Goal: Task Accomplishment & Management: Manage account settings

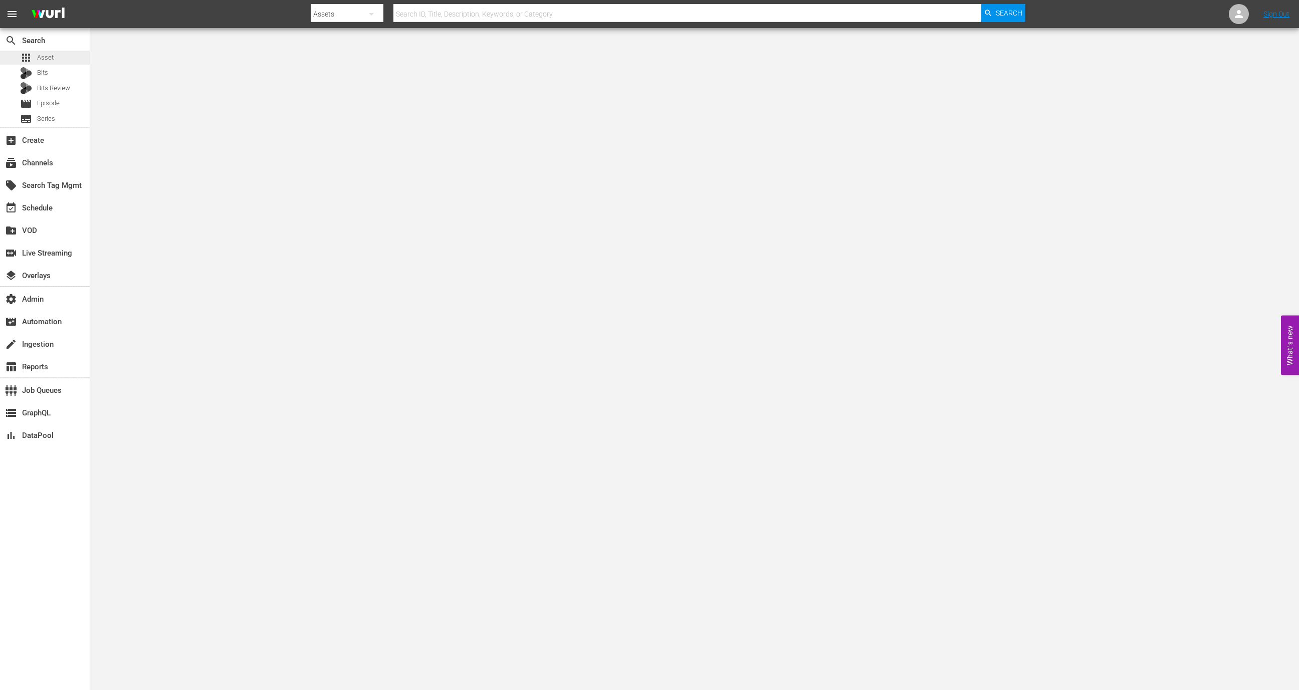
click at [65, 56] on div "apps Asset" at bounding box center [45, 58] width 90 height 14
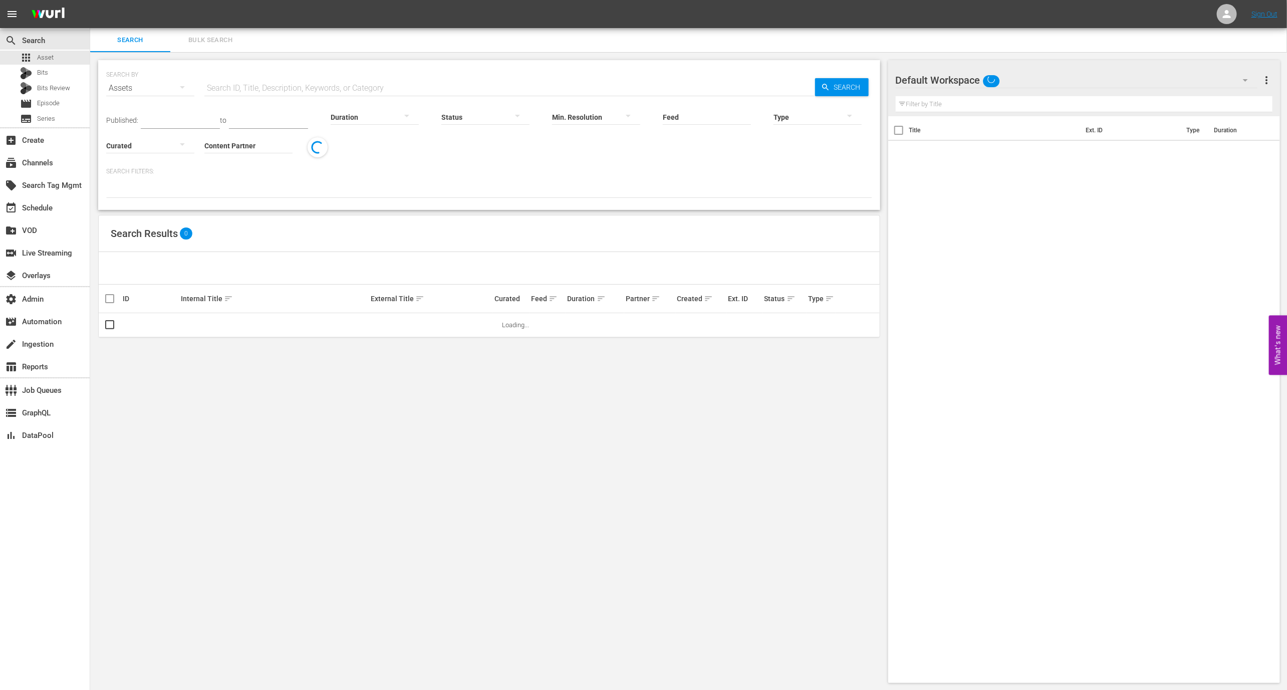
click at [221, 84] on input "text" at bounding box center [509, 88] width 611 height 24
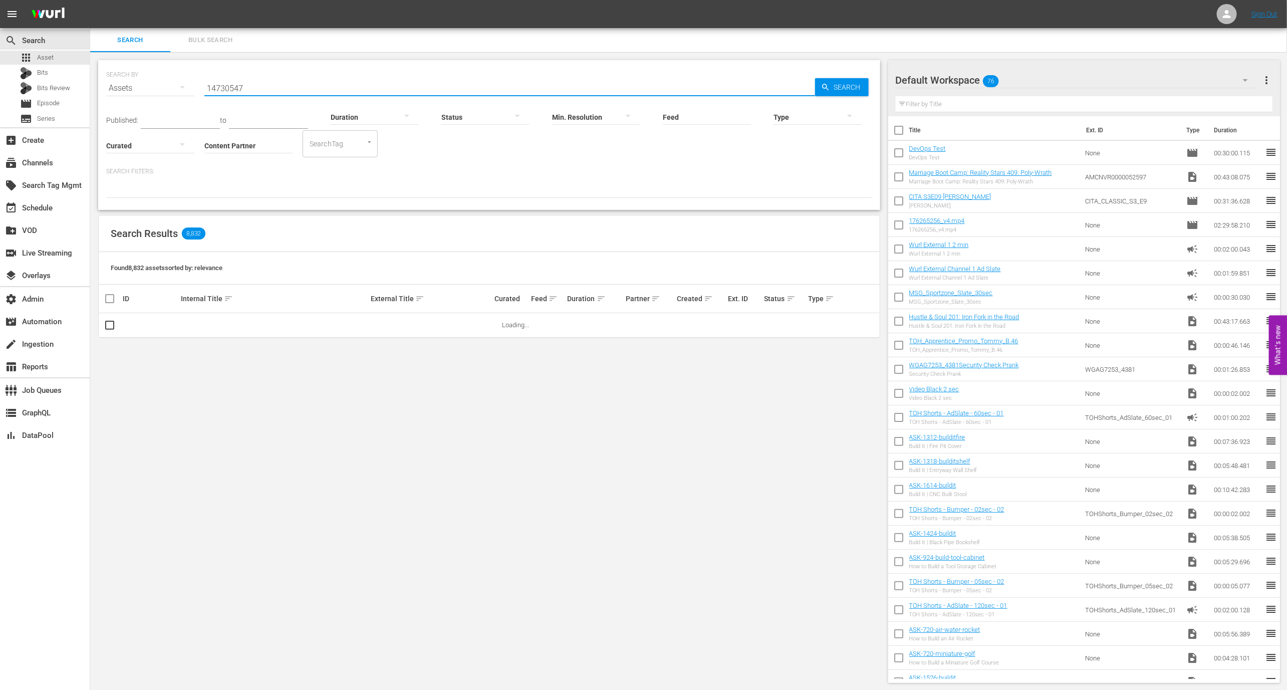
click at [257, 83] on input "14730547" at bounding box center [509, 88] width 611 height 24
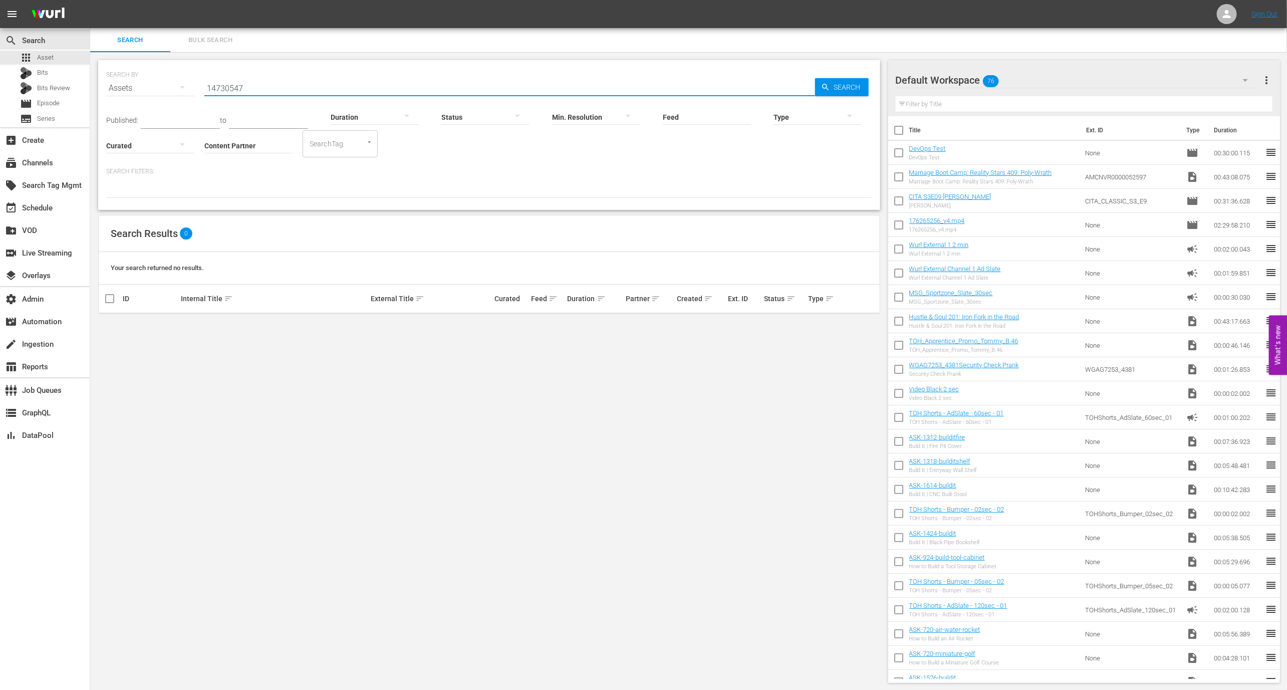
click at [257, 83] on input "14730547" at bounding box center [509, 88] width 611 height 24
type input "14730547"
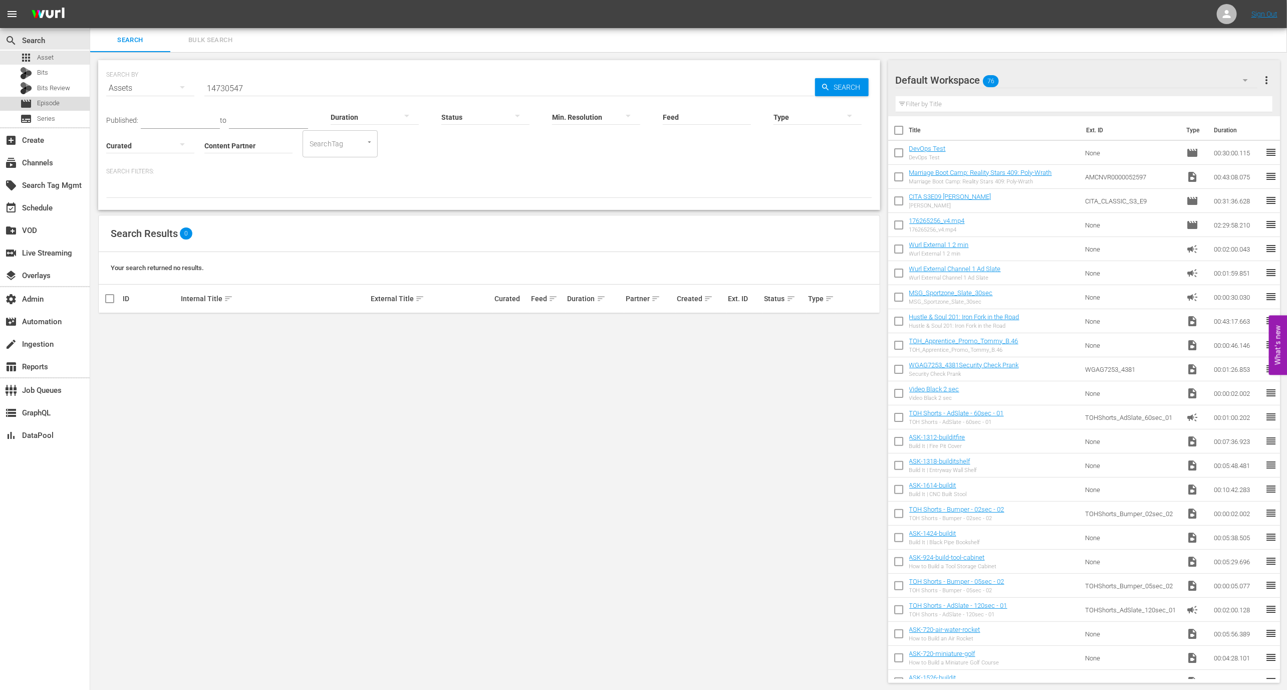
click at [47, 105] on span "Episode" at bounding box center [48, 103] width 23 height 10
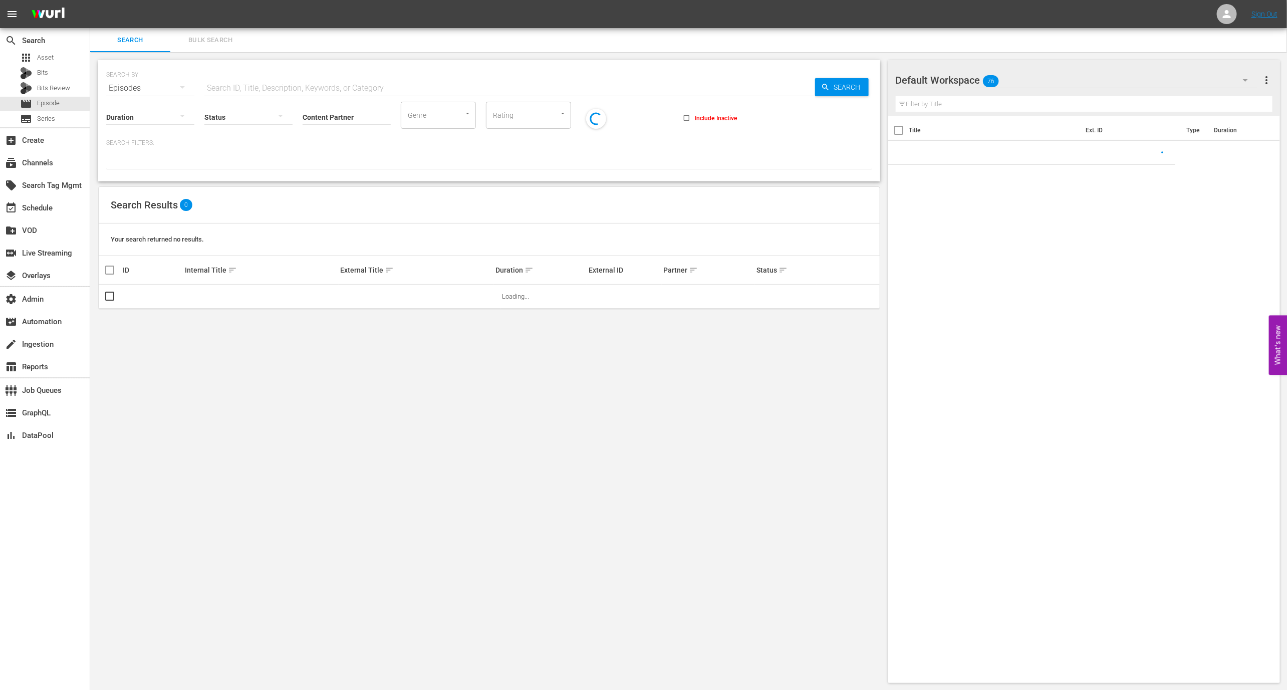
click at [227, 84] on input "text" at bounding box center [509, 88] width 611 height 24
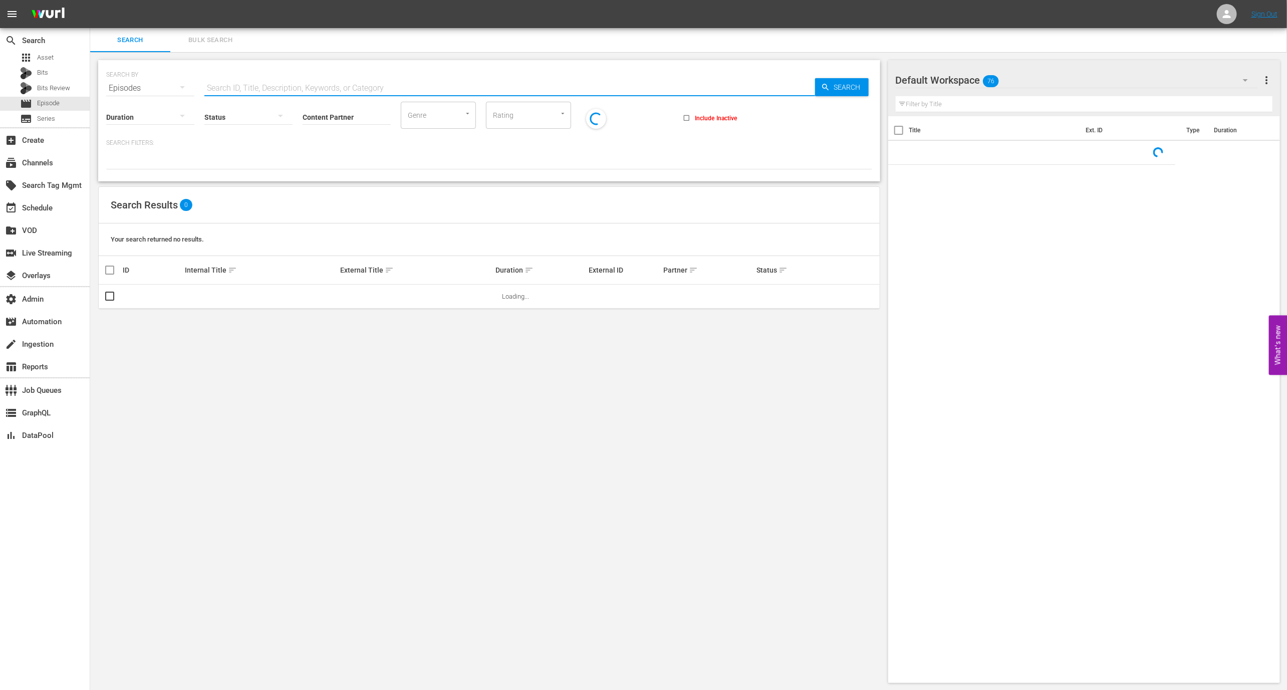
paste input "14730547"
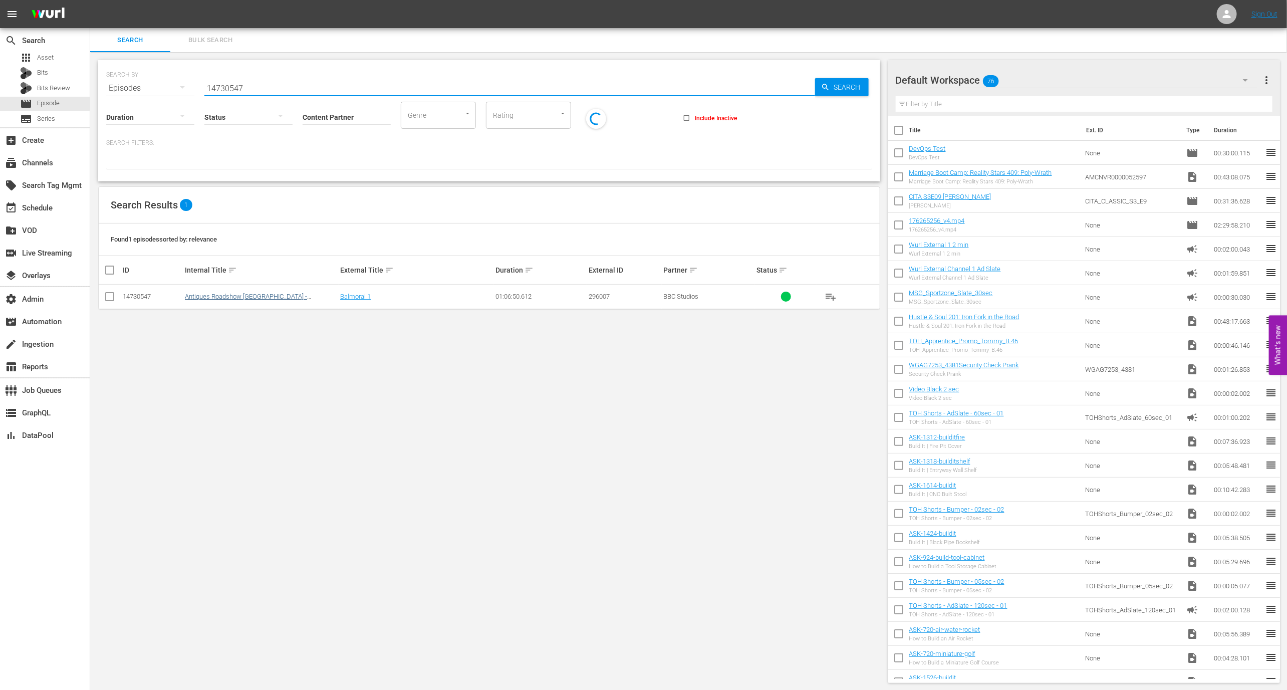
type input "14730547"
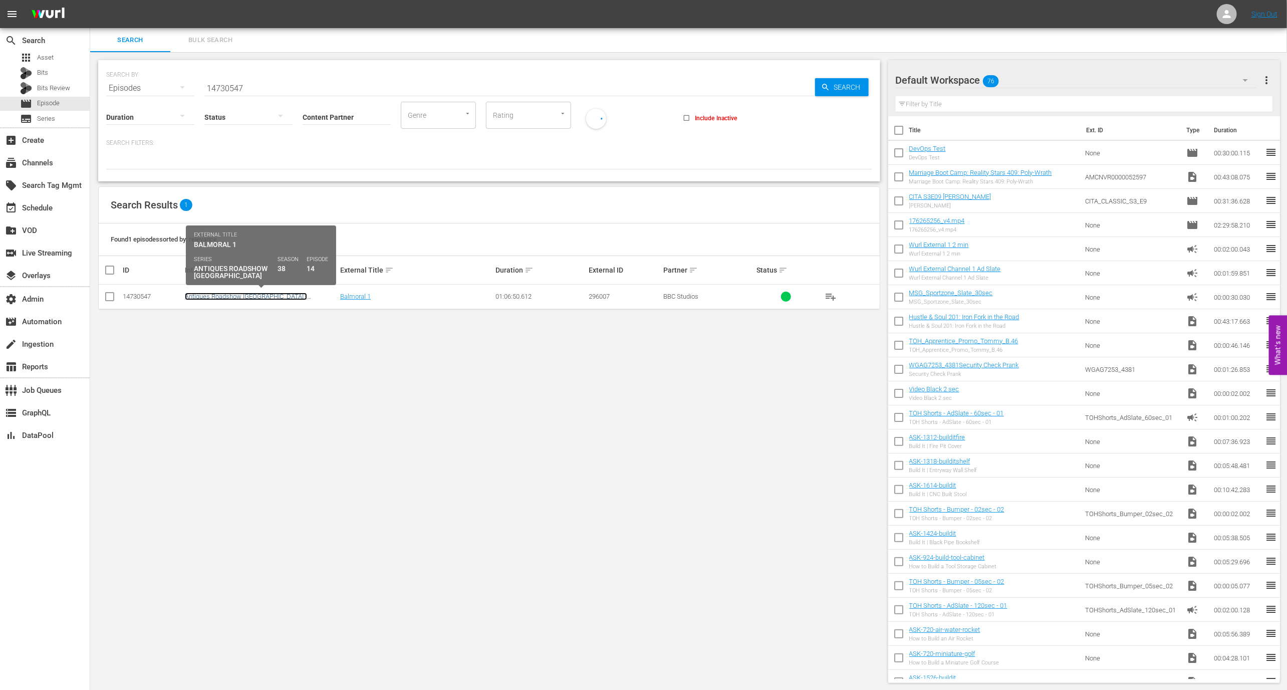
click at [262, 294] on link "Antiques Roadshow UK - Balmoral 1 (S38E14)" at bounding box center [246, 300] width 122 height 15
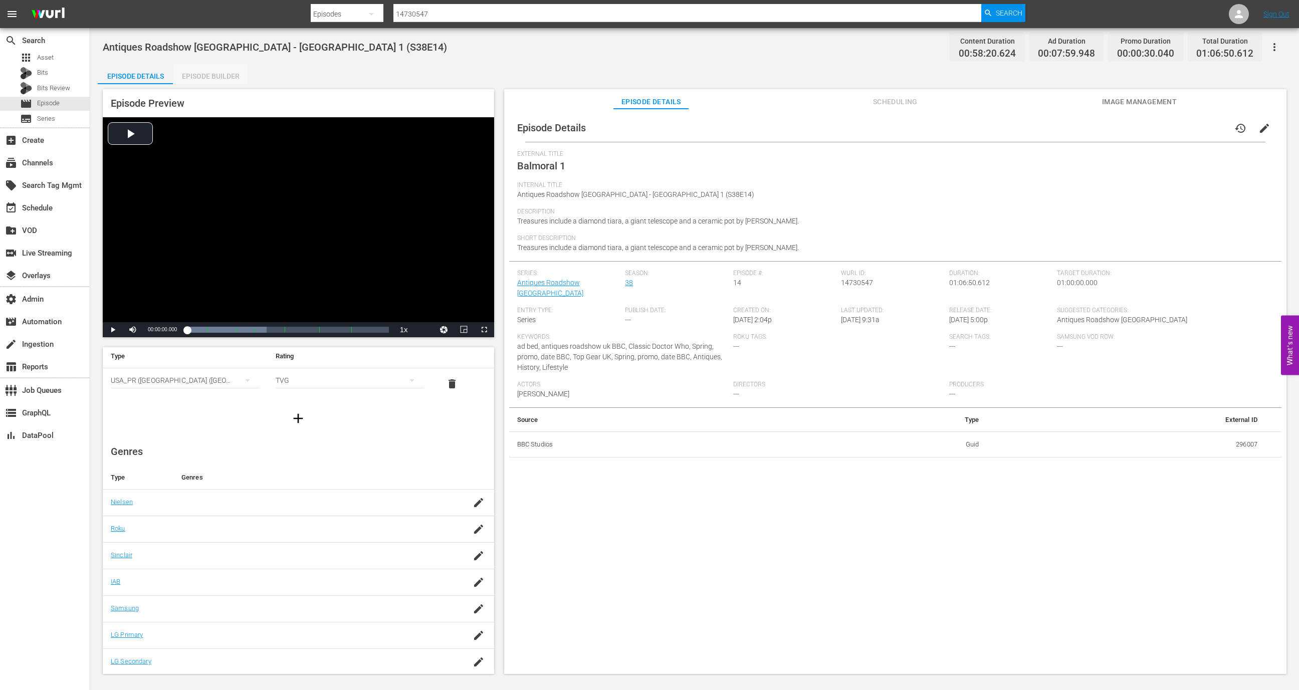
click at [219, 77] on div "Episode Builder" at bounding box center [210, 76] width 75 height 24
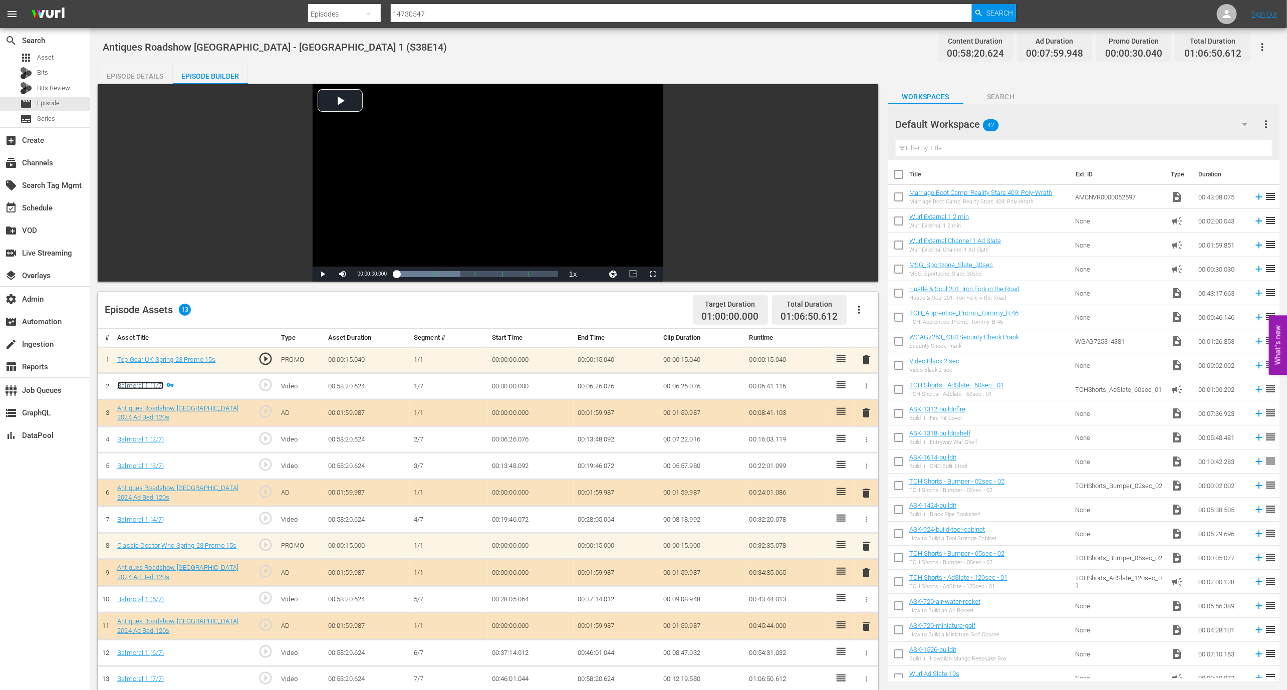
click at [159, 385] on link "Balmoral 1 (1/7)" at bounding box center [140, 386] width 47 height 8
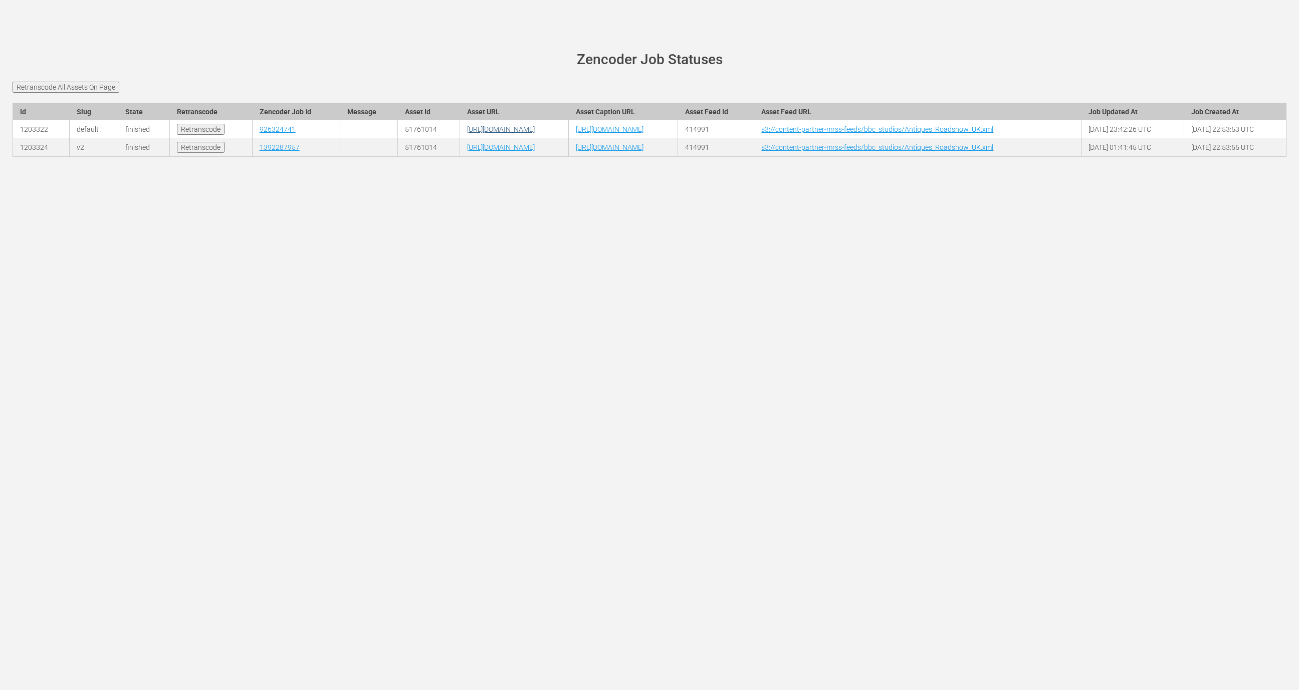
drag, startPoint x: 532, startPoint y: 148, endPoint x: 487, endPoint y: 148, distance: 44.6
click at [487, 138] on td "https://content-partner-mrss-feeds.s3.amazonaws.com/bbc_studios/296007.mp4" at bounding box center [513, 129] width 109 height 18
click at [754, 138] on td "414991" at bounding box center [715, 129] width 77 height 18
copy td "414991"
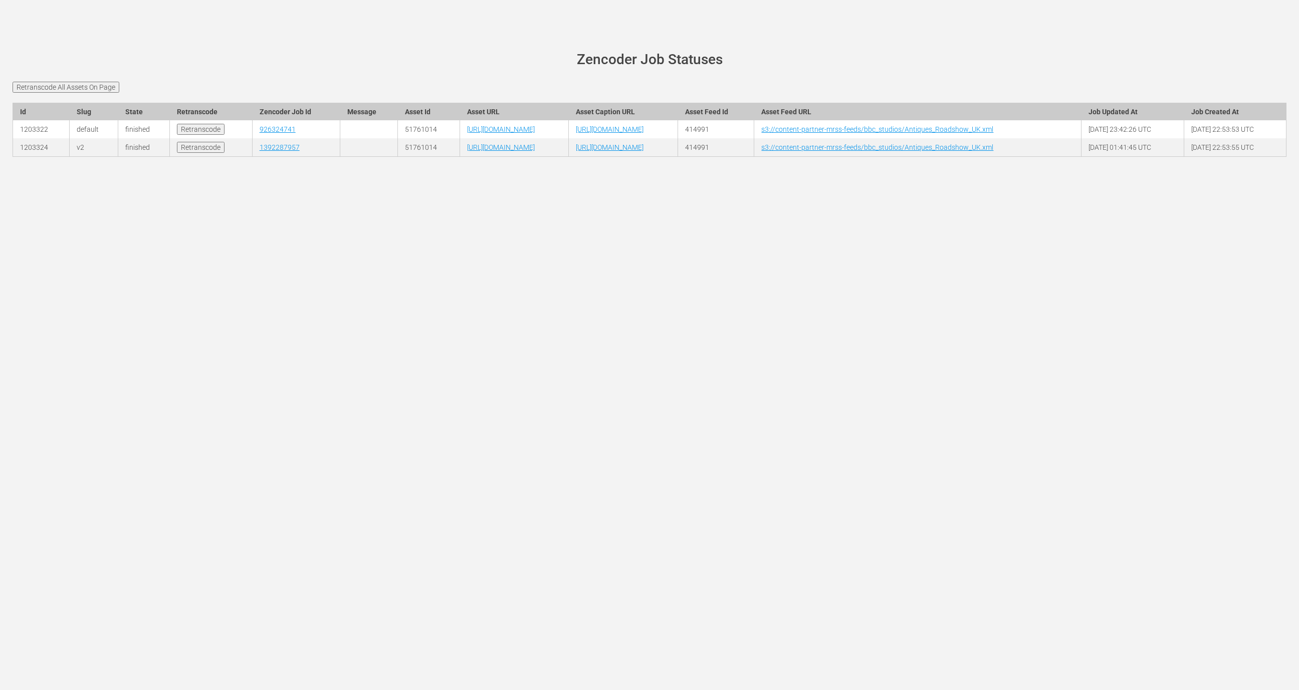
click at [398, 138] on td "51761014" at bounding box center [429, 129] width 62 height 18
copy td "51761014"
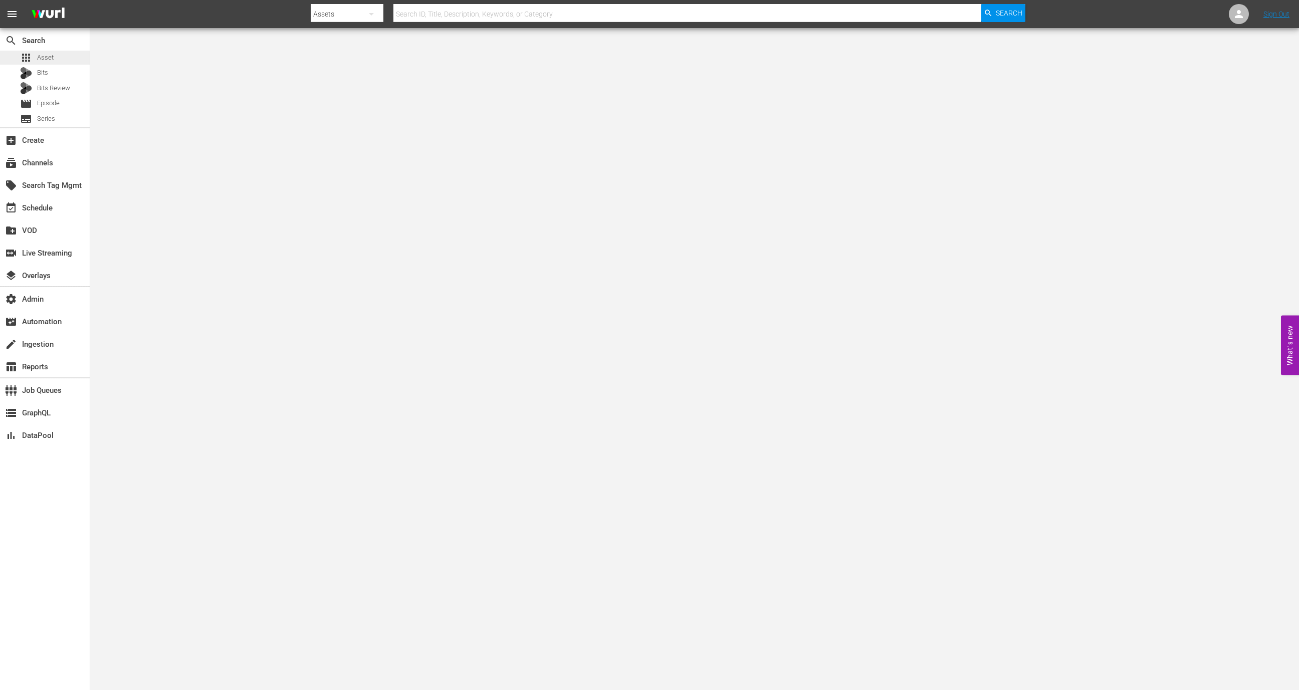
click at [62, 54] on div "apps Asset" at bounding box center [45, 58] width 90 height 14
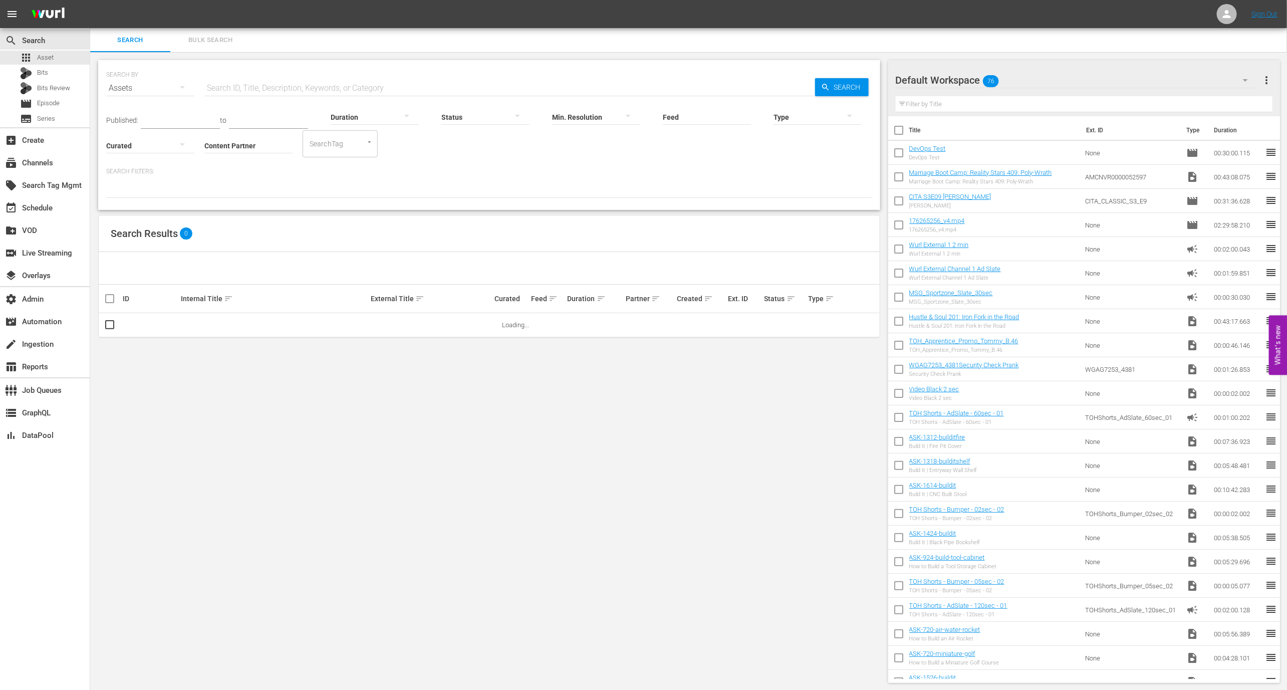
click at [259, 142] on input "Content Partner" at bounding box center [248, 146] width 88 height 36
type input "g"
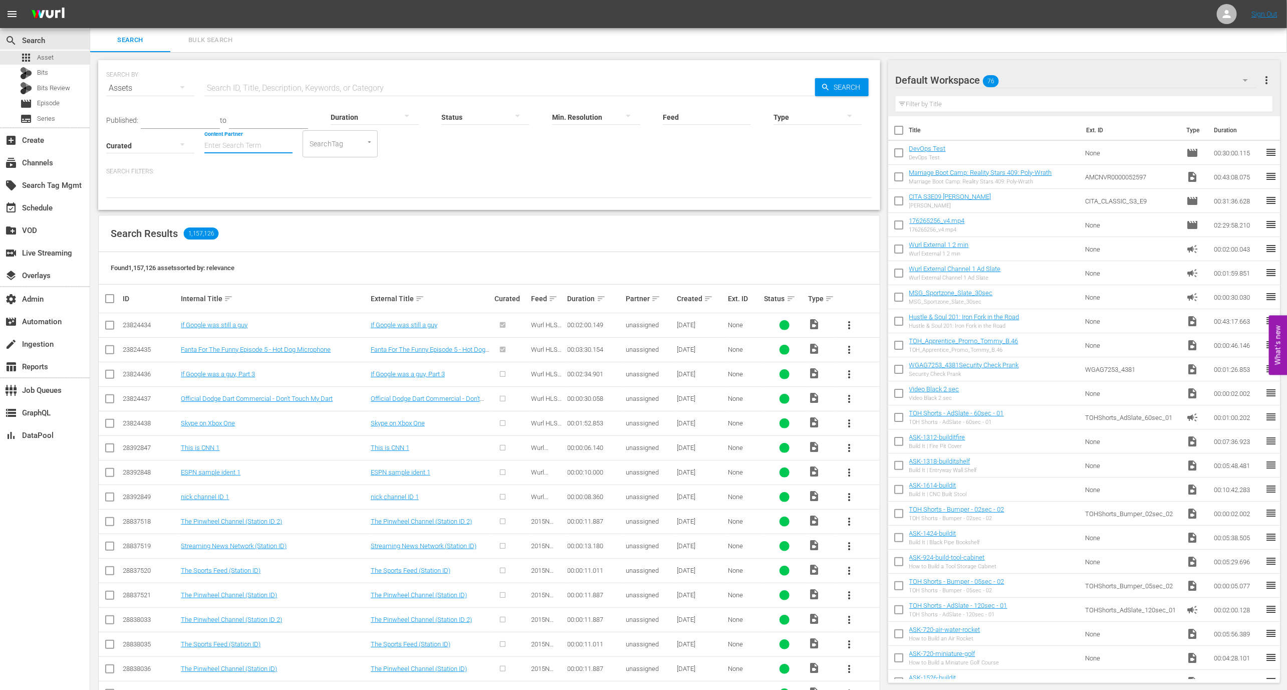
click at [257, 144] on input "Content Partner" at bounding box center [248, 146] width 88 height 36
click at [281, 273] on div "VideoElephant Ltd (395)" at bounding box center [285, 270] width 147 height 24
type input "VideoElephant Ltd (395)"
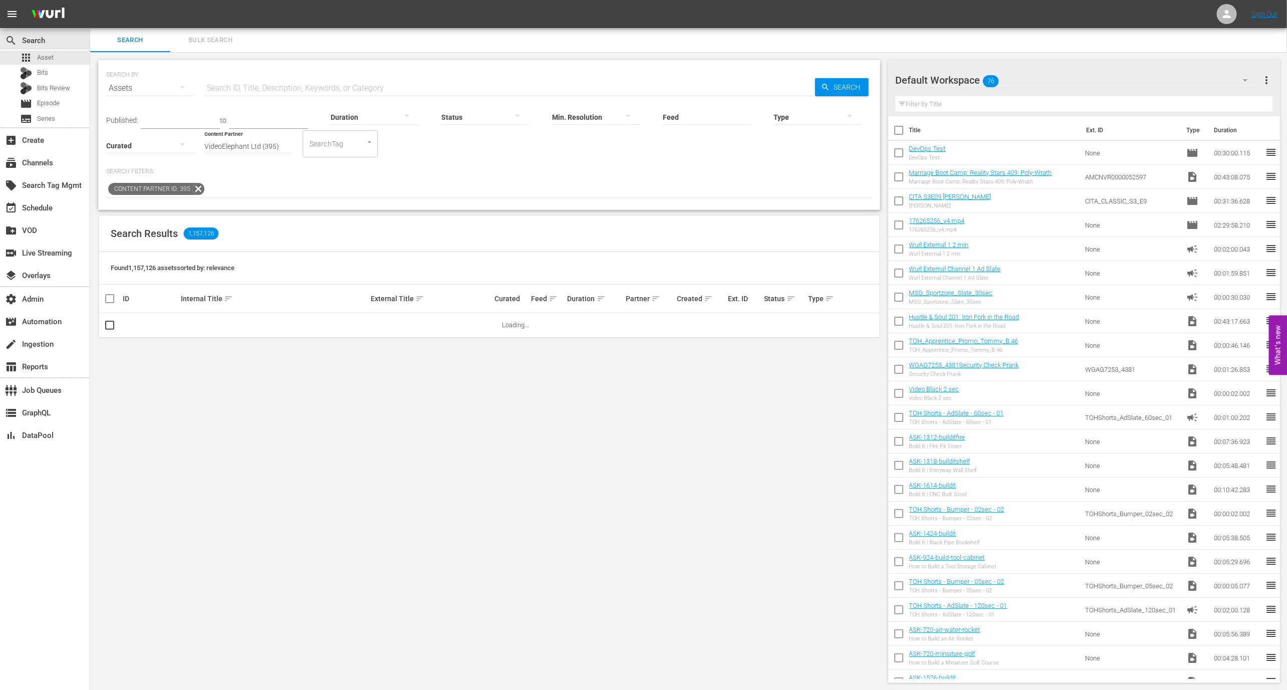
click at [268, 148] on input "VideoElephant Ltd (395)" at bounding box center [248, 146] width 88 height 36
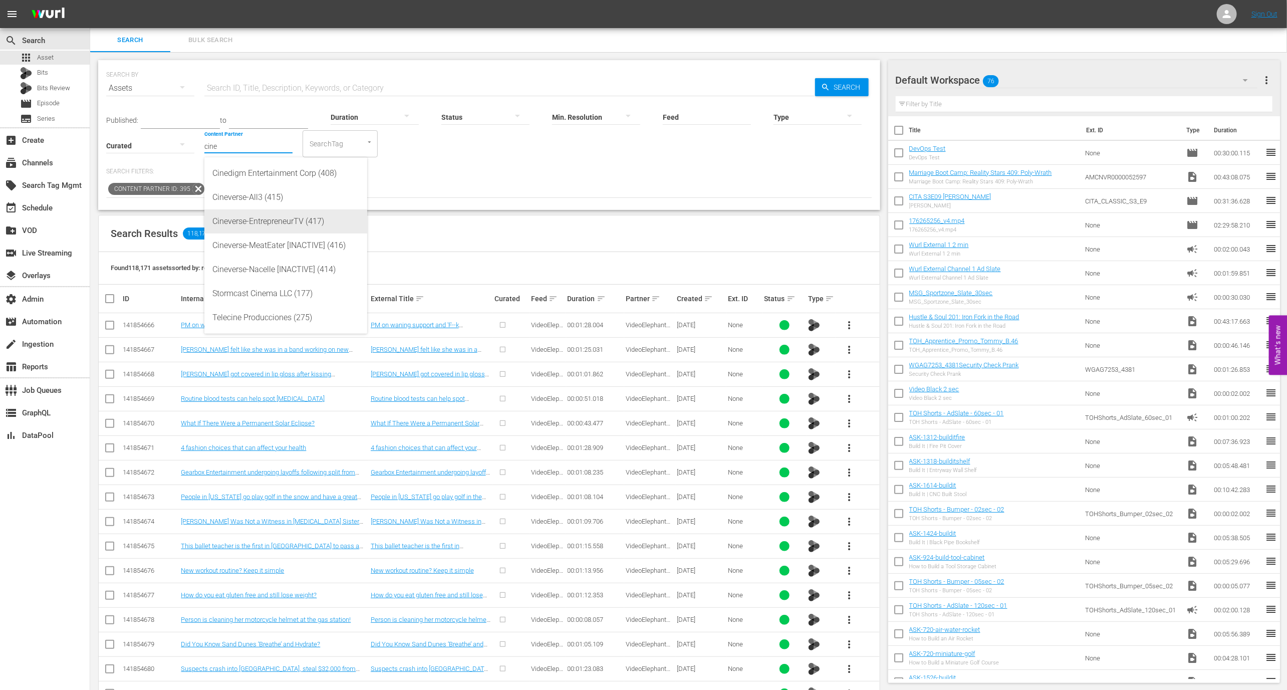
click at [276, 219] on div "Cineverse-EntrepreneurTV (417)" at bounding box center [285, 221] width 147 height 24
type input "Cineverse-EntrepreneurTV (417)"
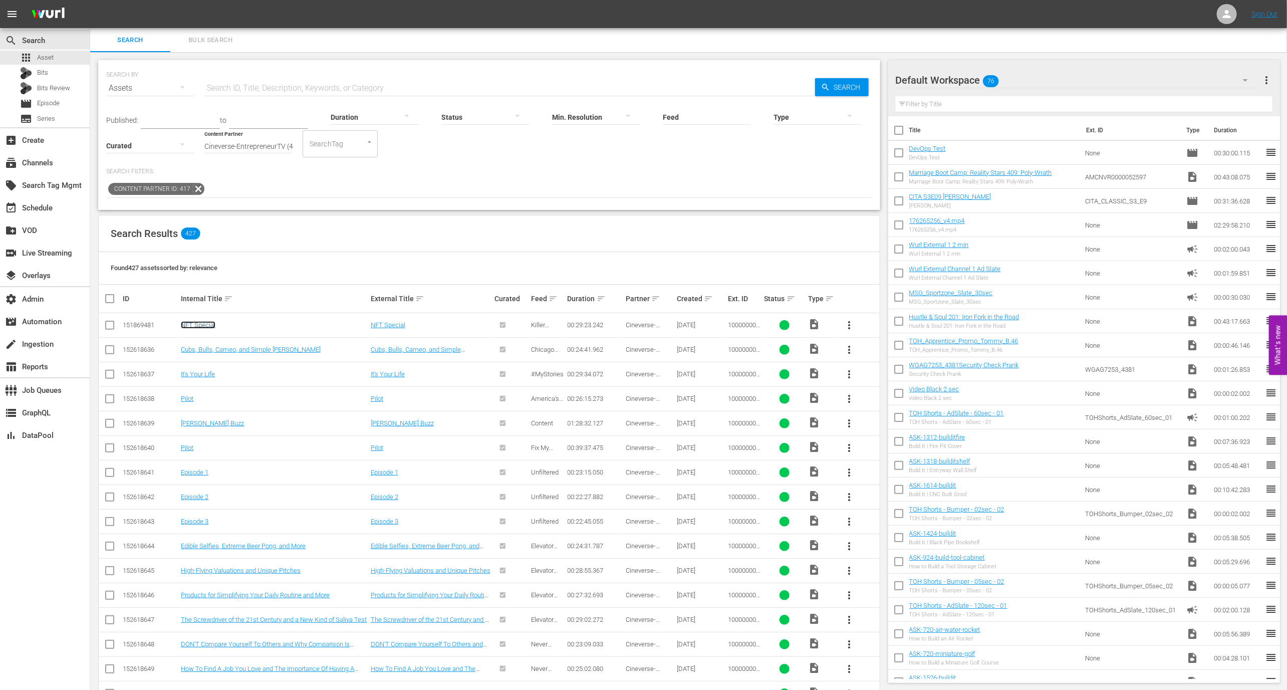
click at [210, 326] on link "NFT Special" at bounding box center [198, 325] width 35 height 8
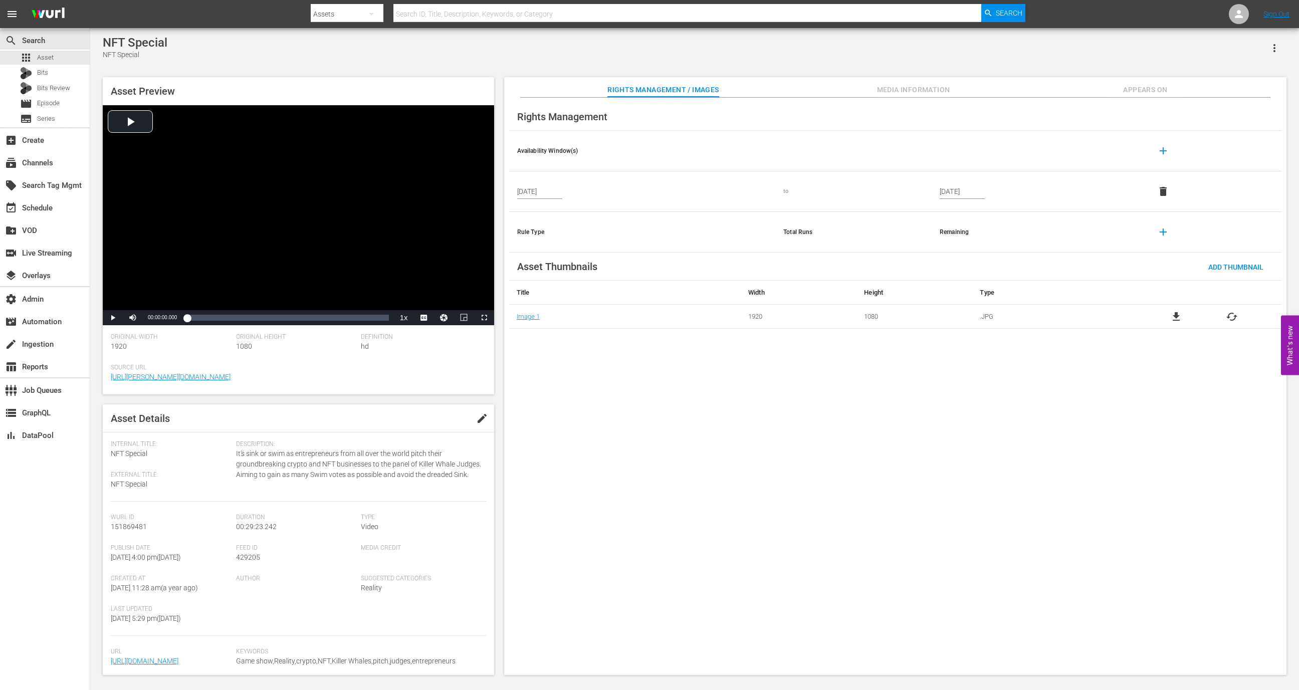
click at [1143, 82] on button "Appears On" at bounding box center [1144, 87] width 75 height 20
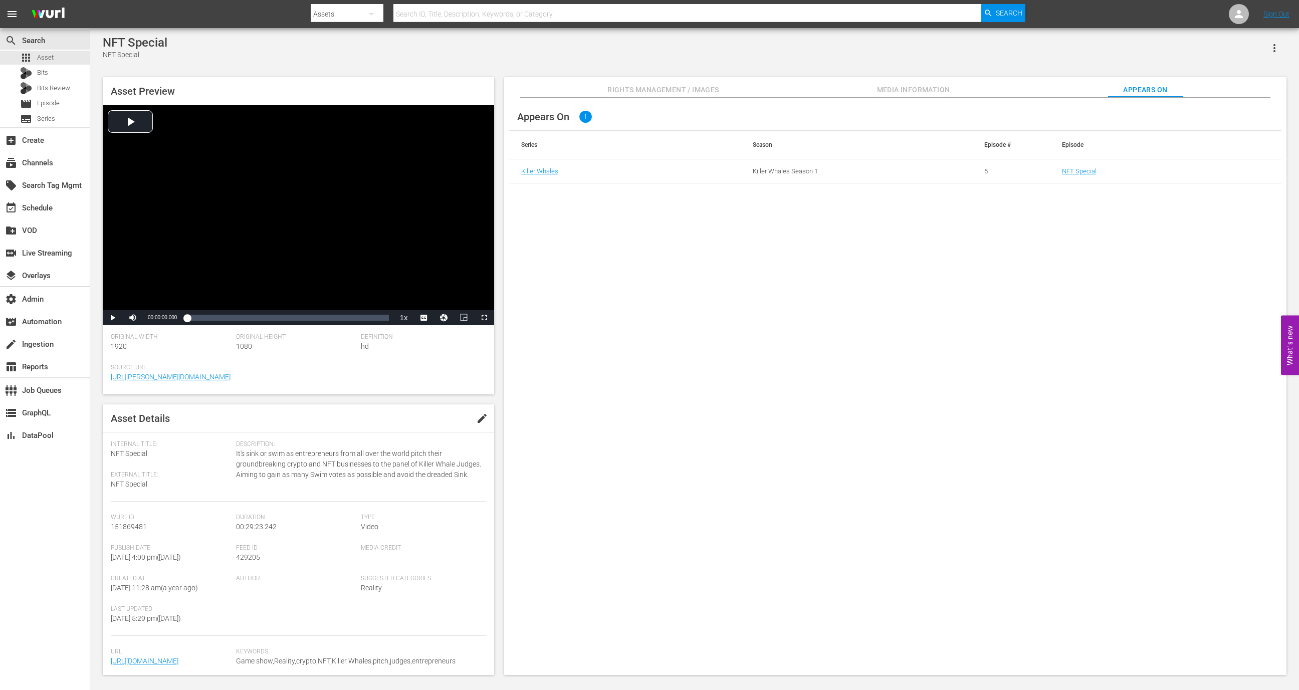
click at [1090, 166] on td "NFT Special" at bounding box center [1165, 171] width 231 height 24
click at [1085, 171] on link "NFT Special" at bounding box center [1079, 171] width 35 height 8
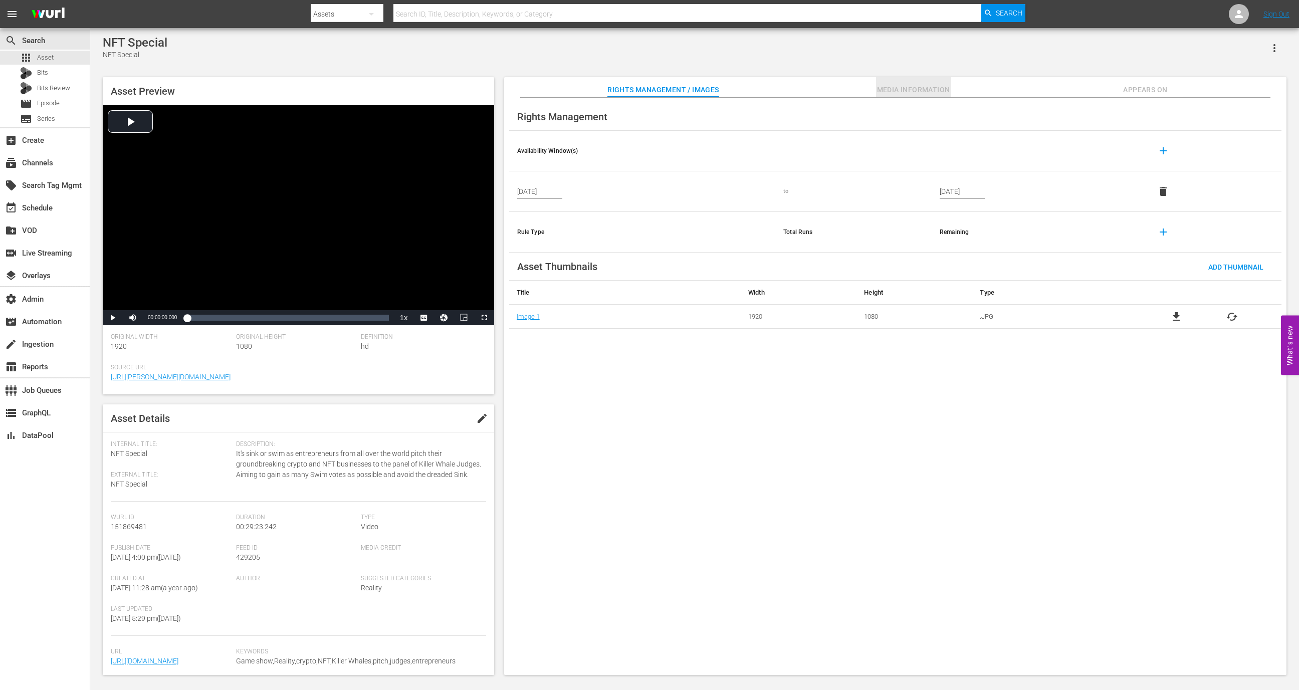
click at [943, 86] on span "Media Information" at bounding box center [913, 90] width 75 height 13
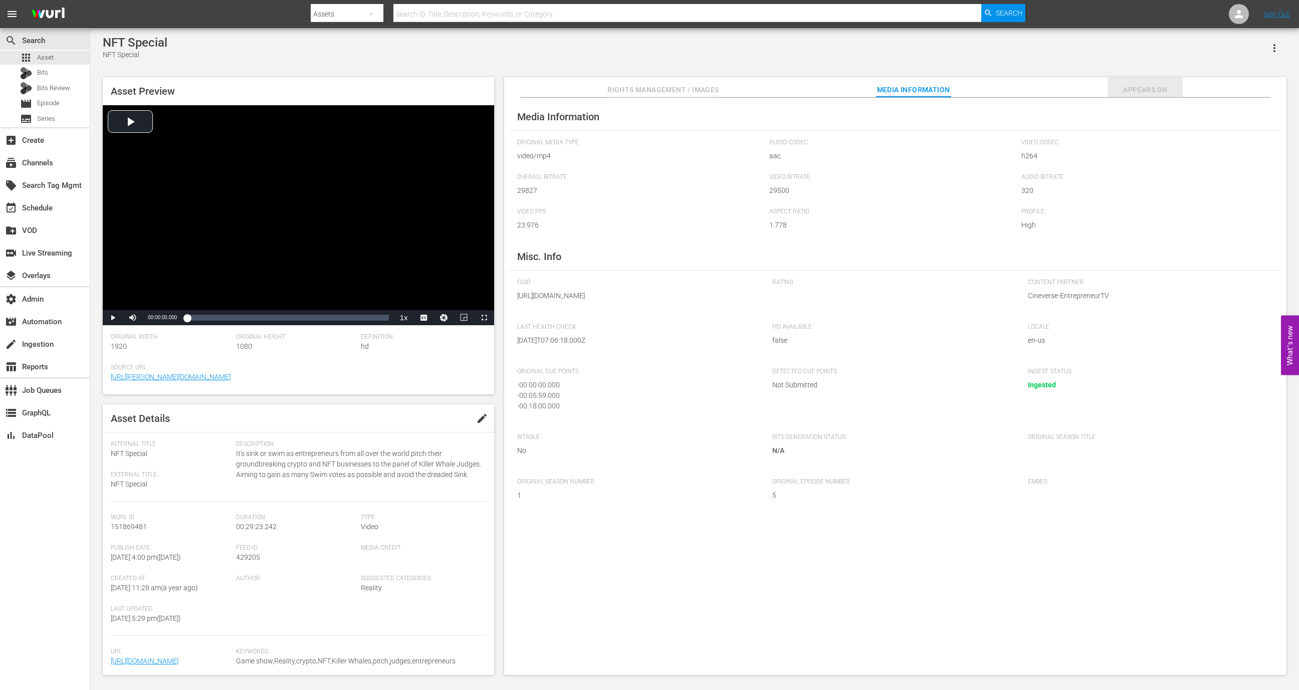
click at [1135, 96] on button "Appears On" at bounding box center [1144, 87] width 75 height 20
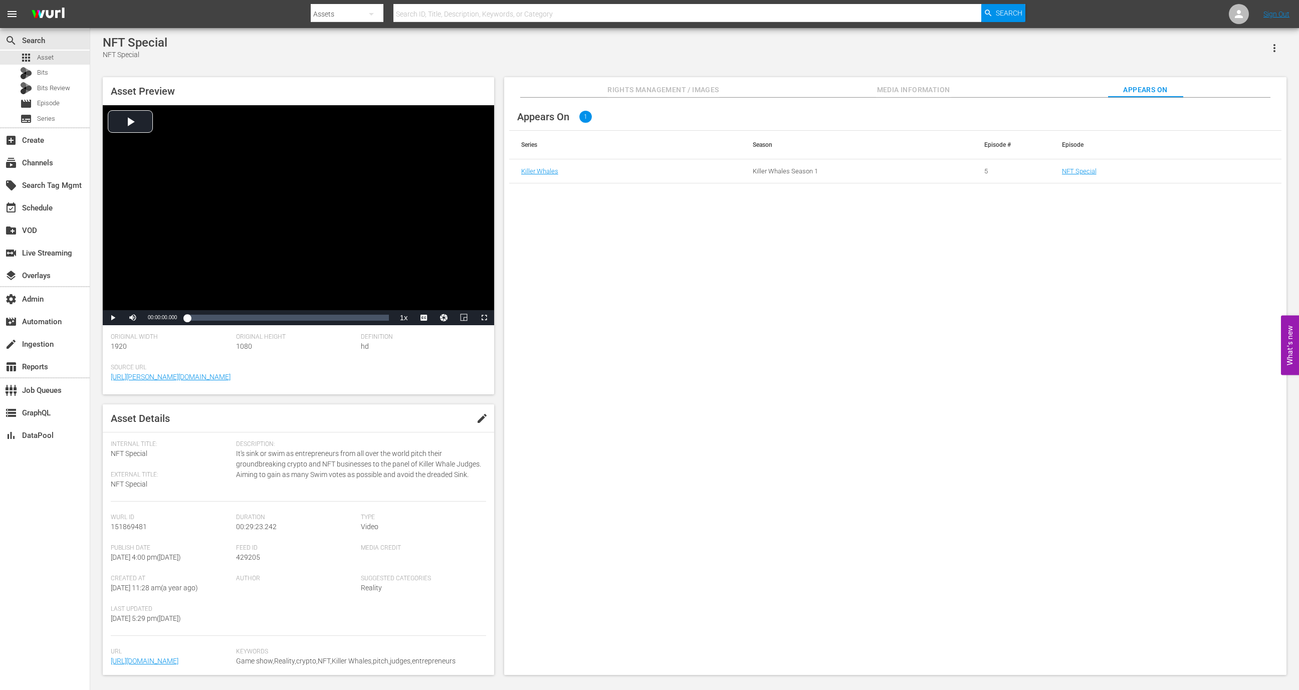
click at [1083, 160] on td "NFT Special" at bounding box center [1165, 171] width 231 height 24
click at [1083, 171] on link "NFT Special" at bounding box center [1079, 171] width 35 height 8
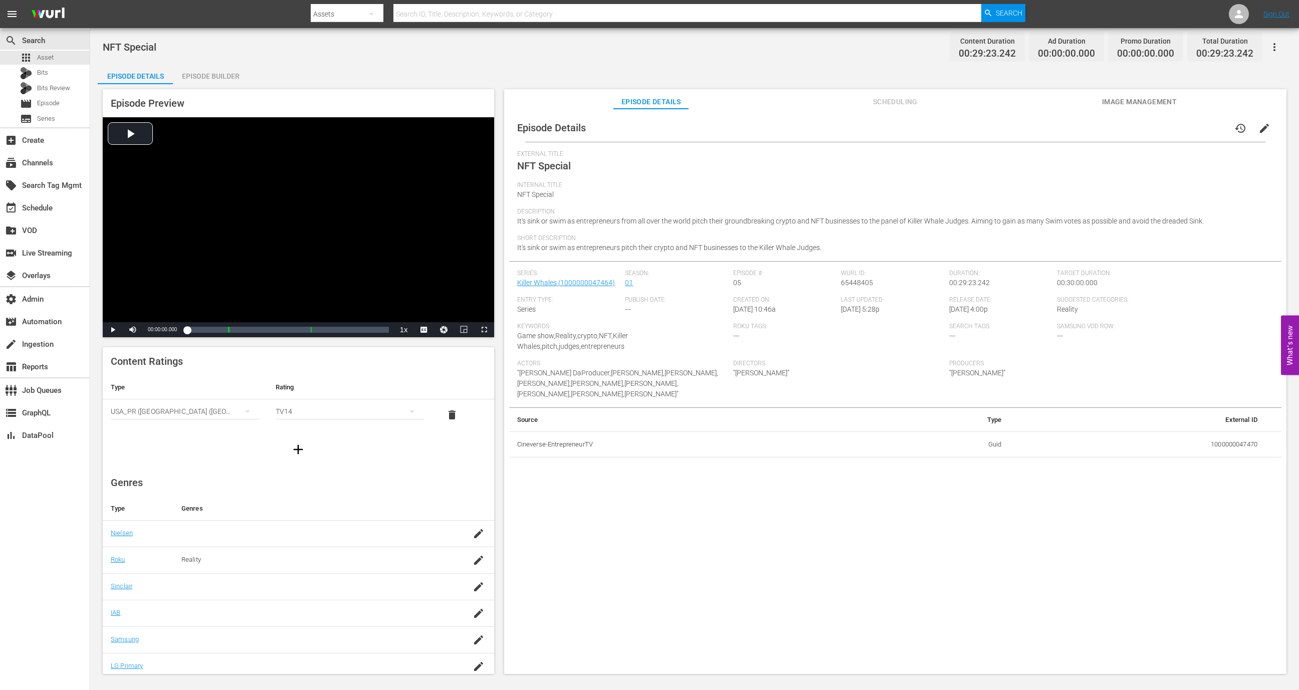
click at [209, 79] on div "Episode Builder" at bounding box center [210, 76] width 75 height 24
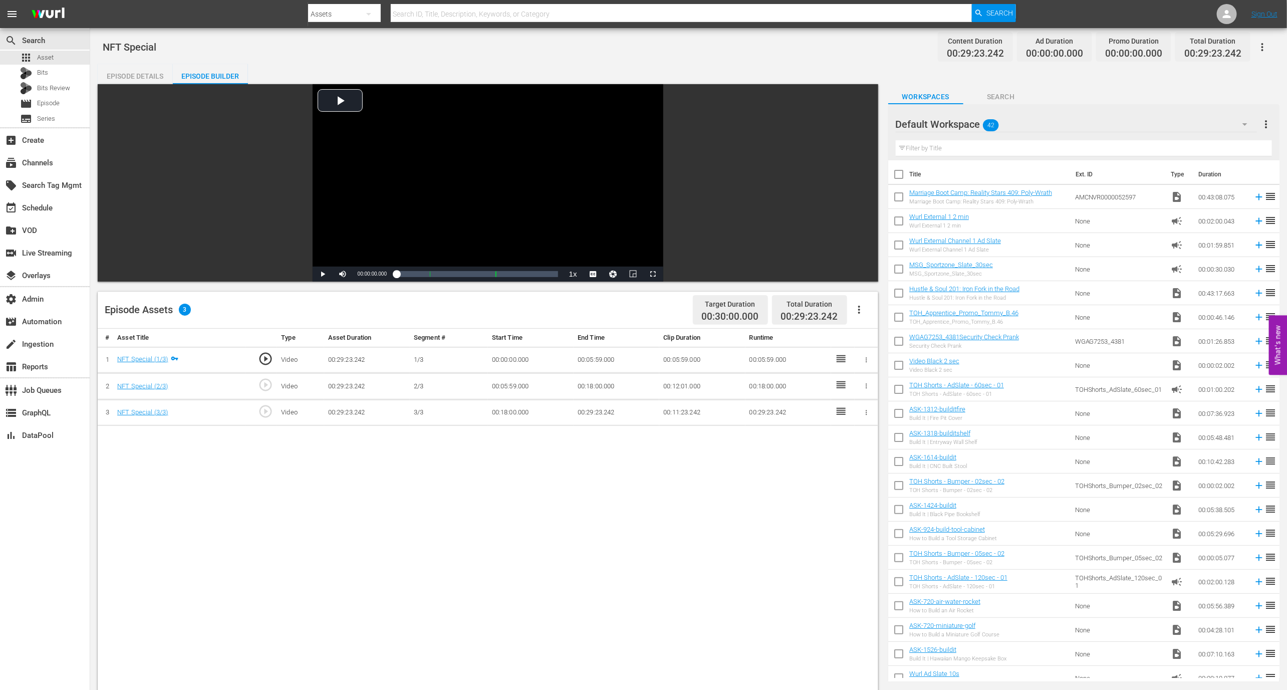
click at [855, 302] on button "button" at bounding box center [859, 310] width 24 height 24
click at [878, 320] on div "Edit Cue Points" at bounding box center [889, 314] width 68 height 24
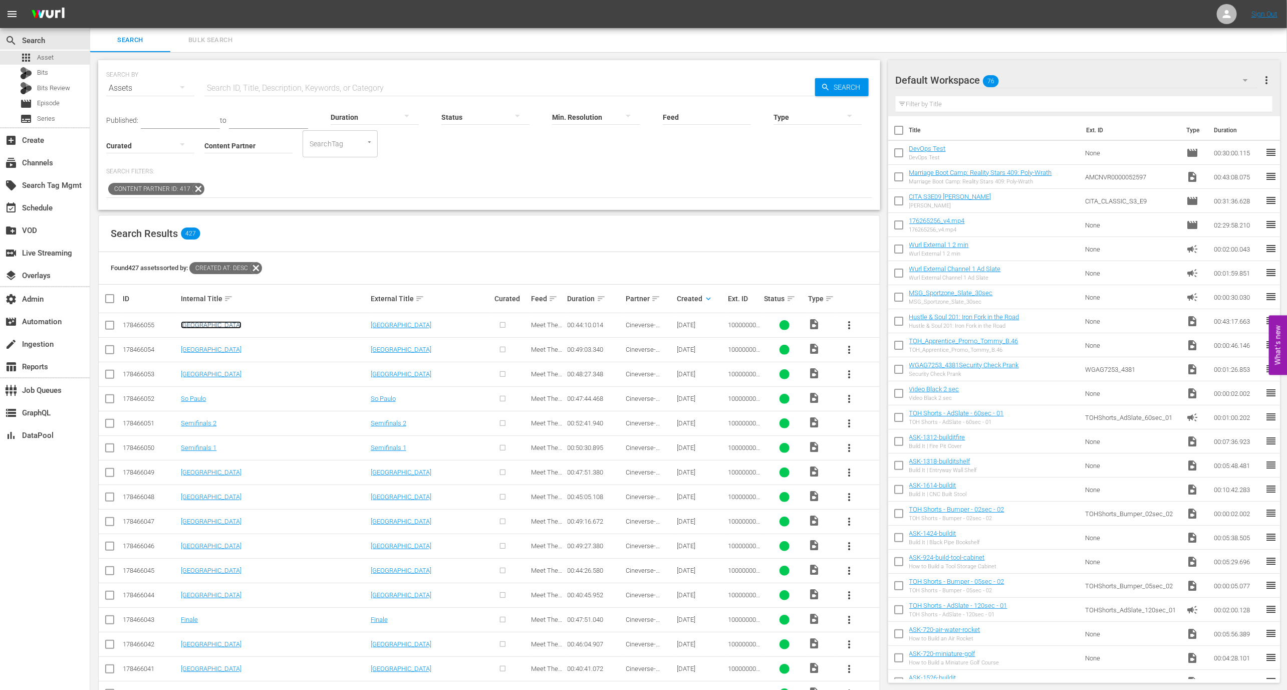
click at [189, 324] on link "Taiwan" at bounding box center [211, 325] width 61 height 8
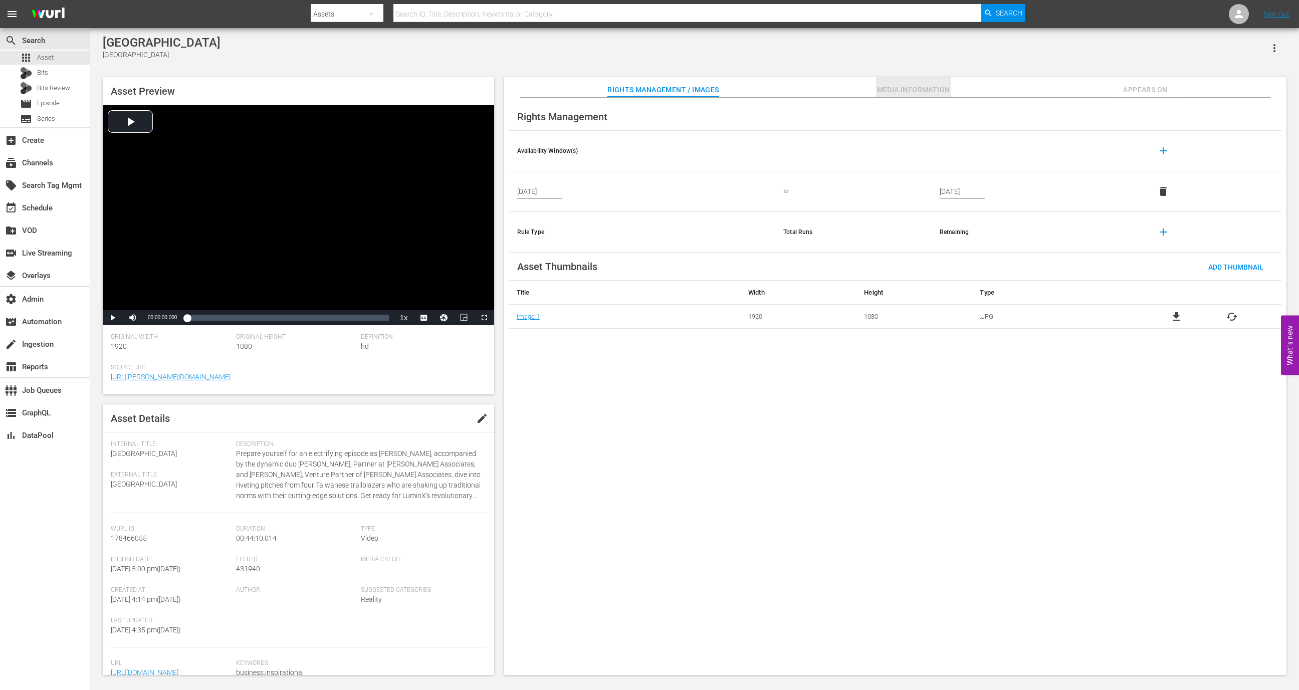
click at [898, 97] on button "Media Information" at bounding box center [913, 87] width 75 height 20
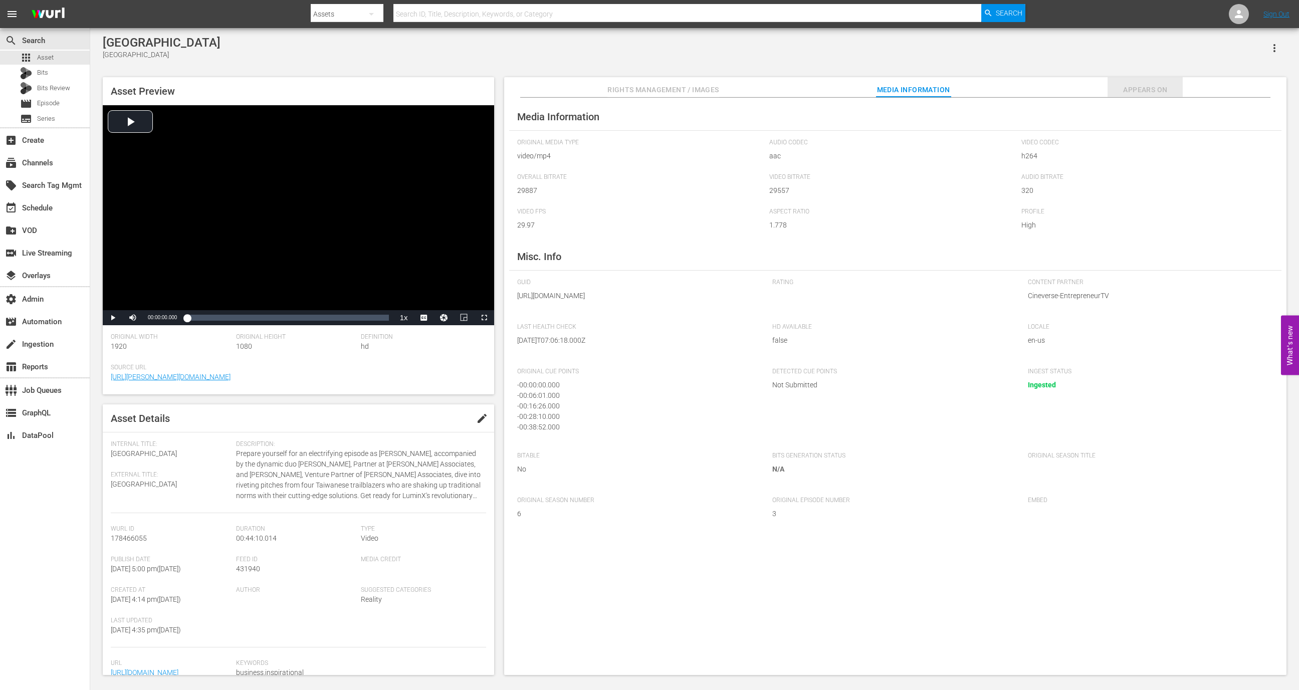
click at [1129, 93] on span "Appears On" at bounding box center [1144, 90] width 75 height 13
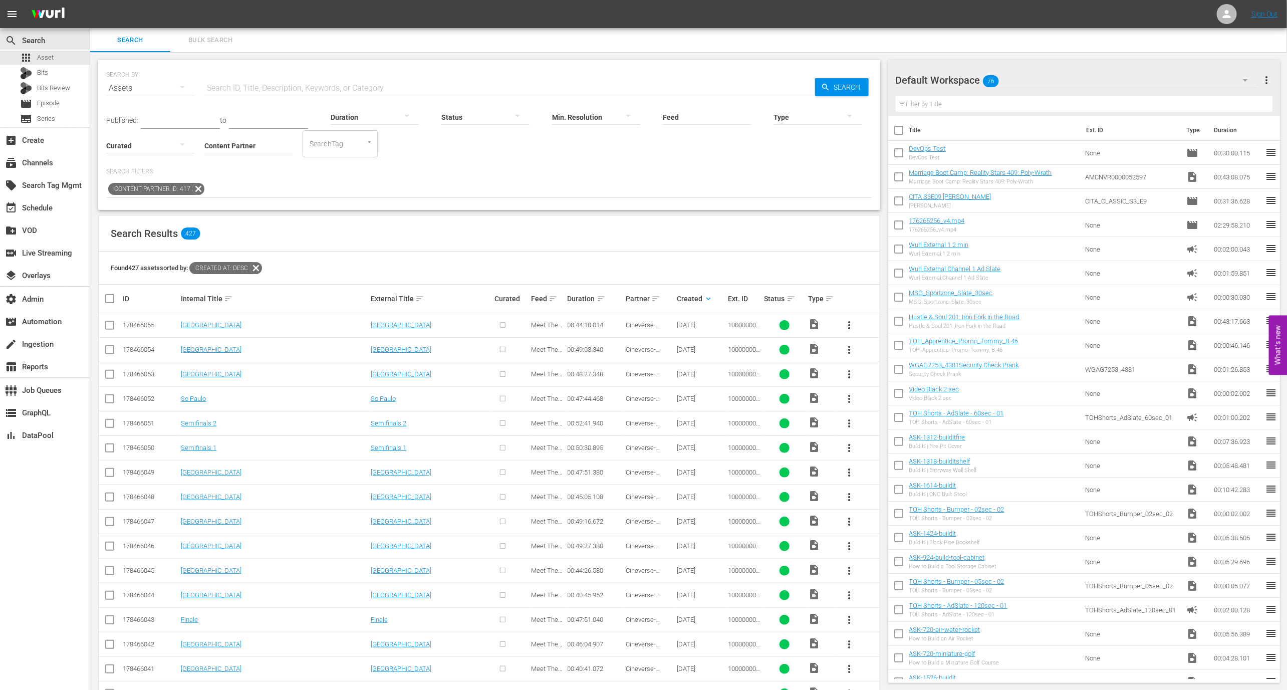
click at [859, 324] on button "more_vert" at bounding box center [849, 325] width 24 height 24
click at [889, 395] on div "Episode" at bounding box center [904, 401] width 68 height 24
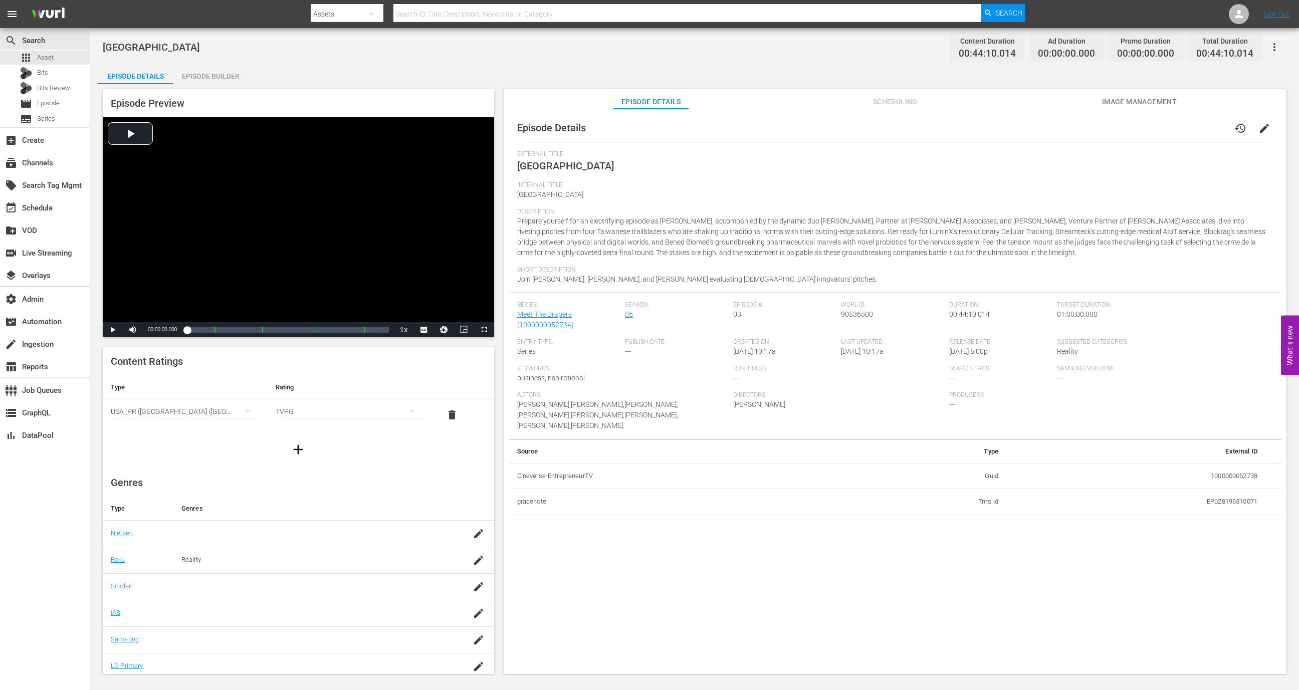
click at [909, 93] on button "Scheduling" at bounding box center [894, 99] width 75 height 20
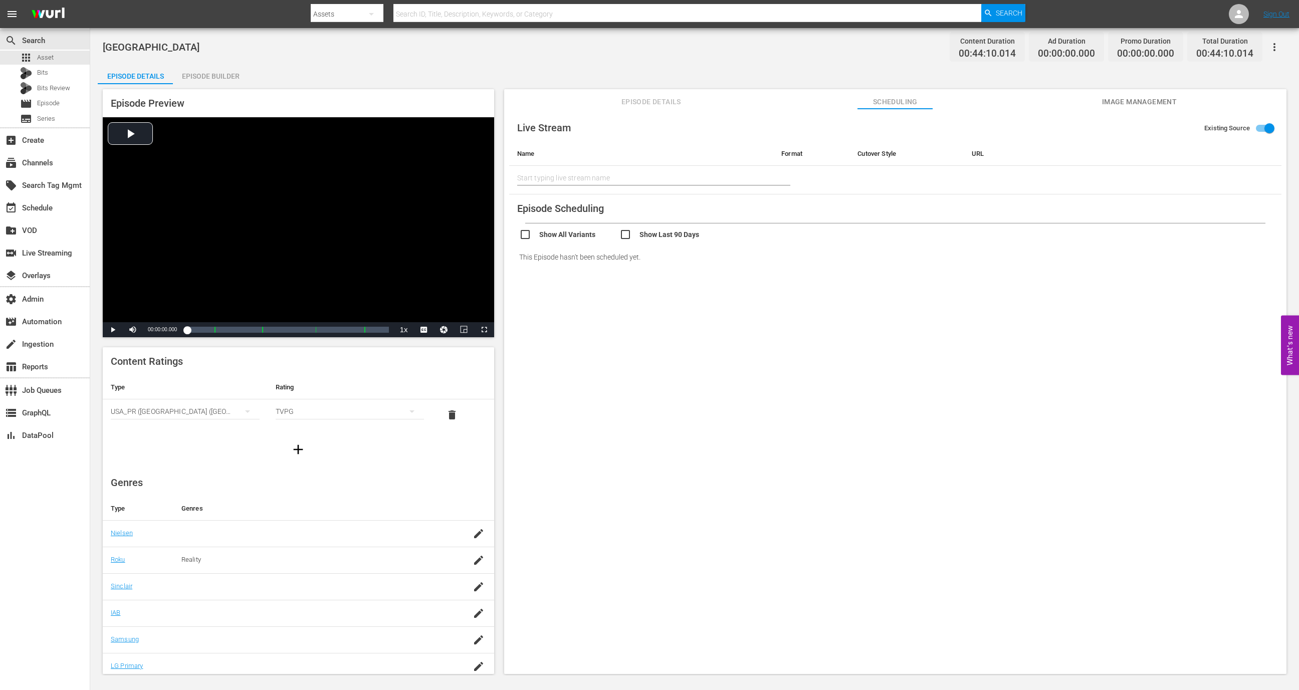
click at [1101, 86] on div "Episode Preview Video Player is loading. Play Video Play Mute Current Time 00:0…" at bounding box center [695, 383] width 1194 height 598
click at [1103, 96] on span "Image Management" at bounding box center [1138, 102] width 75 height 13
click at [216, 77] on div "Episode Builder" at bounding box center [210, 76] width 75 height 24
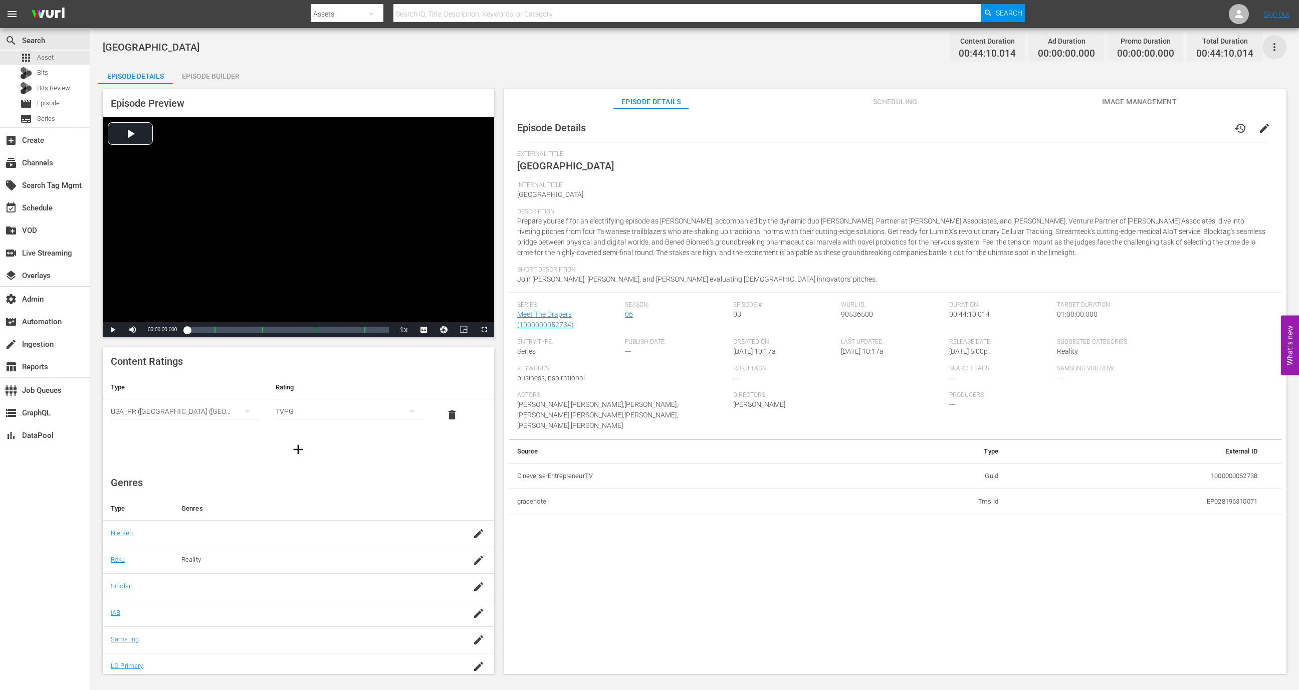
click at [1271, 46] on icon "button" at bounding box center [1274, 47] width 12 height 12
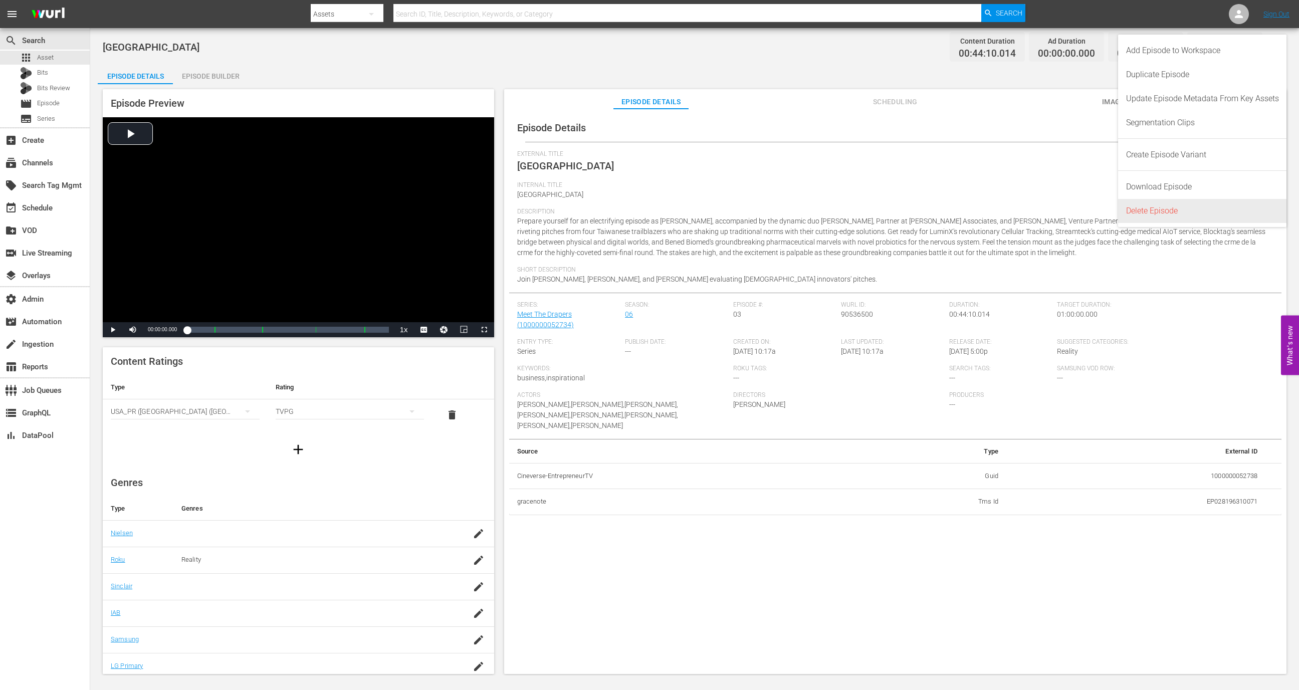
click at [1186, 214] on div "Delete Episode" at bounding box center [1202, 211] width 153 height 24
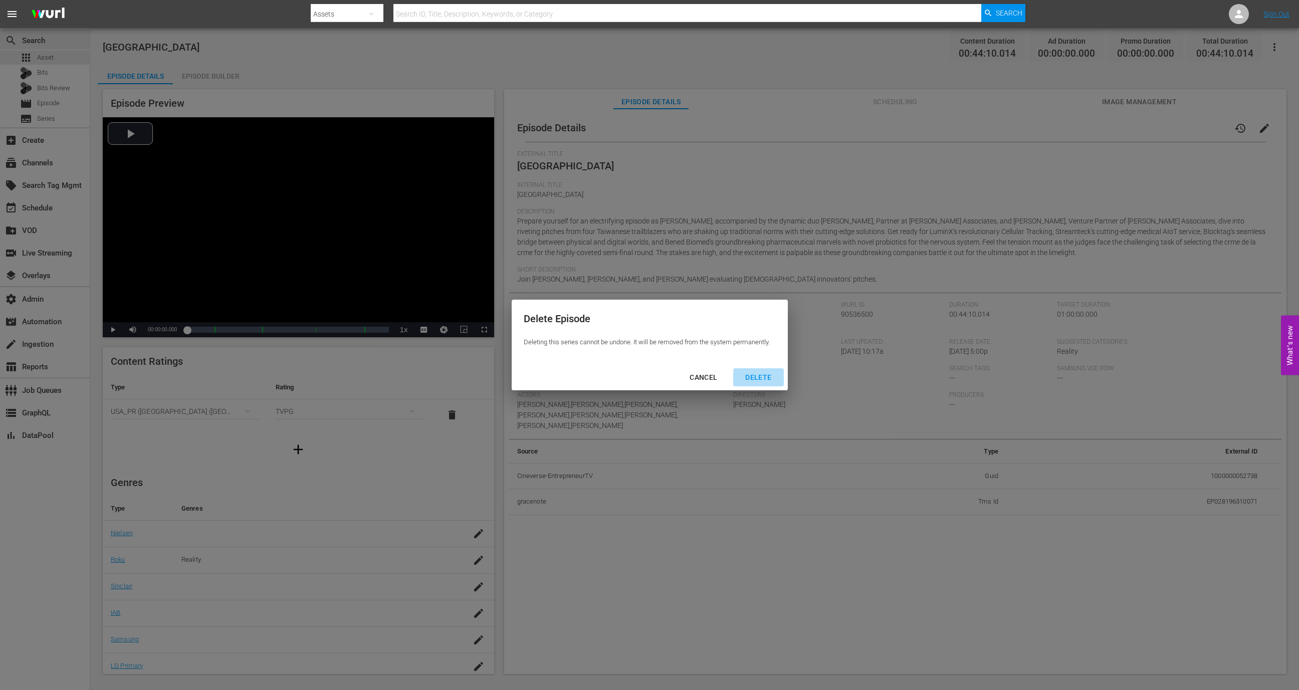
click at [764, 385] on button "DELETE" at bounding box center [758, 377] width 50 height 19
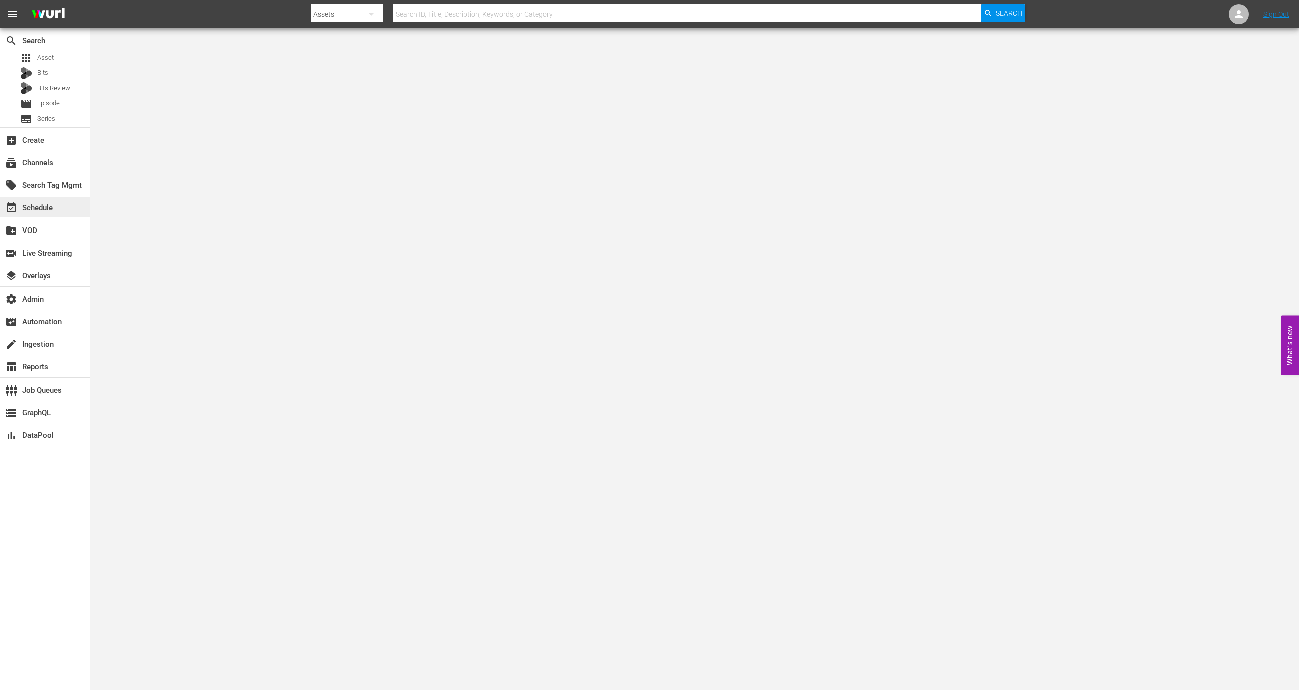
click at [73, 206] on div "event_available Schedule" at bounding box center [45, 207] width 90 height 20
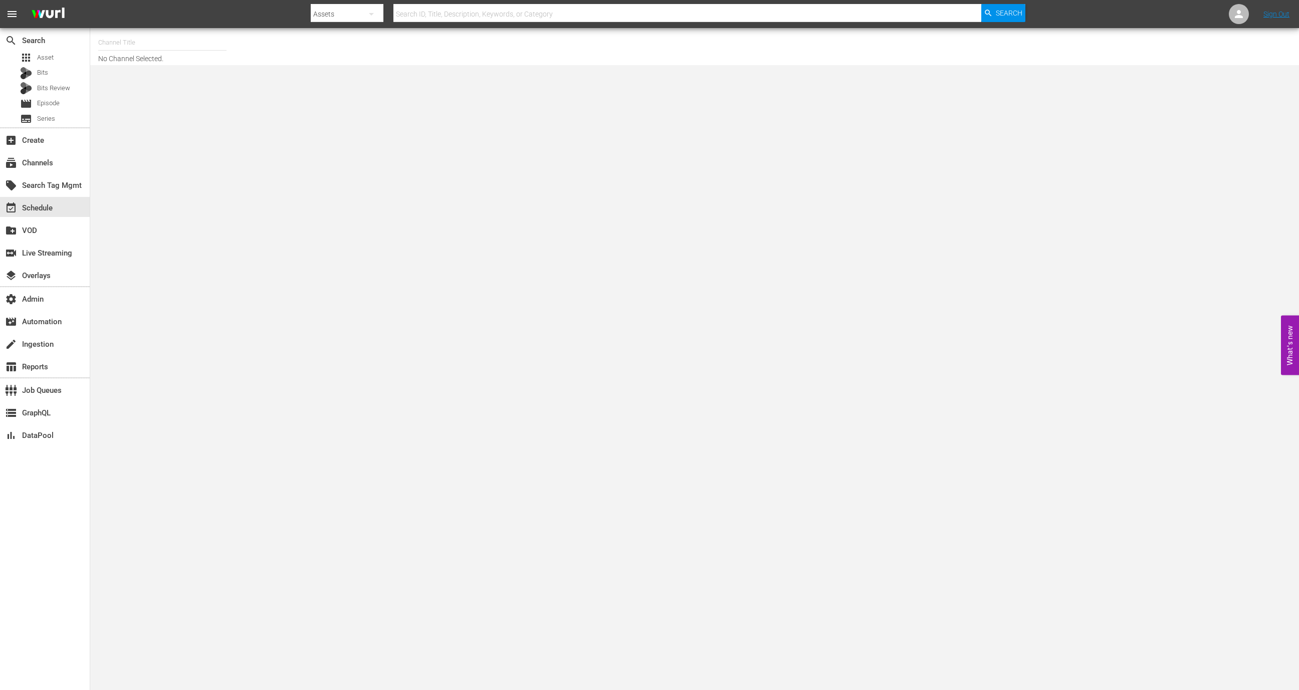
click at [143, 41] on input "text" at bounding box center [162, 43] width 128 height 24
click at [243, 72] on div "ANIME x HIDIVE (1398 - amc_anime_x_hidive_1)" at bounding box center [236, 71] width 260 height 24
type input "ANIME x HIDIVE (1398 - amc_anime_x_hidive_1)"
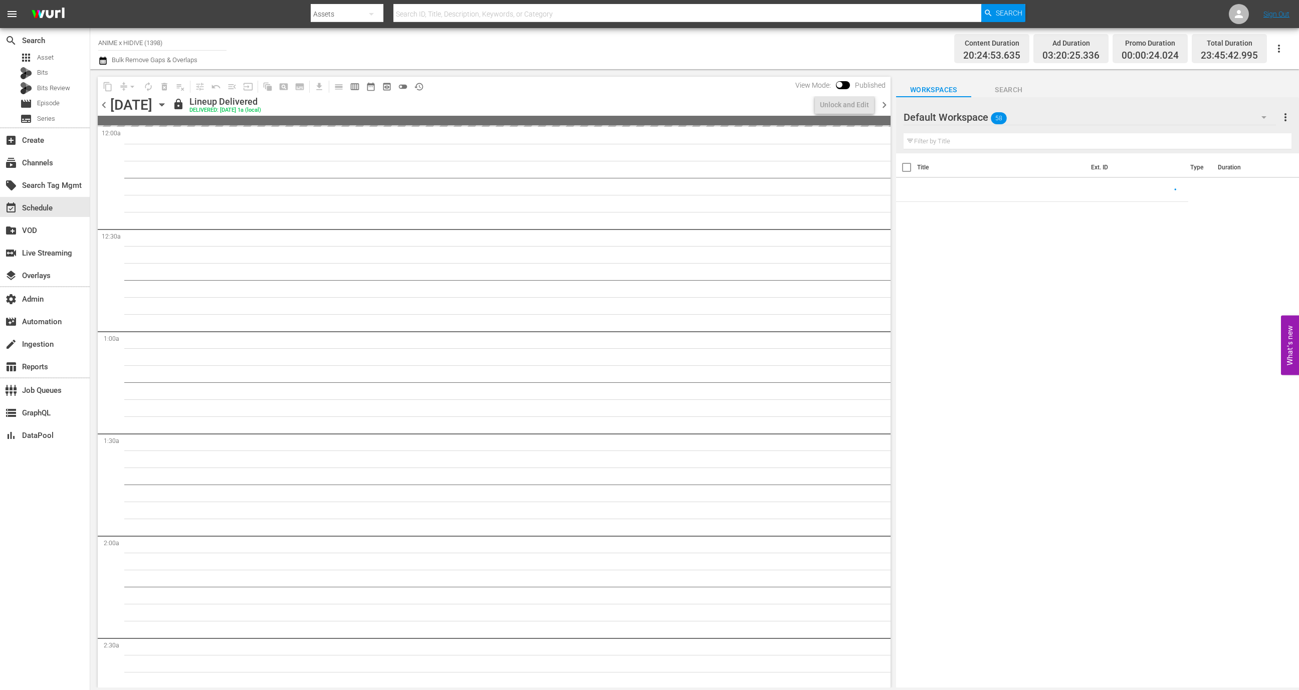
click at [166, 42] on input "ANIME x HIDIVE (1398)" at bounding box center [162, 43] width 128 height 24
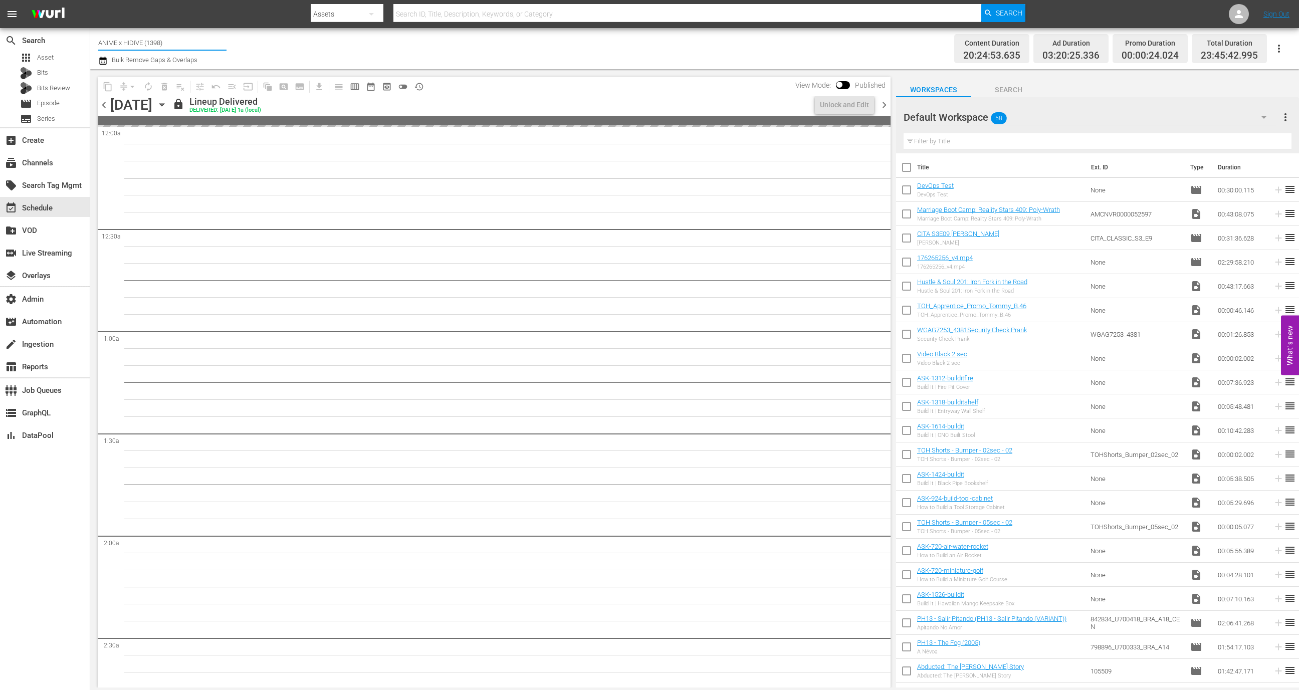
click at [166, 42] on input "ANIME x HIDIVE (1398)" at bounding box center [162, 43] width 128 height 24
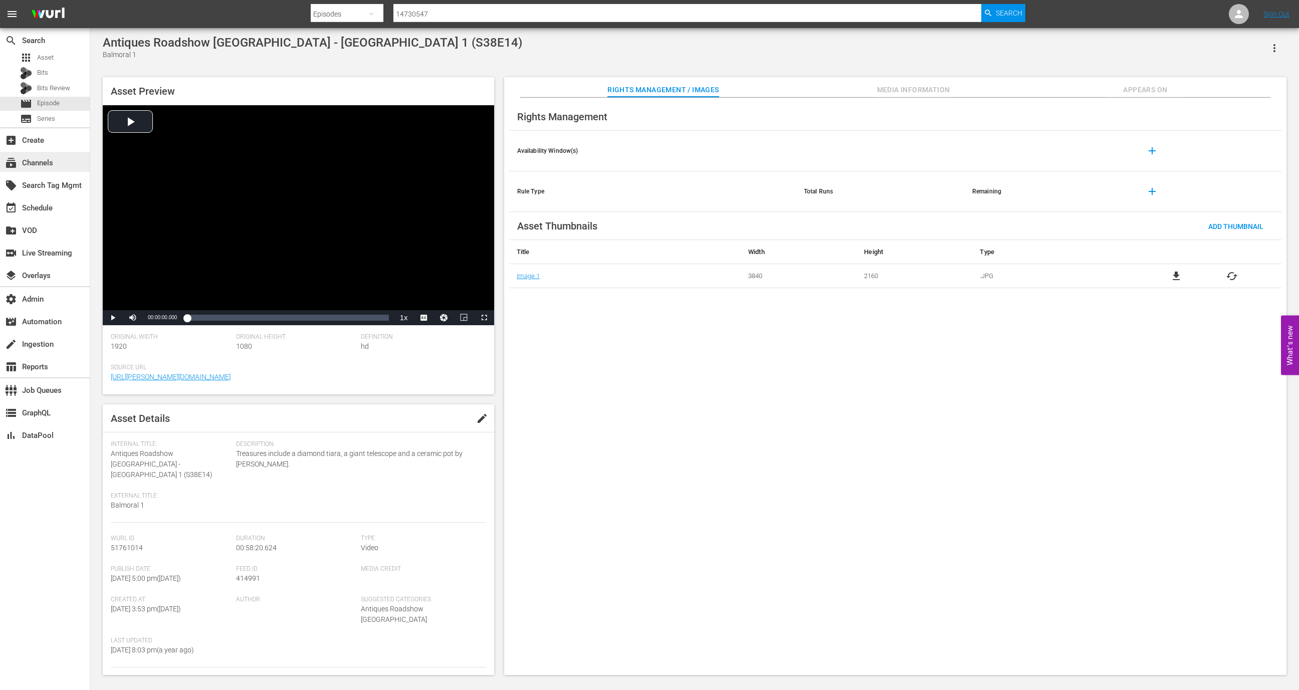
click at [36, 162] on div "subscriptions Channels" at bounding box center [28, 161] width 56 height 9
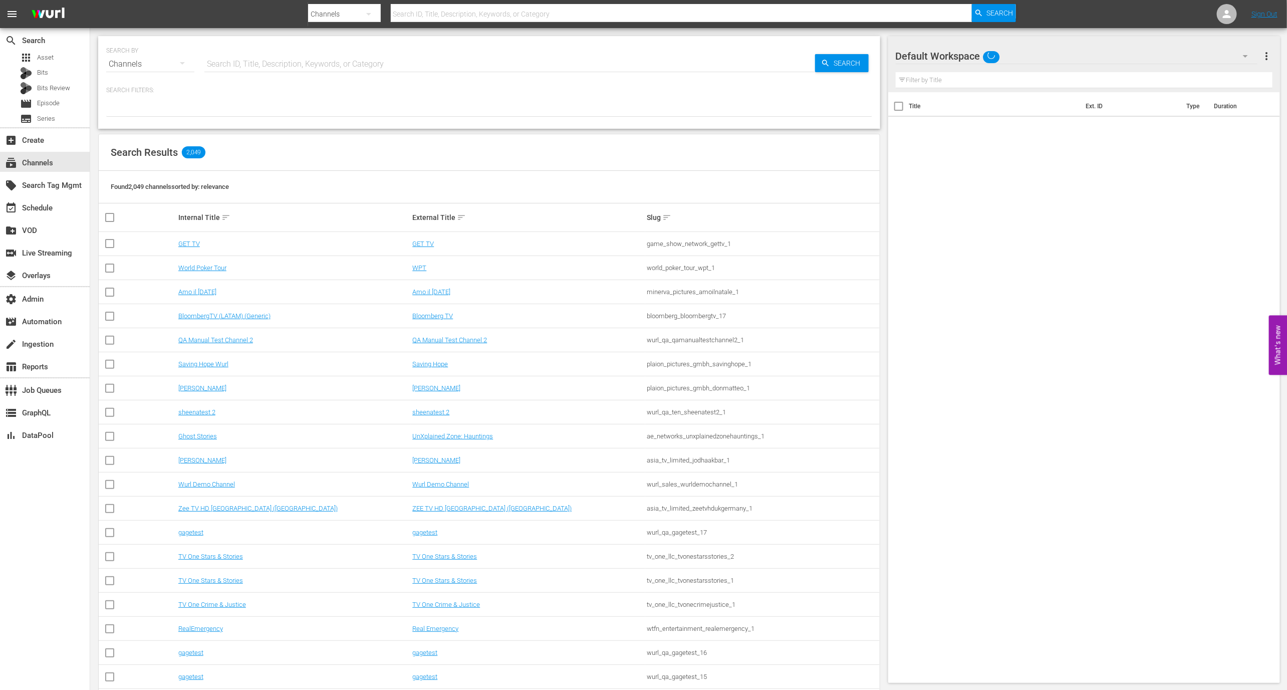
click at [224, 49] on div "SEARCH BY Search By Channels Search ID, Title, Description, Keywords, or Catego…" at bounding box center [489, 58] width 766 height 36
click at [224, 50] on div "SEARCH BY Search By Channels Search ID, Title, Description, Keywords, or Catego…" at bounding box center [489, 58] width 766 height 36
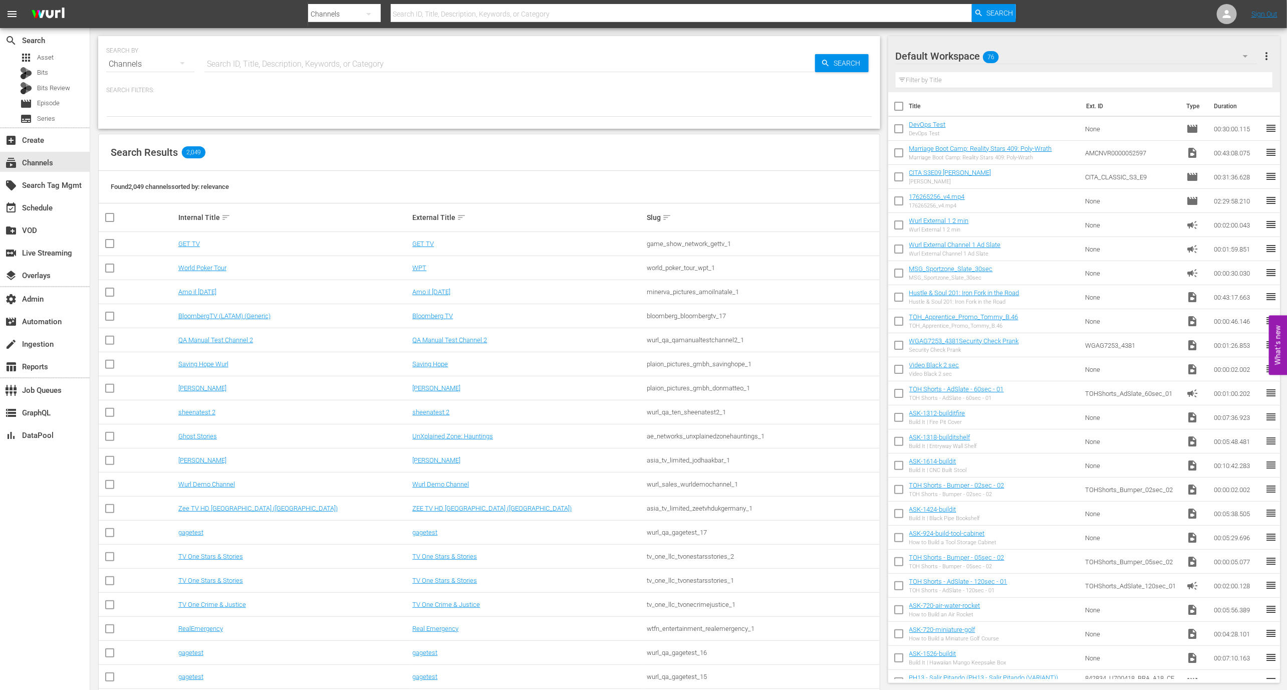
click at [224, 51] on div "SEARCH BY Search By Channels Search ID, Title, Description, Keywords, or Catego…" at bounding box center [489, 58] width 766 height 36
click at [224, 57] on input "text" at bounding box center [509, 64] width 611 height 24
type input "modern marvels"
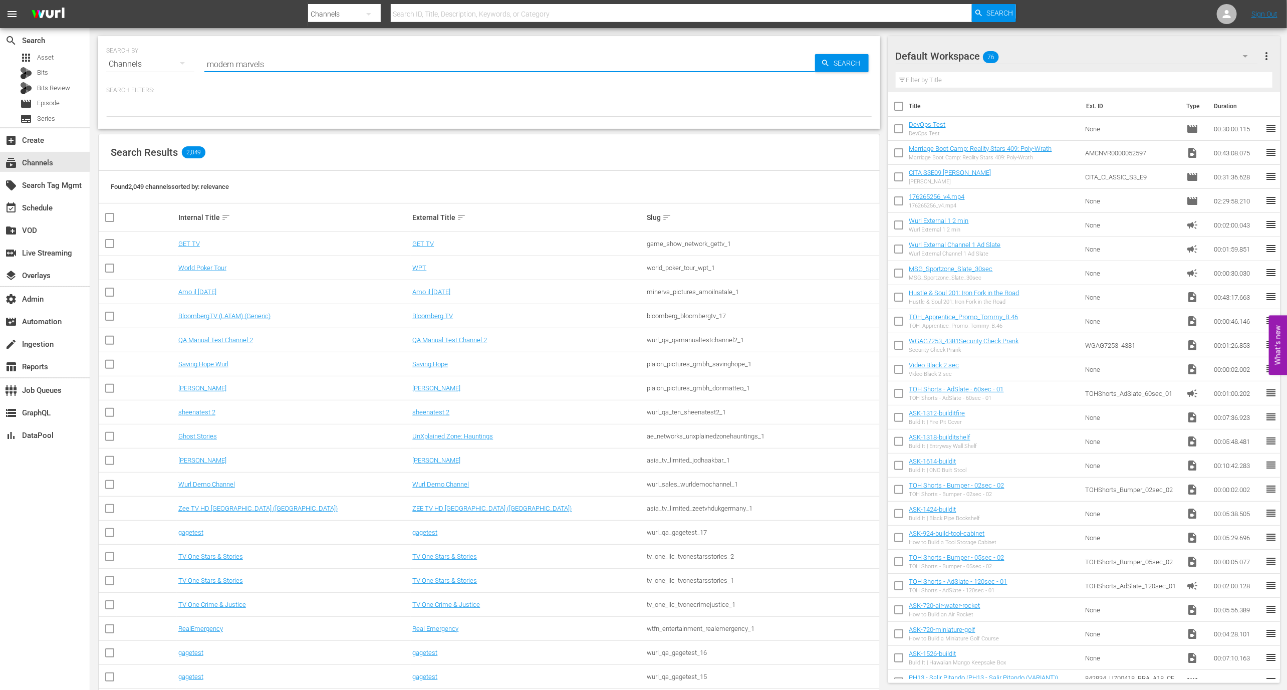
type input "modern marvels"
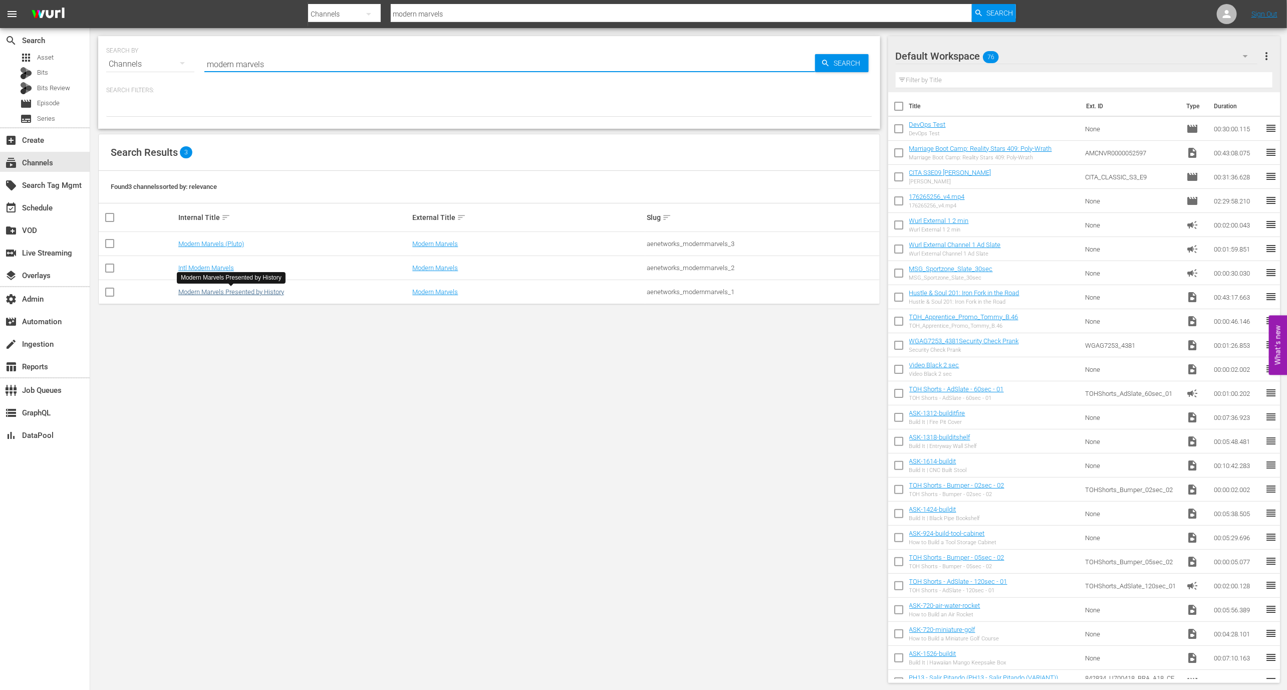
type input "modern marvels"
click at [217, 291] on link "Modern Marvels Presented by History" at bounding box center [231, 292] width 106 height 8
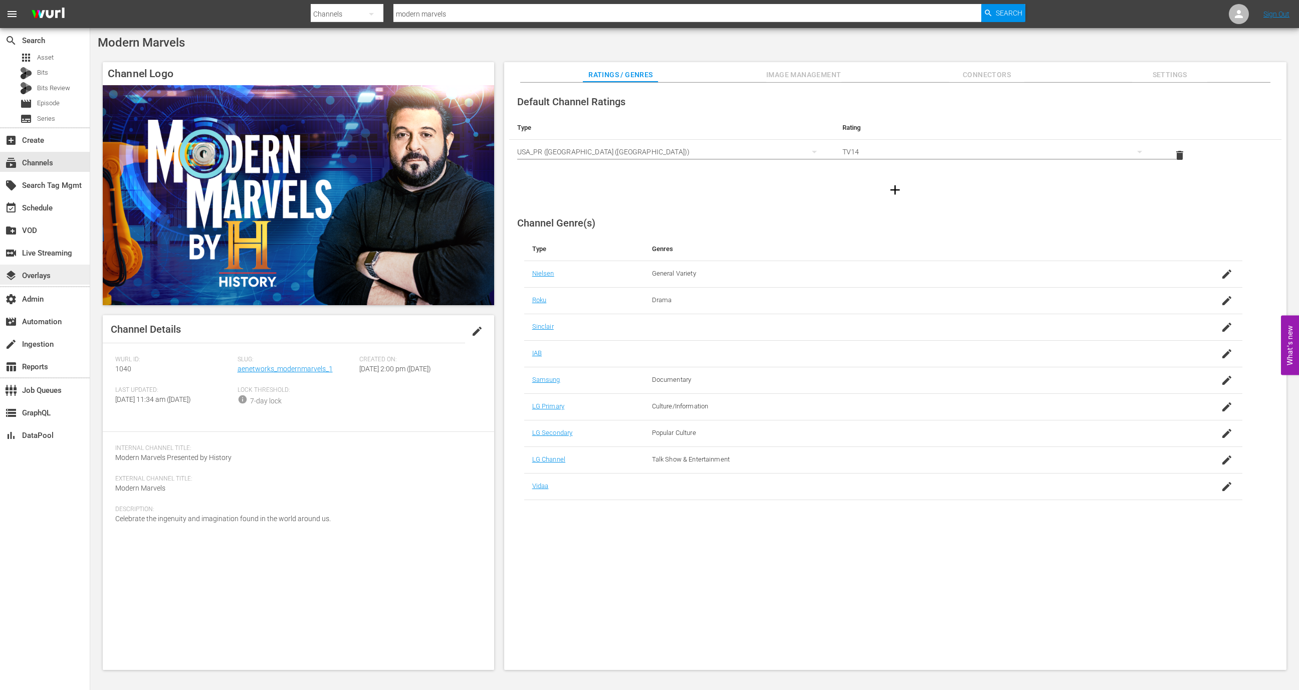
click at [69, 272] on div "layers Overlays" at bounding box center [45, 275] width 90 height 20
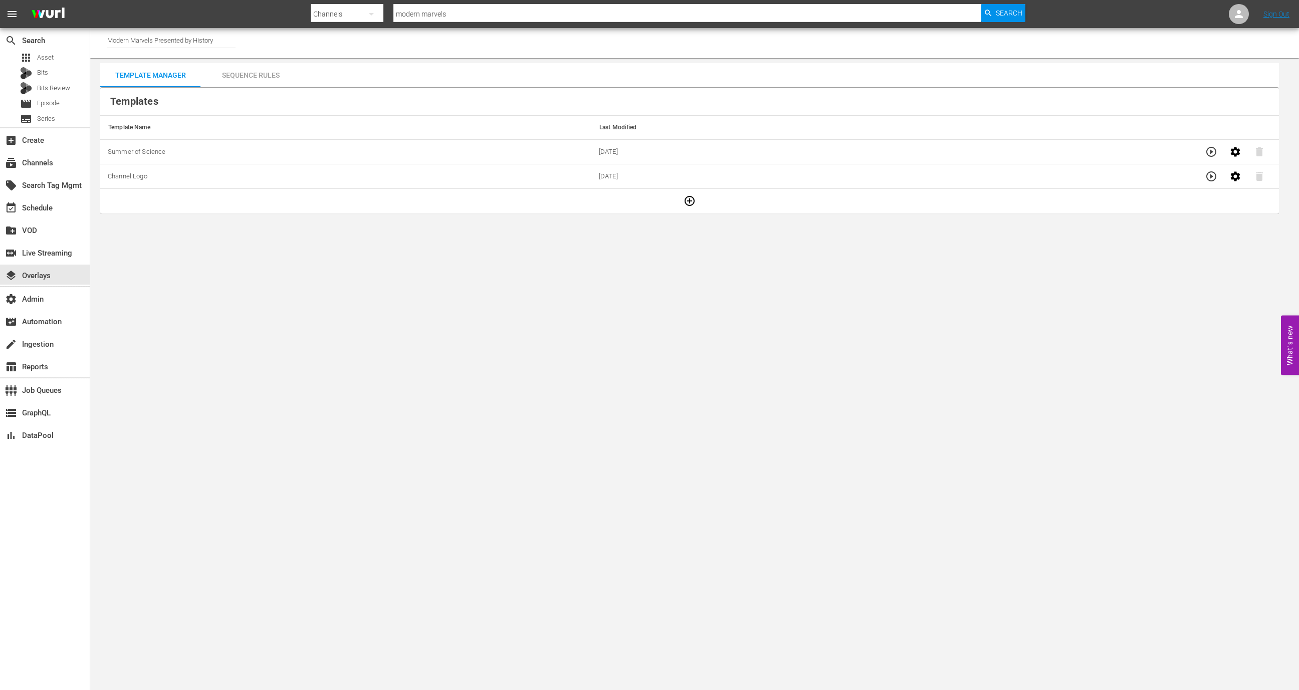
click at [693, 191] on td at bounding box center [689, 201] width 1179 height 25
click at [688, 199] on icon "button" at bounding box center [689, 201] width 12 height 12
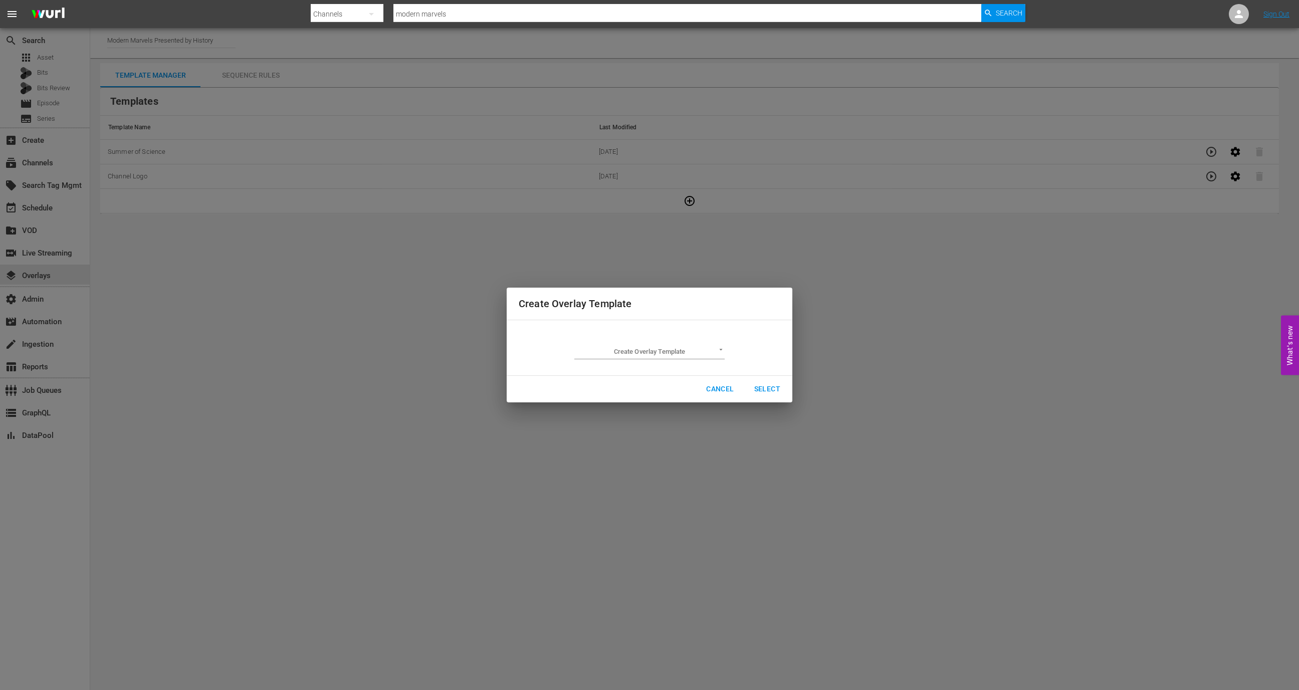
click at [641, 342] on div "Create Overlay Template ​" at bounding box center [649, 347] width 150 height 23
click at [641, 349] on body "menu Search By Channels Search ID, Title, Description, Keywords, or Category mo…" at bounding box center [649, 345] width 1299 height 690
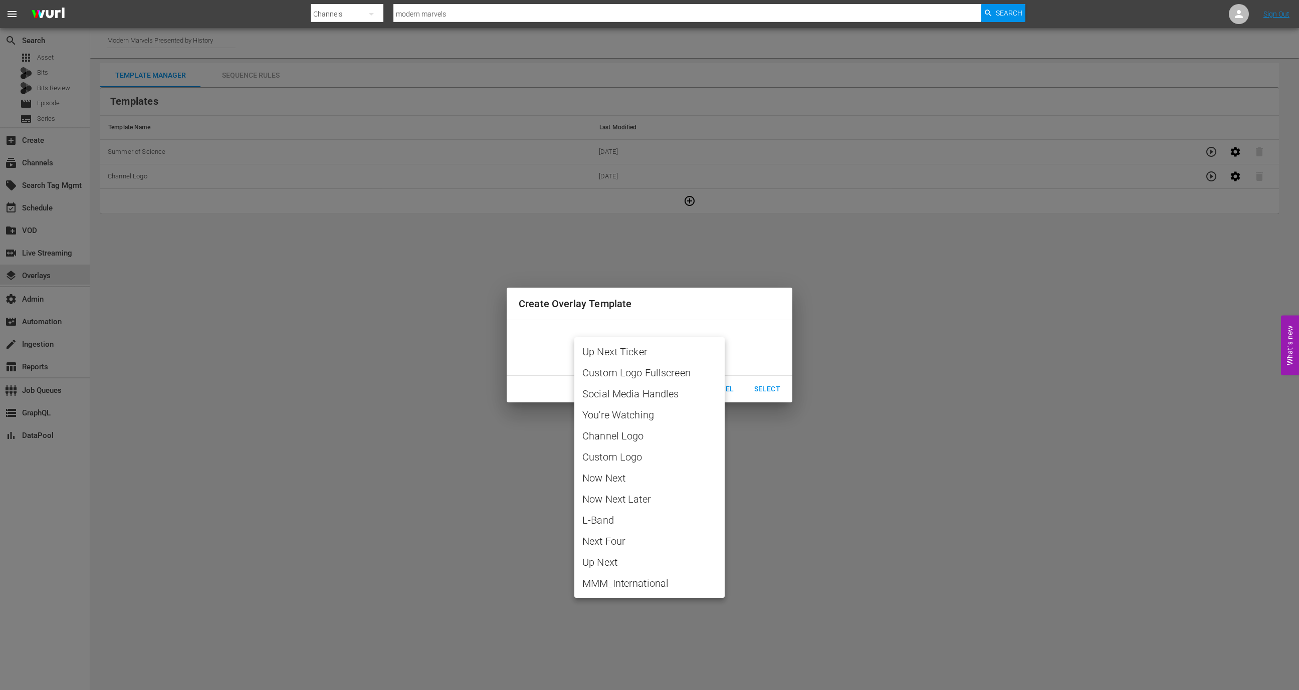
click at [808, 554] on div at bounding box center [649, 345] width 1299 height 690
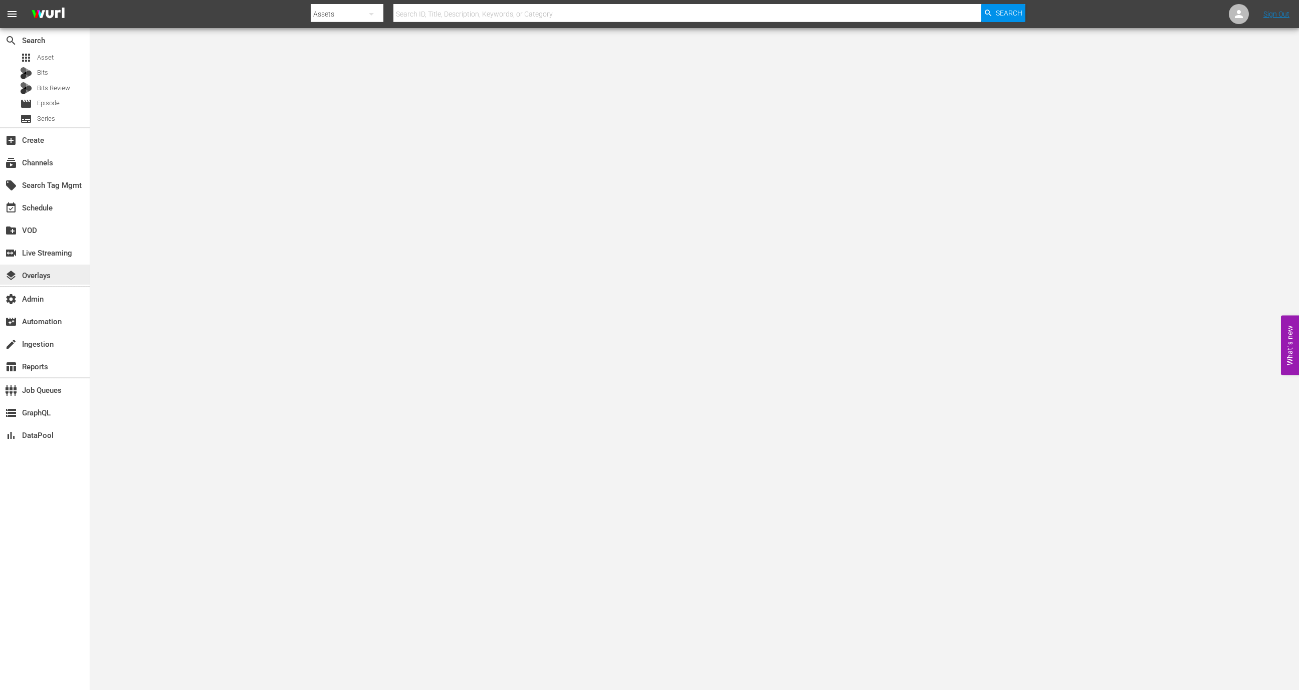
click at [48, 272] on div "layers Overlays" at bounding box center [28, 274] width 56 height 9
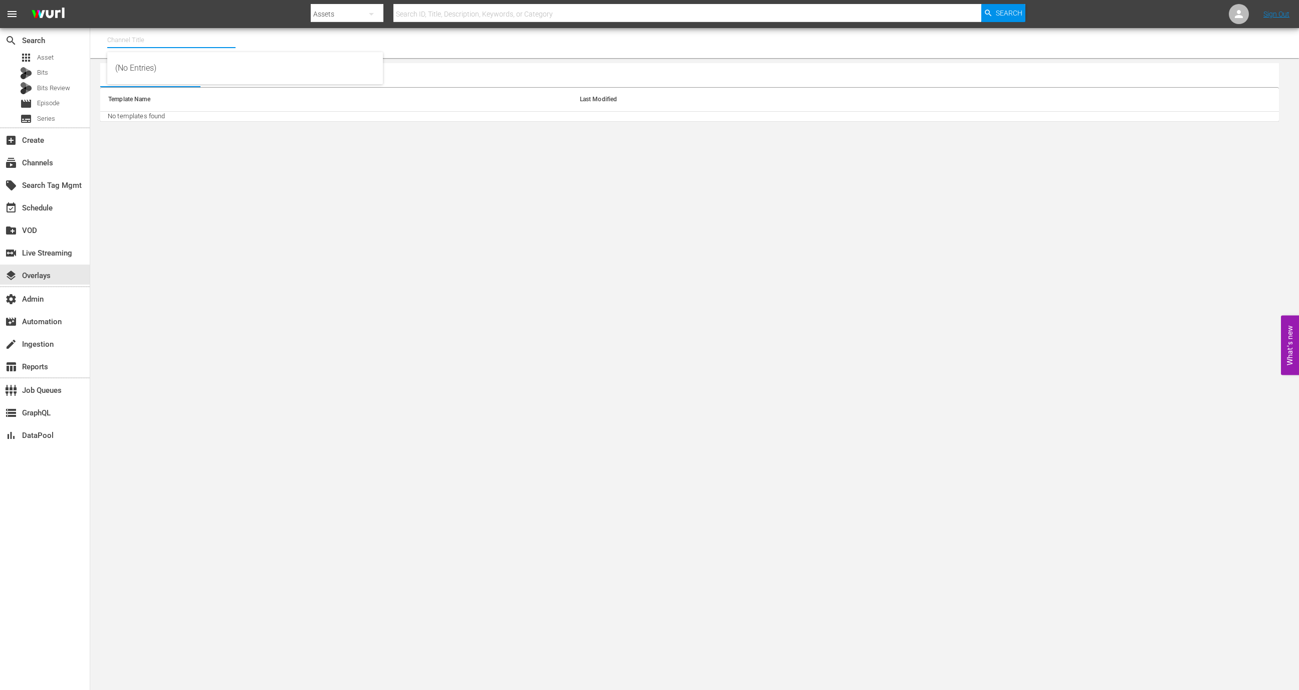
click at [200, 45] on input "text" at bounding box center [171, 40] width 128 height 24
click at [207, 91] on div "Modern Marvels Presented by History (1040 - aenetworks_modernmarvels_1)" at bounding box center [245, 92] width 260 height 24
type input "Modern Marvels Presented by History (1040 - aenetworks_modernmarvels_1)"
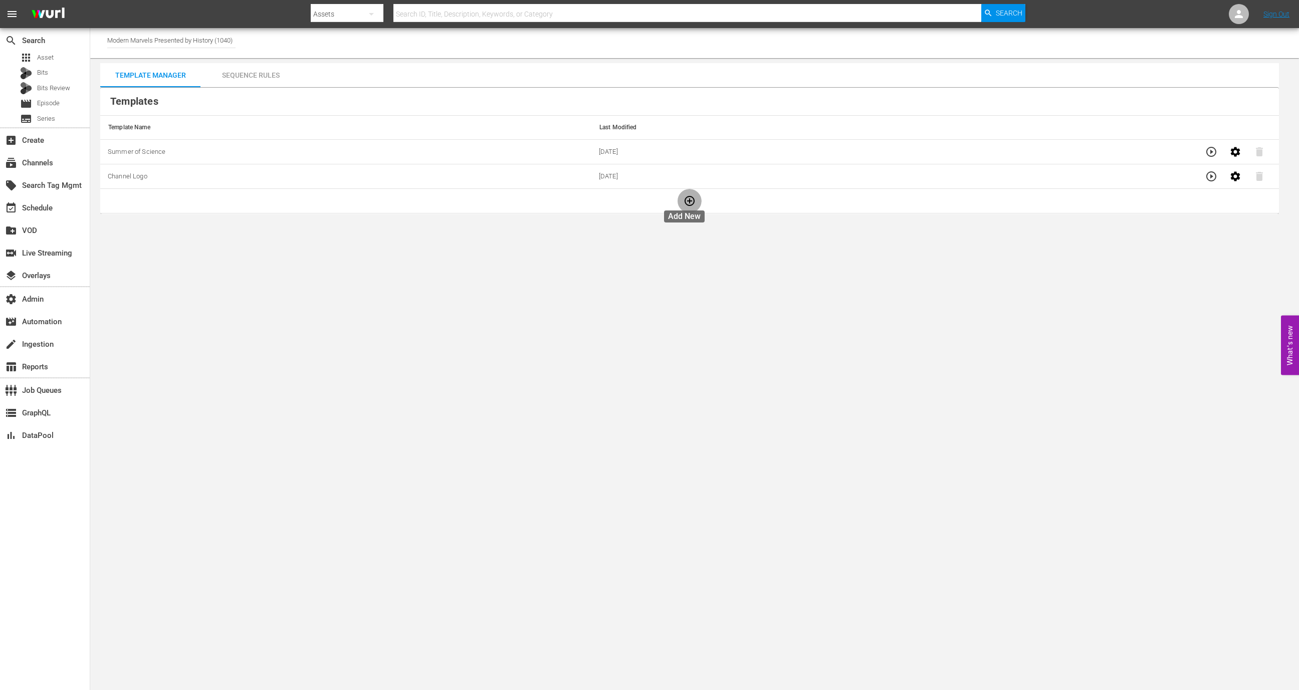
click at [683, 201] on icon "button" at bounding box center [689, 201] width 12 height 12
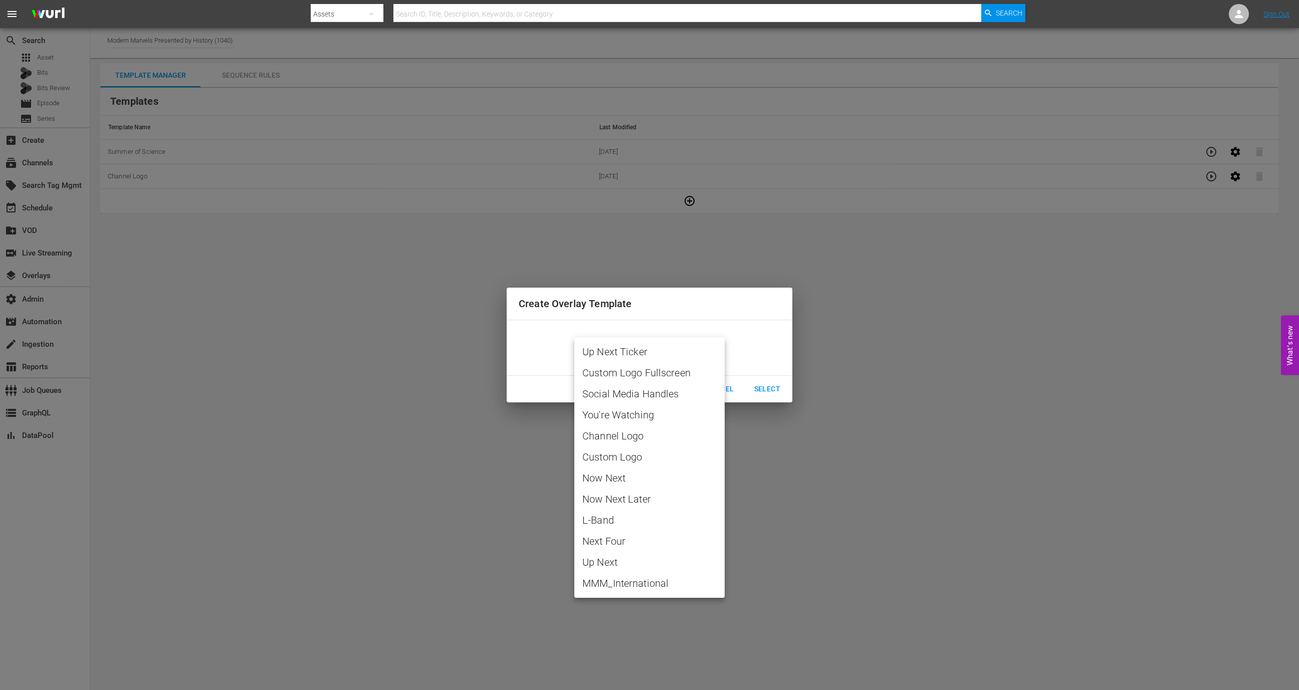
click at [649, 350] on body "menu Search By Assets Search ID, Title, Description, Keywords, or Category Sear…" at bounding box center [649, 345] width 1299 height 690
click at [807, 508] on div at bounding box center [649, 345] width 1299 height 690
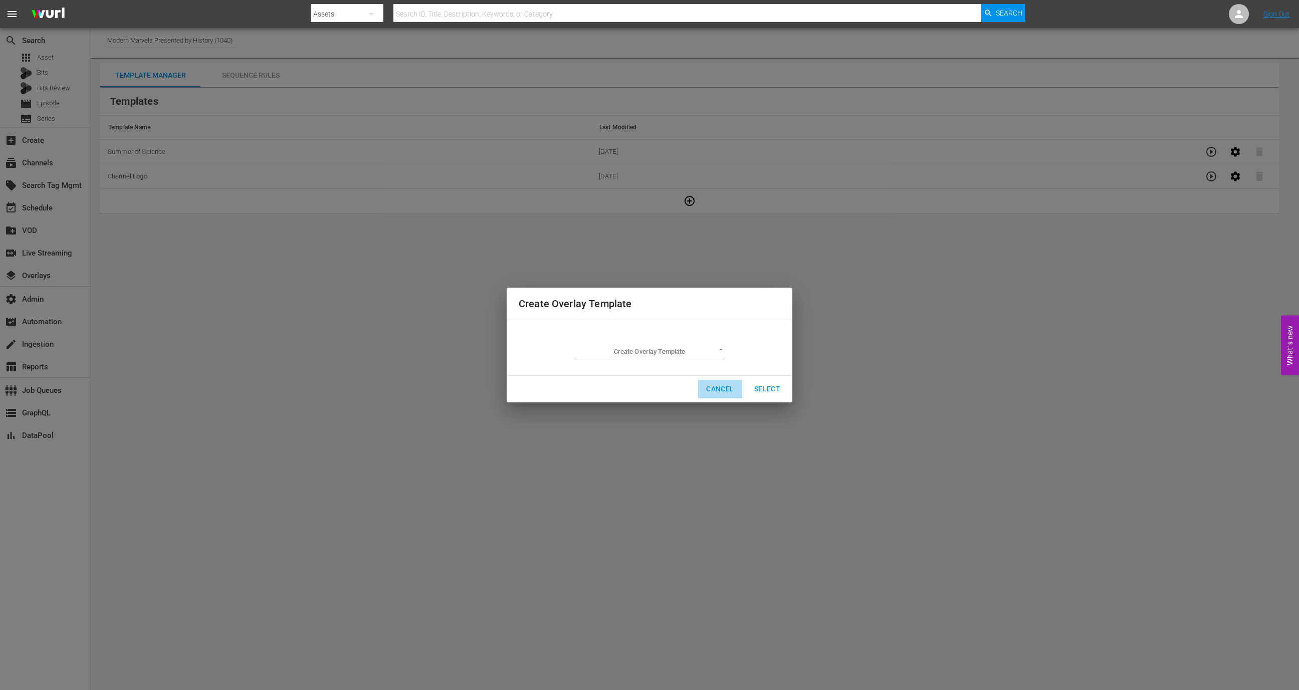
click at [715, 388] on span "Cancel" at bounding box center [720, 389] width 28 height 13
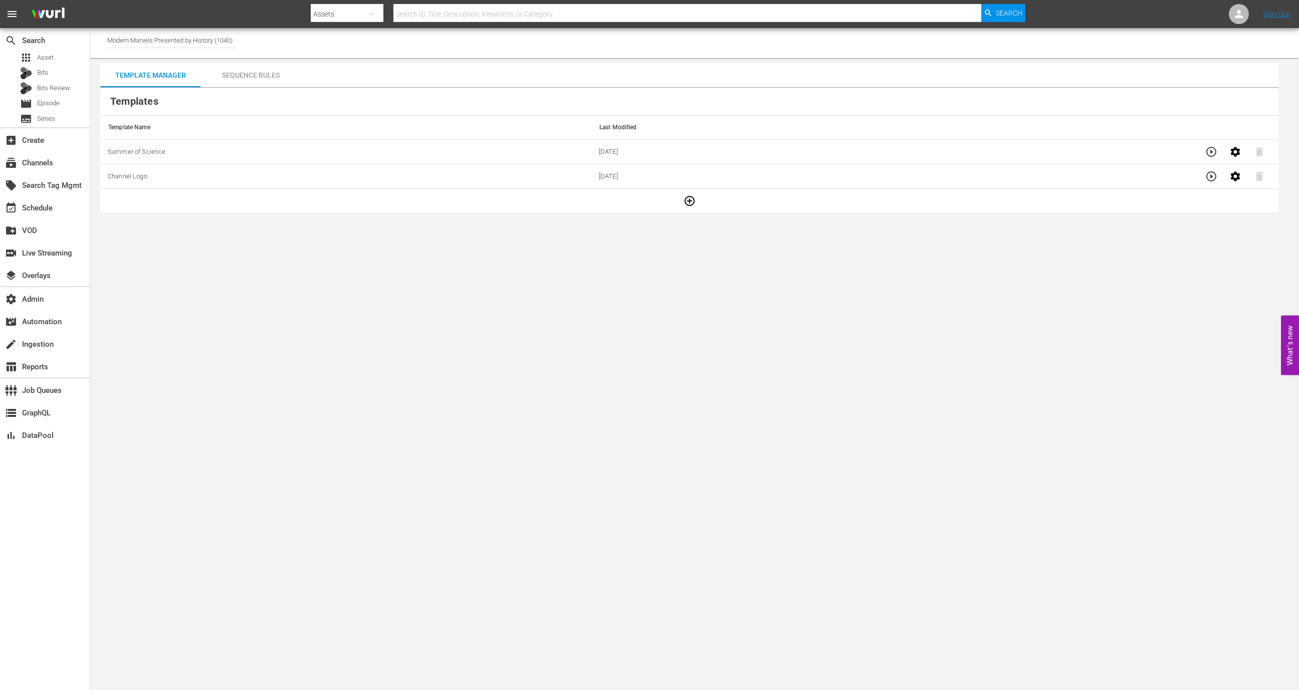
click at [239, 38] on div "Channel Title Modern Marvels Presented by History (1040)" at bounding box center [694, 43] width 1209 height 30
click at [222, 38] on input "Modern Marvels Presented by History (1040)" at bounding box center [171, 40] width 128 height 24
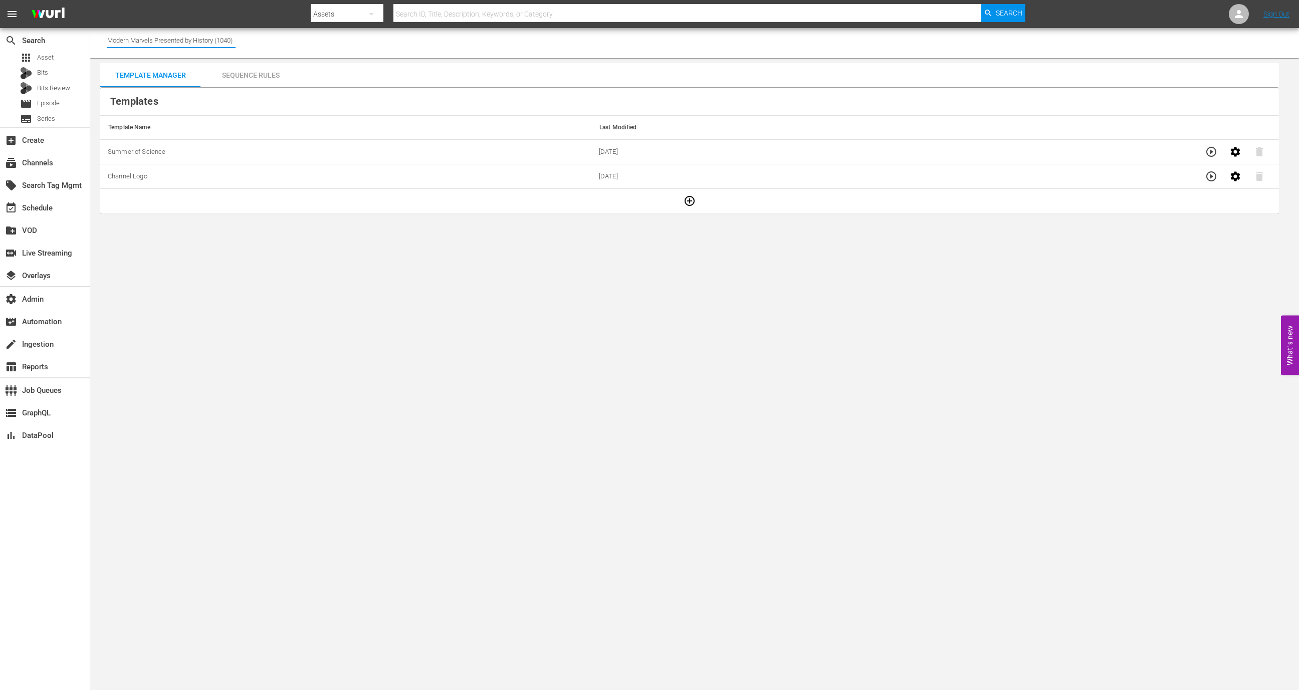
click at [222, 38] on input "Modern Marvels Presented by History (1040)" at bounding box center [171, 40] width 128 height 24
type input ","
click at [225, 62] on div "Modern Marvels (Pluto) (1706 - aenetworks_modernmarvels_3)" at bounding box center [245, 68] width 260 height 24
type input "Modern Marvels (Pluto) (1706 - aenetworks_modernmarvels_3)"
click at [128, 35] on input "Modern Marvels (Pluto) (1706)" at bounding box center [171, 40] width 128 height 24
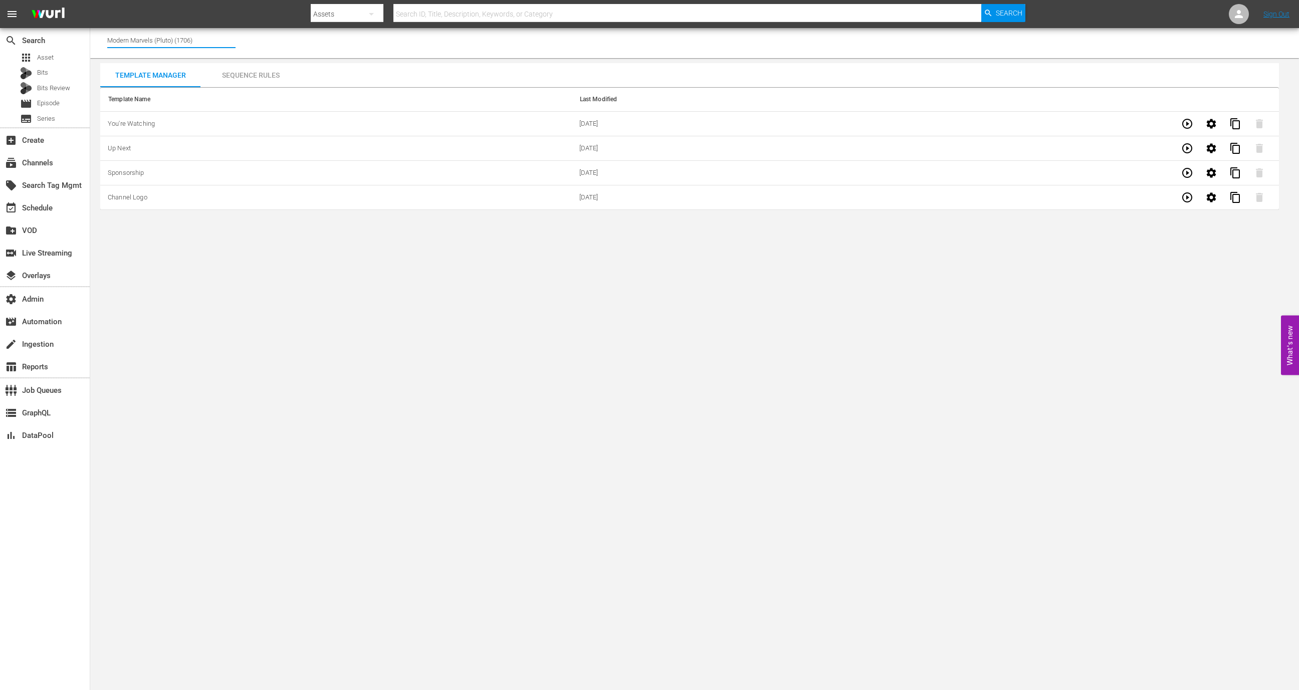
click at [128, 35] on input "Modern Marvels (Pluto) (1706)" at bounding box center [171, 40] width 128 height 24
click at [46, 166] on div "subscriptions Channels" at bounding box center [28, 161] width 56 height 9
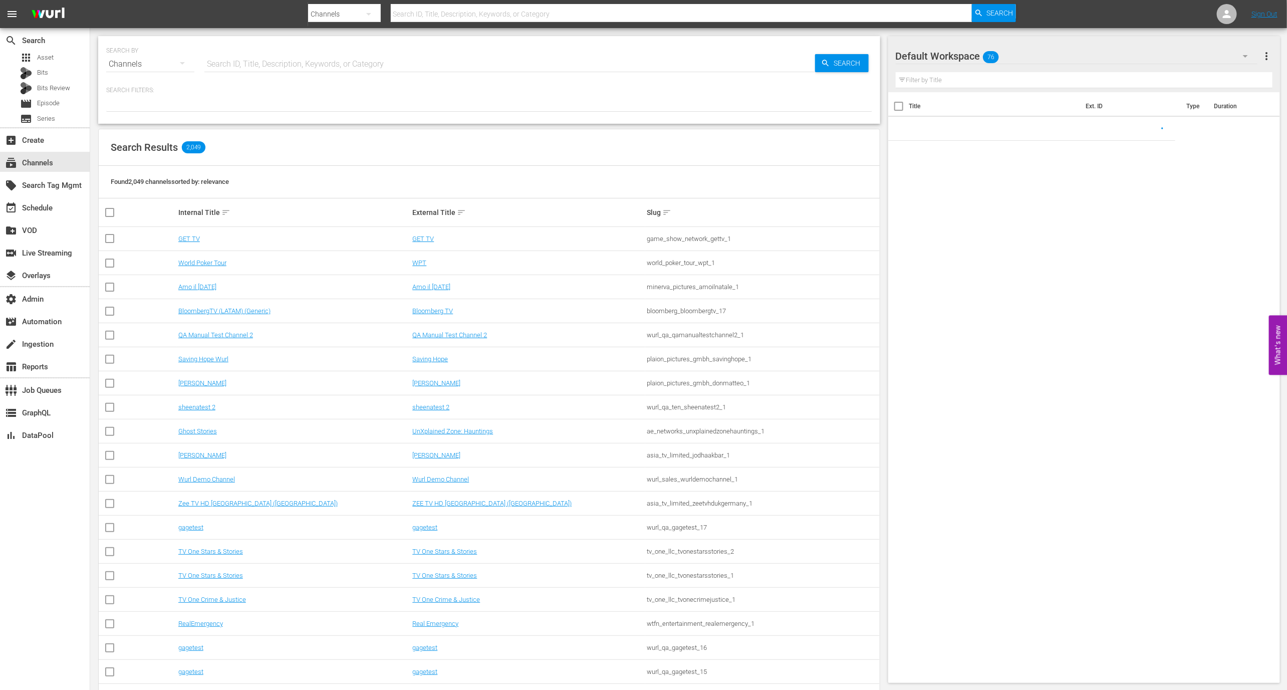
click at [259, 57] on input "text" at bounding box center [509, 64] width 611 height 24
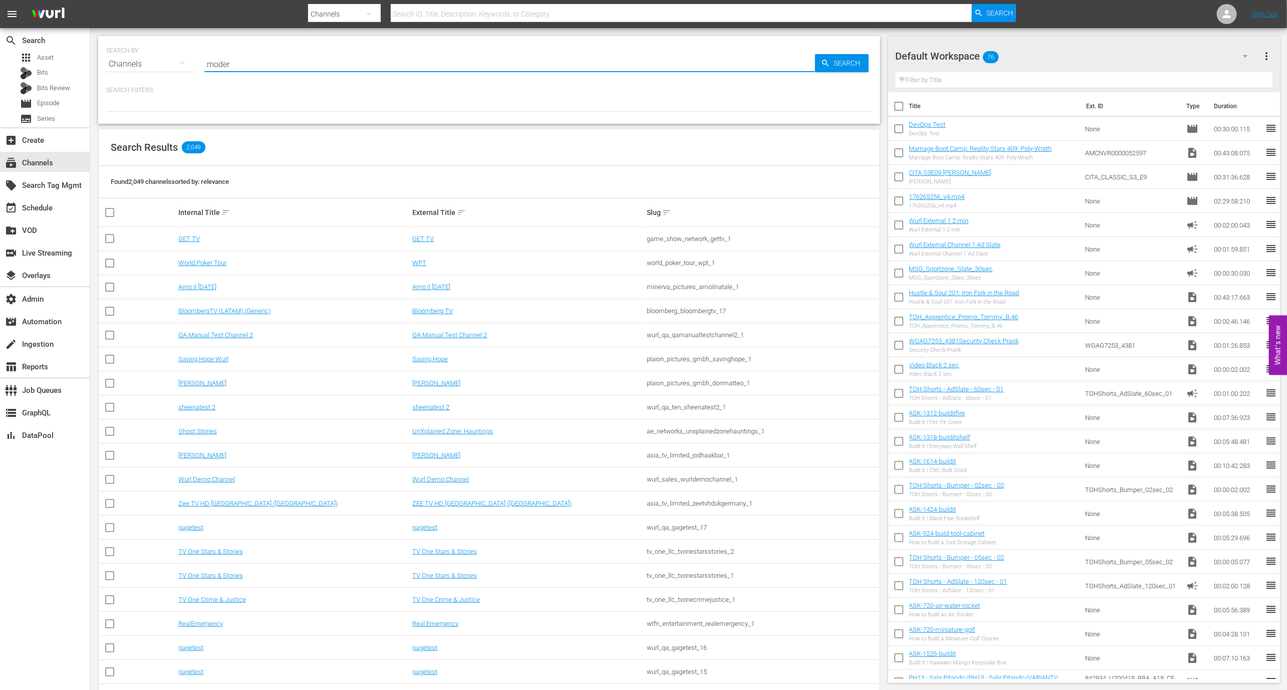
type input "modern"
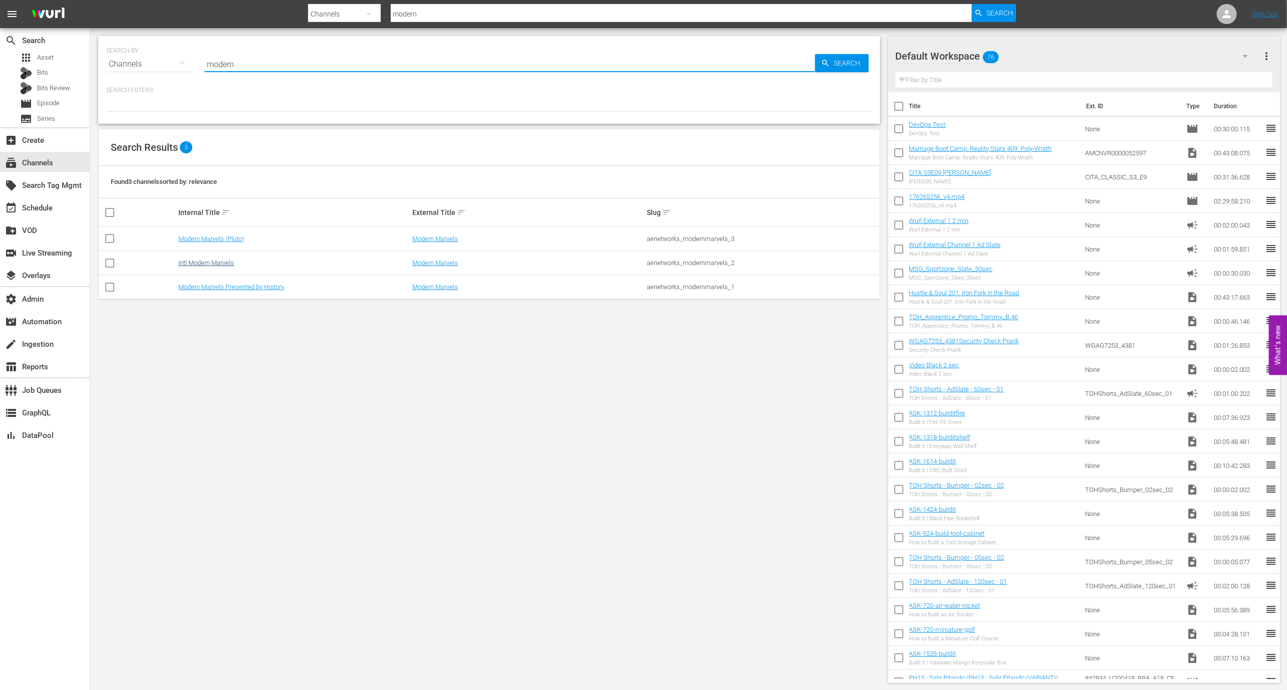
type input "modern"
click at [225, 262] on link "Intl Modern Marvels" at bounding box center [206, 263] width 56 height 8
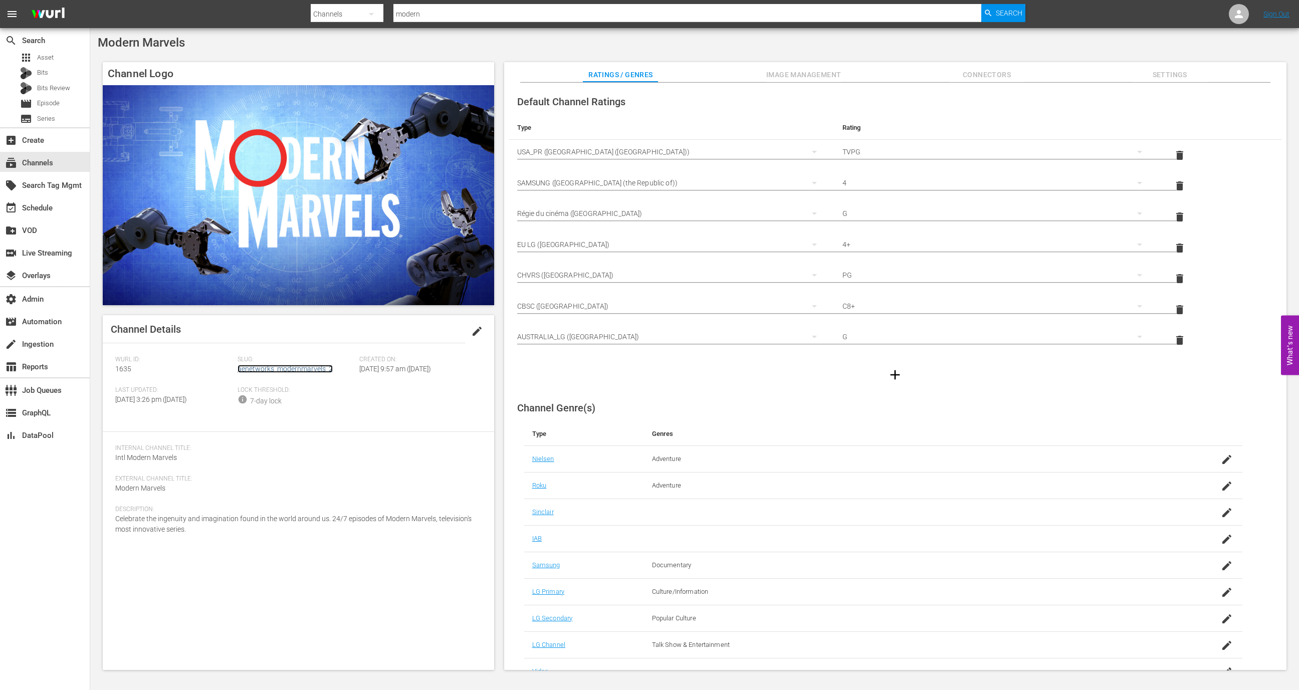
click at [315, 365] on link "aenetworks_modernmarvels_2" at bounding box center [285, 369] width 95 height 8
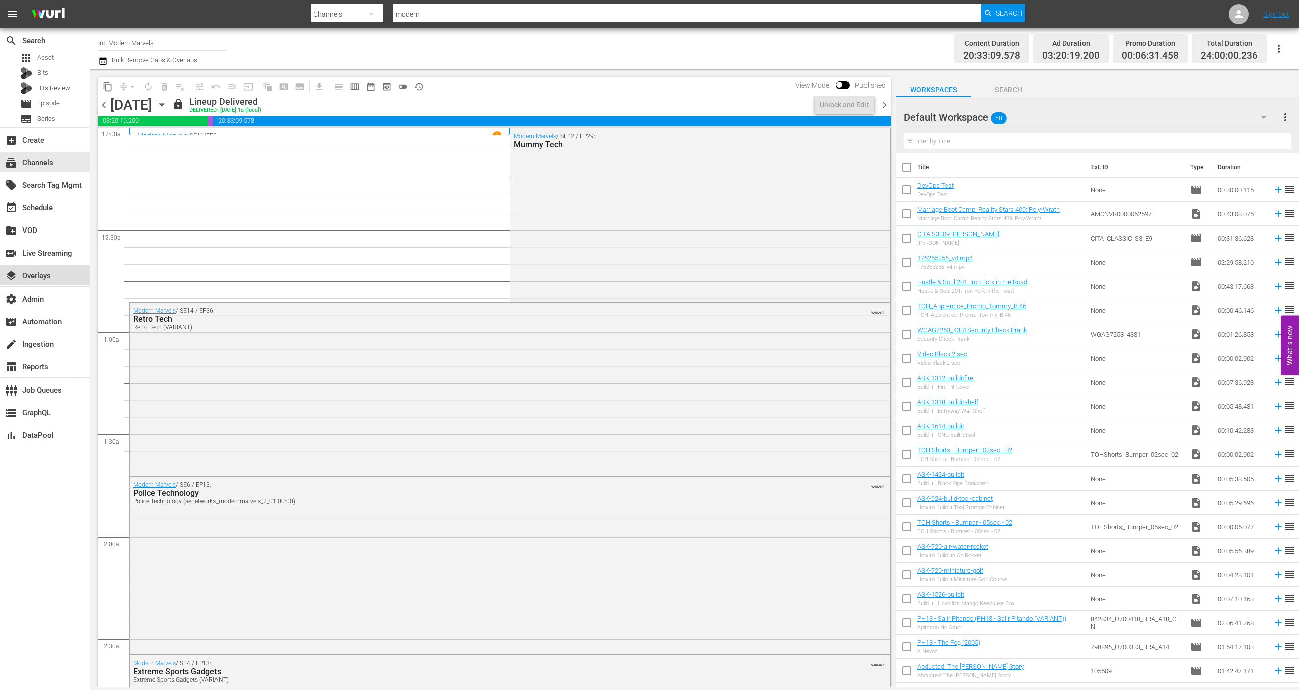
click at [55, 276] on div "layers Overlays" at bounding box center [28, 274] width 56 height 9
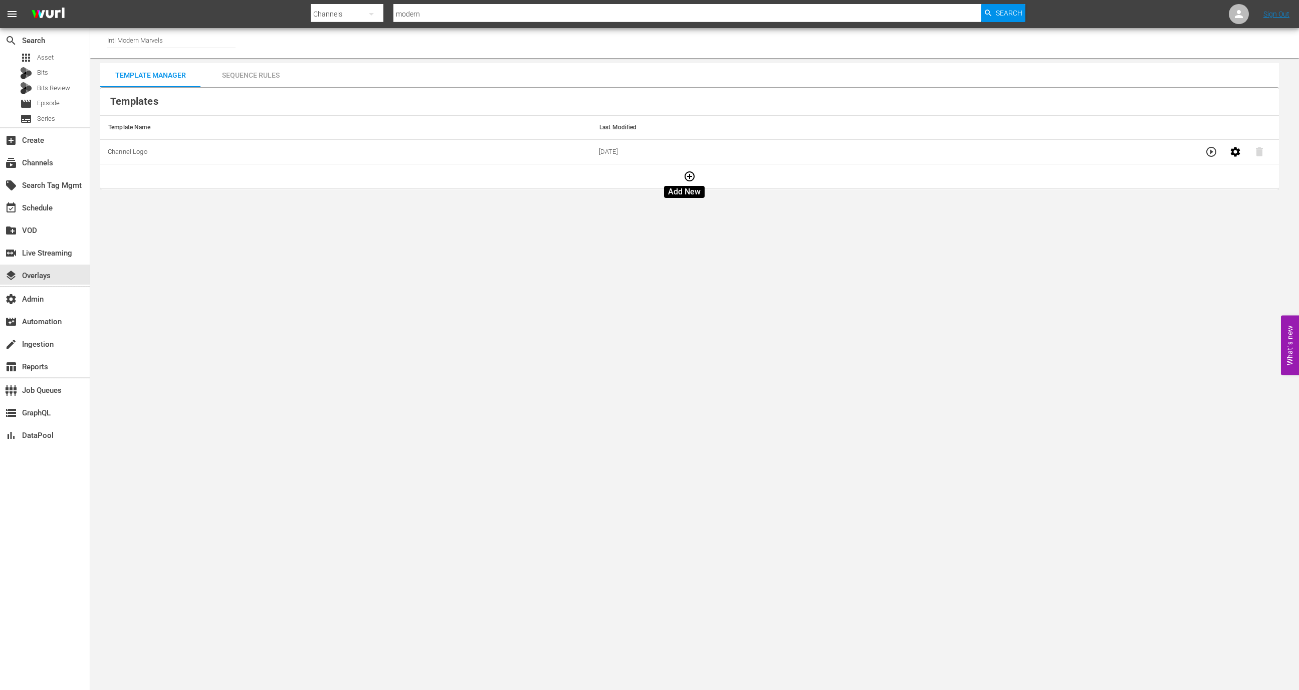
click at [684, 177] on icon "button" at bounding box center [689, 176] width 10 height 10
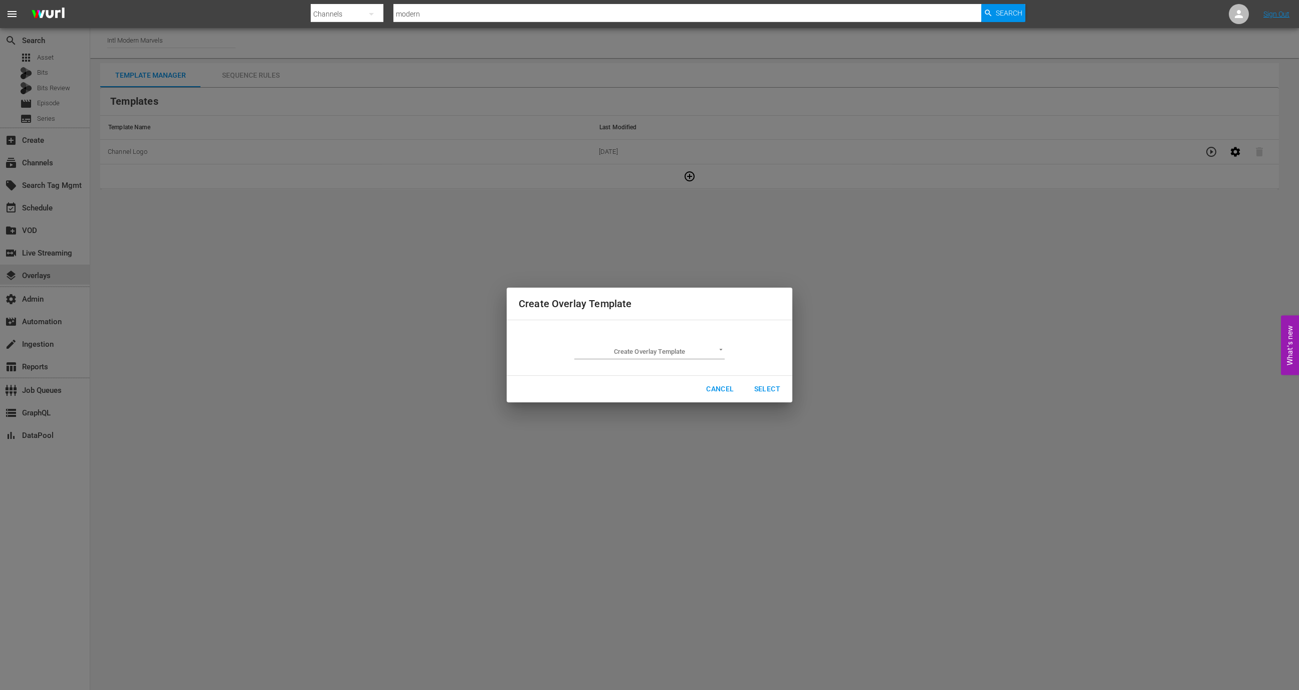
click at [673, 353] on body "menu Search By Channels Search ID, Title, Description, Keywords, or Category mo…" at bounding box center [649, 345] width 1299 height 690
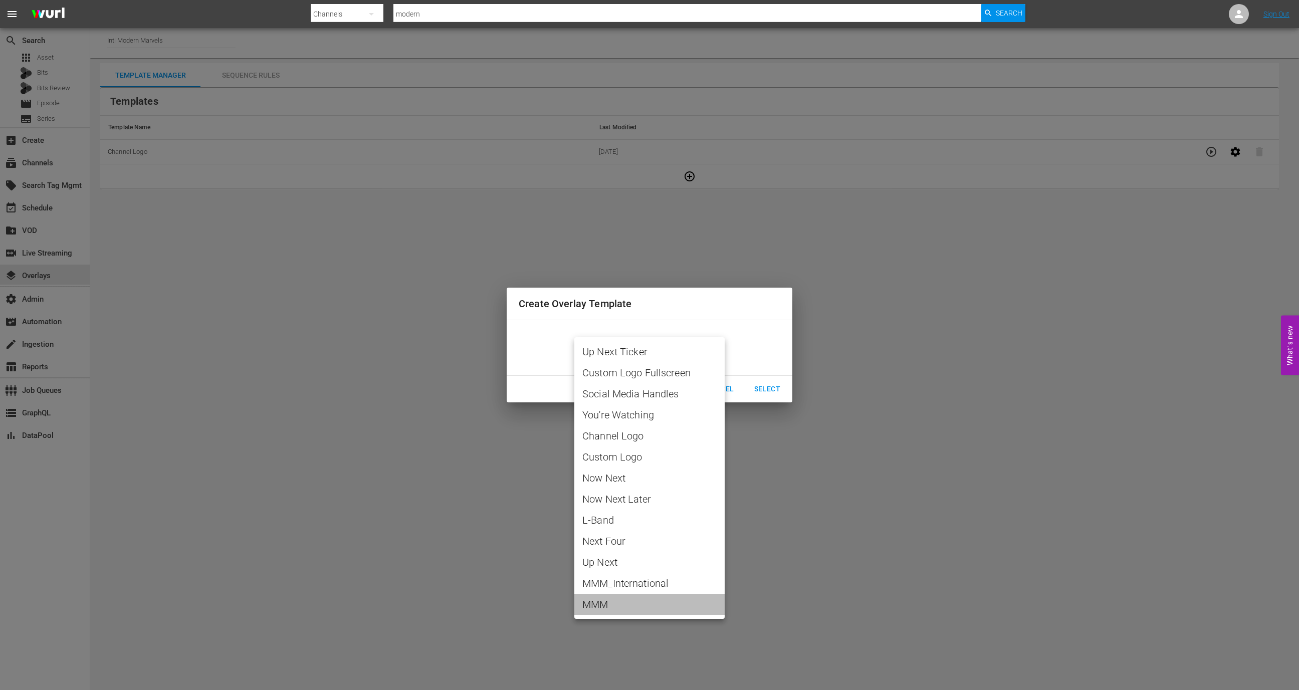
click at [643, 606] on span "MMM" at bounding box center [649, 604] width 134 height 15
type input "MMM"
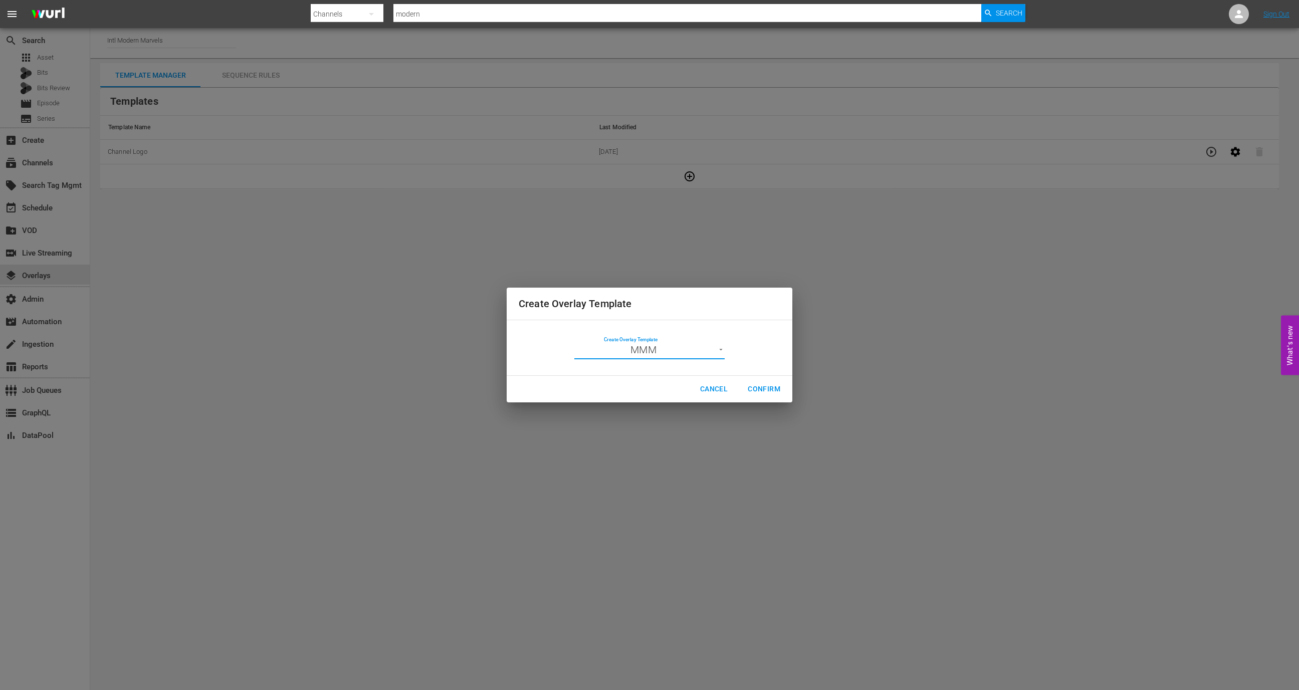
click at [774, 387] on span "Confirm" at bounding box center [764, 389] width 33 height 13
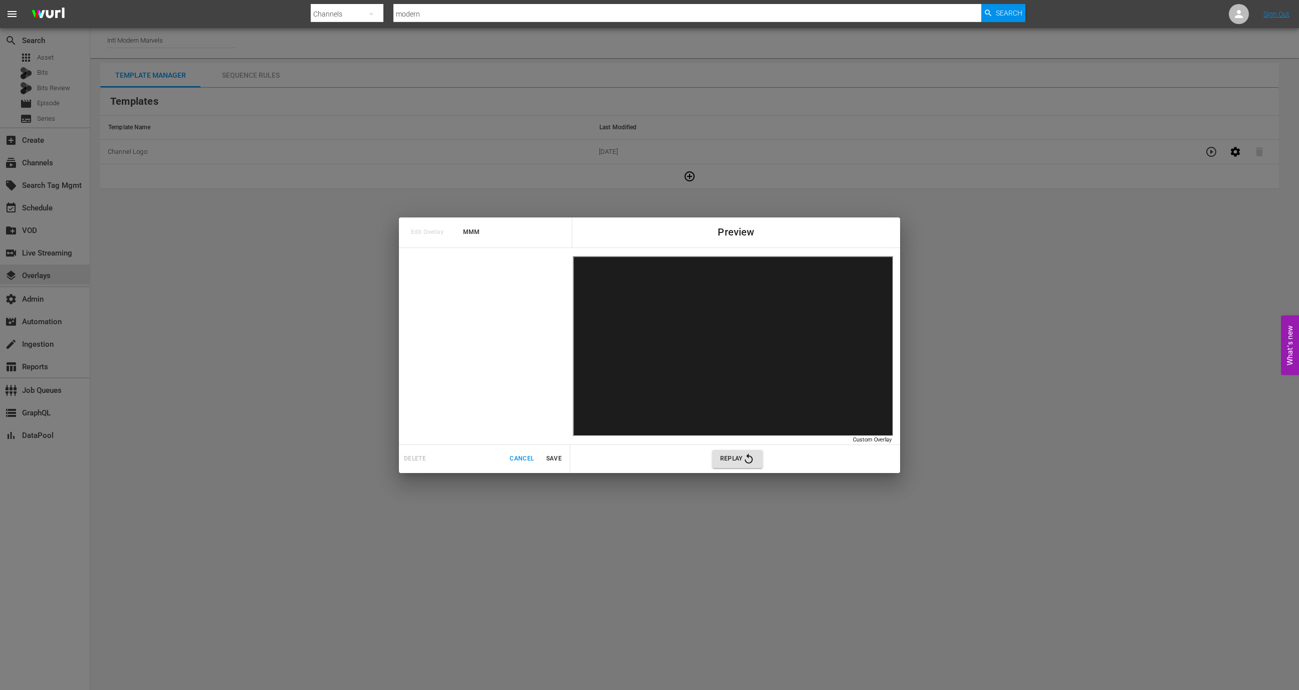
click at [743, 460] on icon "button" at bounding box center [749, 459] width 12 height 12
click at [738, 458] on span "Replay" at bounding box center [737, 459] width 35 height 12
click at [518, 459] on span "Cancel" at bounding box center [522, 458] width 24 height 11
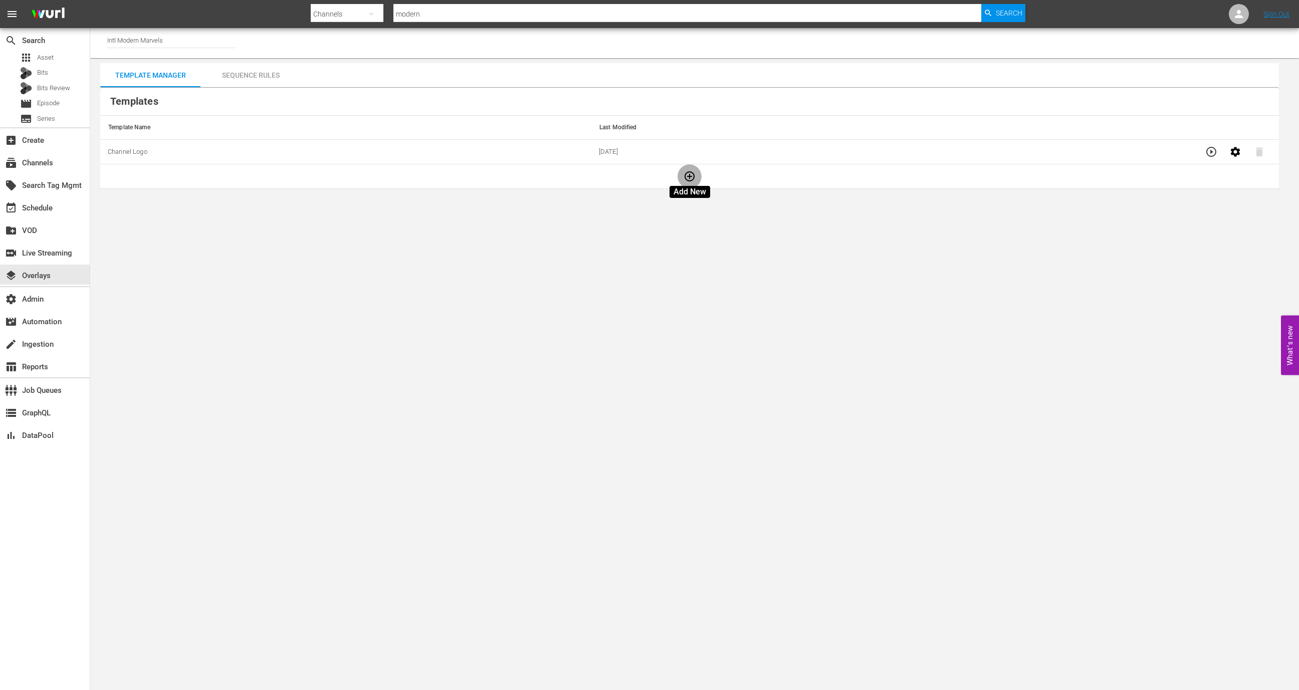
click at [695, 171] on button "button" at bounding box center [689, 176] width 24 height 24
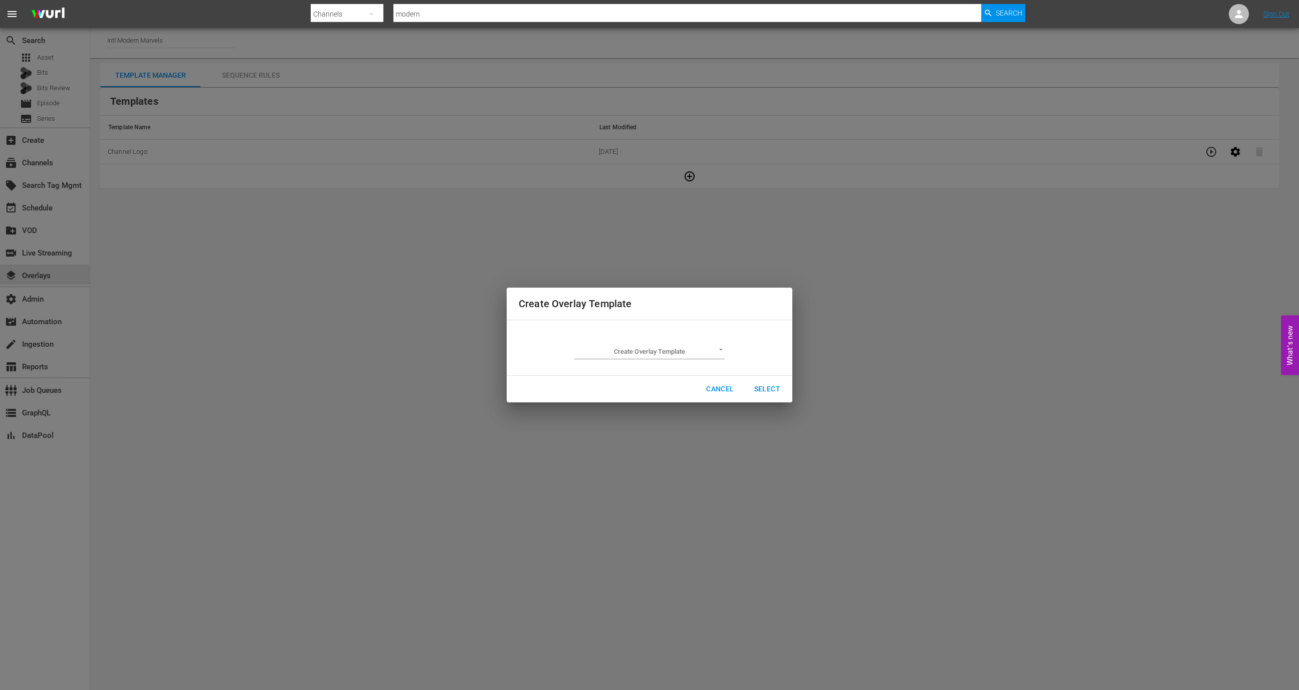
click at [680, 357] on body "menu Search By Channels Search ID, Title, Description, Keywords, or Category mo…" at bounding box center [649, 345] width 1299 height 690
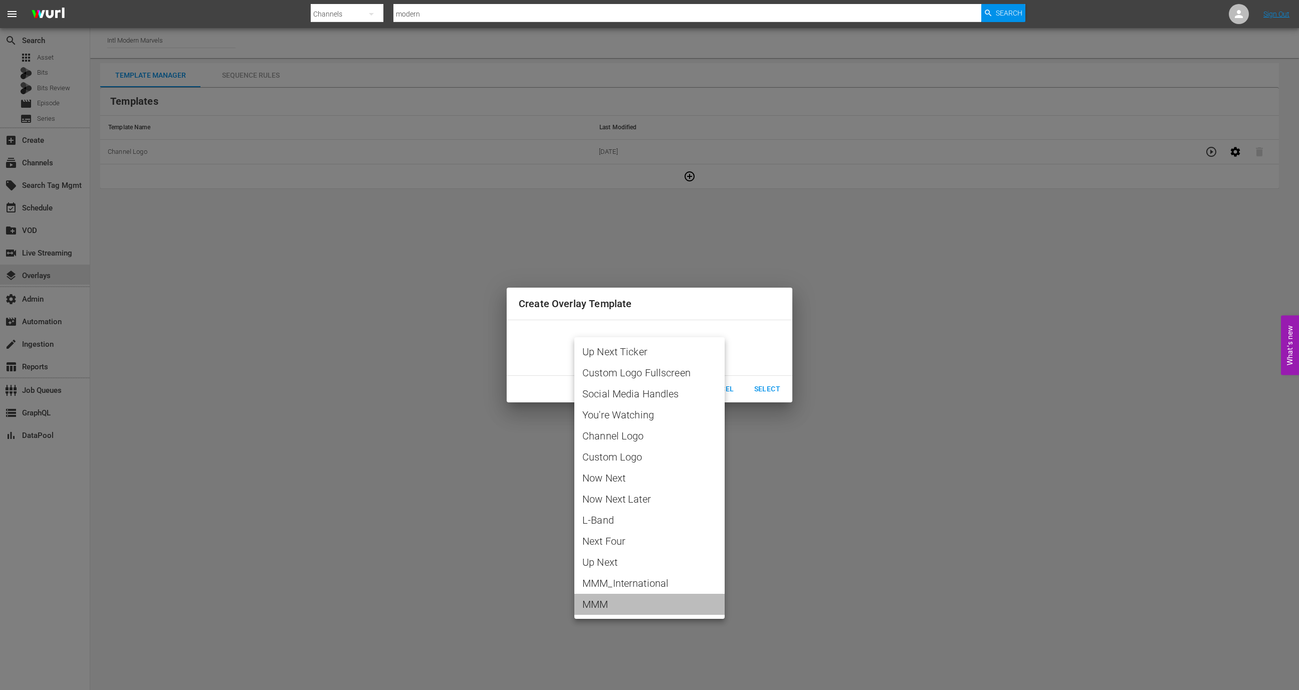
click at [667, 597] on span "MMM" at bounding box center [649, 604] width 134 height 15
type input "MMM"
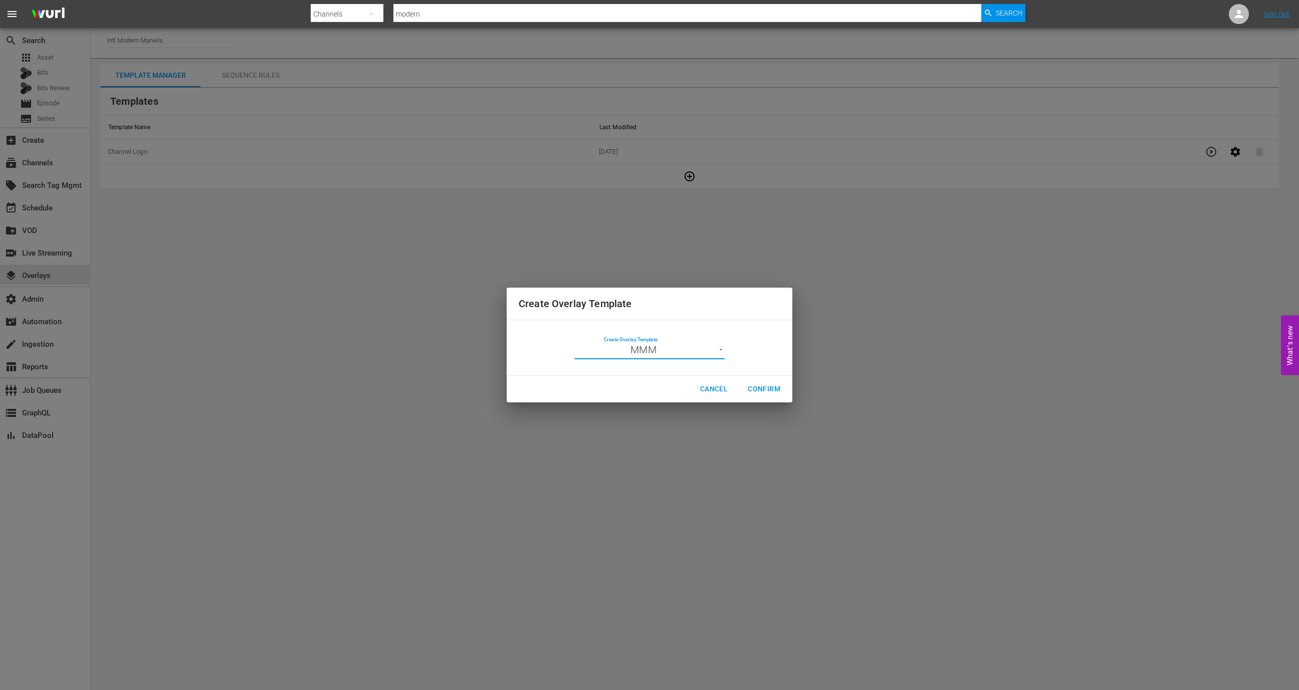
click at [778, 386] on span "Confirm" at bounding box center [764, 389] width 33 height 13
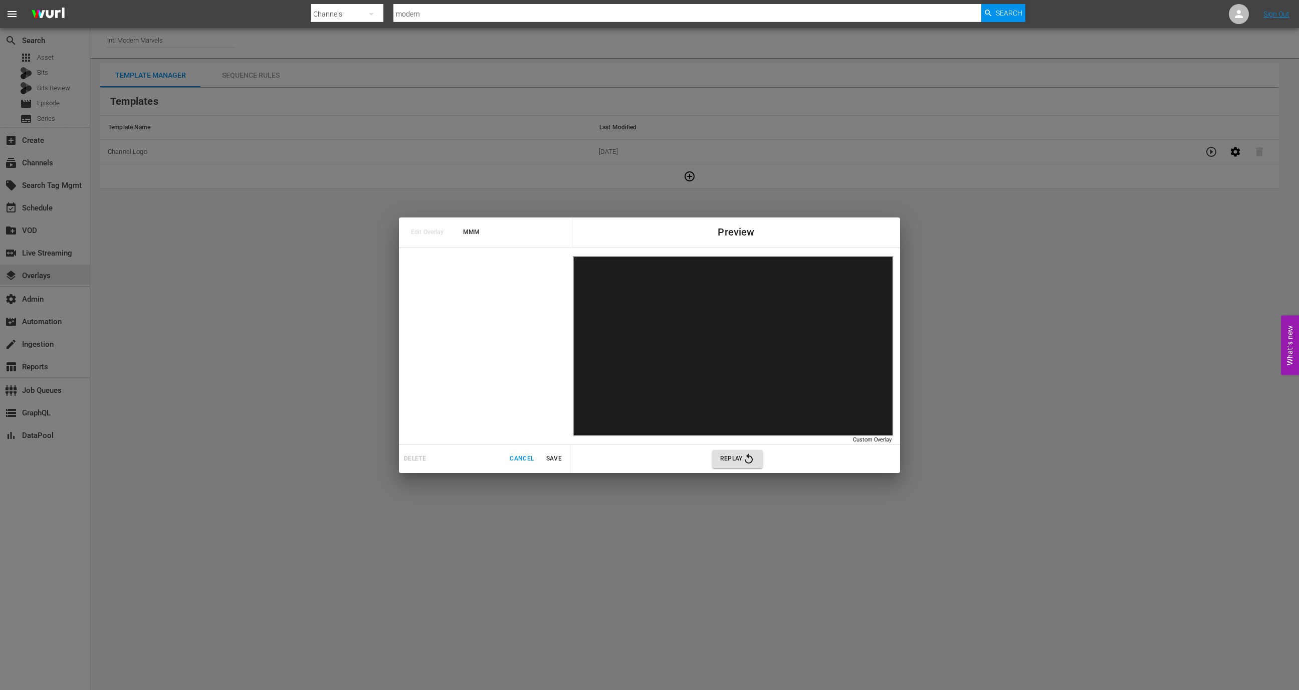
click at [745, 456] on icon "button" at bounding box center [749, 459] width 12 height 12
click at [728, 459] on span "Replay" at bounding box center [737, 459] width 35 height 12
click at [511, 457] on span "Cancel" at bounding box center [522, 458] width 24 height 11
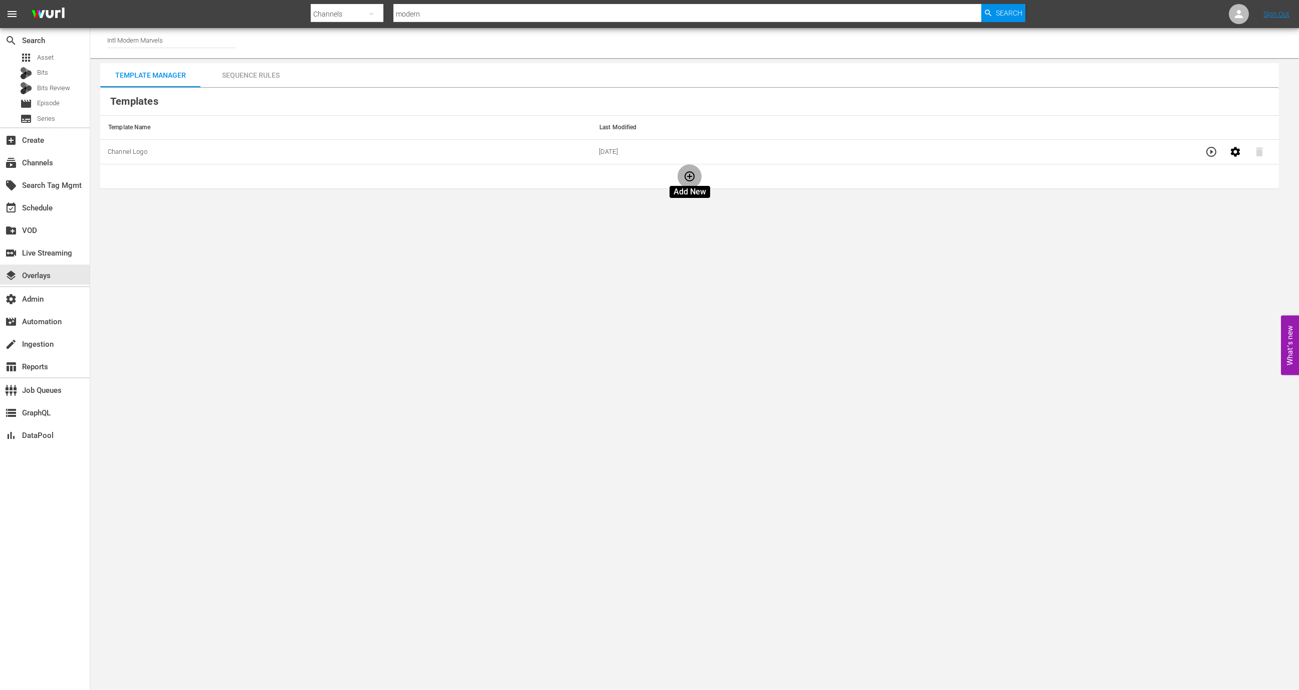
click at [685, 183] on button "button" at bounding box center [689, 176] width 24 height 24
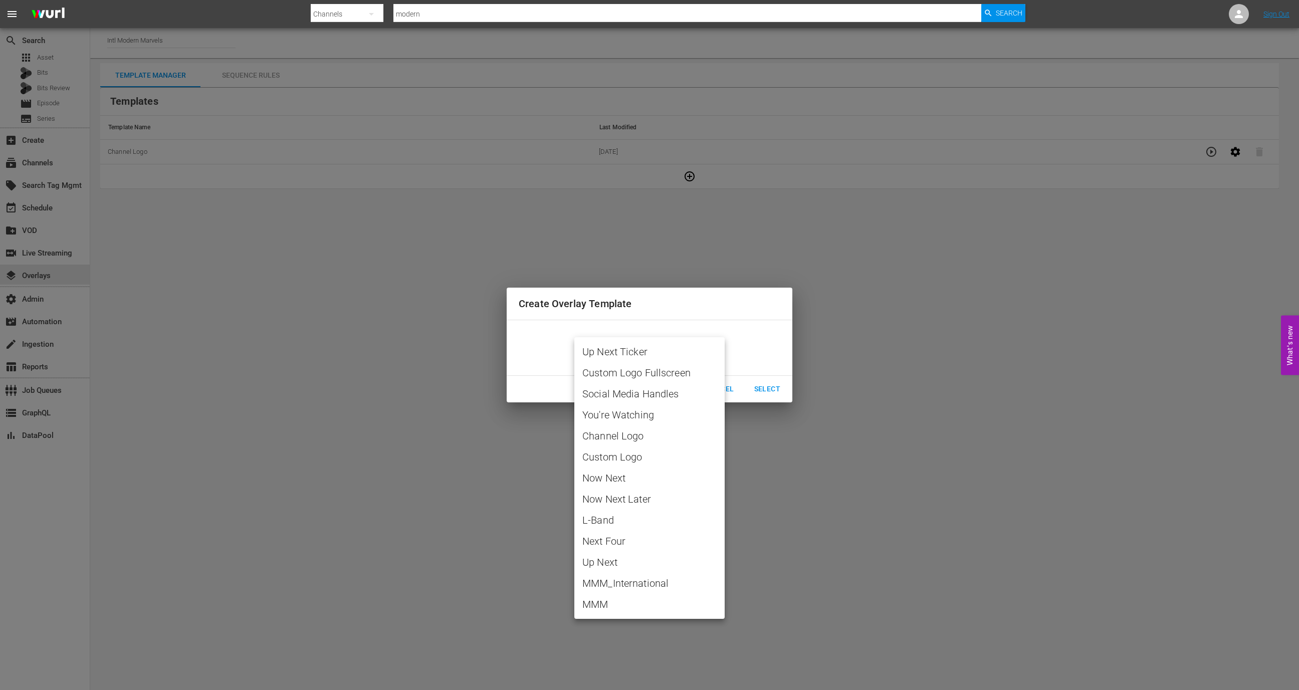
click at [657, 352] on body "menu Search By Channels Search ID, Title, Description, Keywords, or Category mo…" at bounding box center [649, 345] width 1299 height 690
click at [641, 592] on li "MMM_International" at bounding box center [649, 583] width 150 height 21
type input "MMM_International"
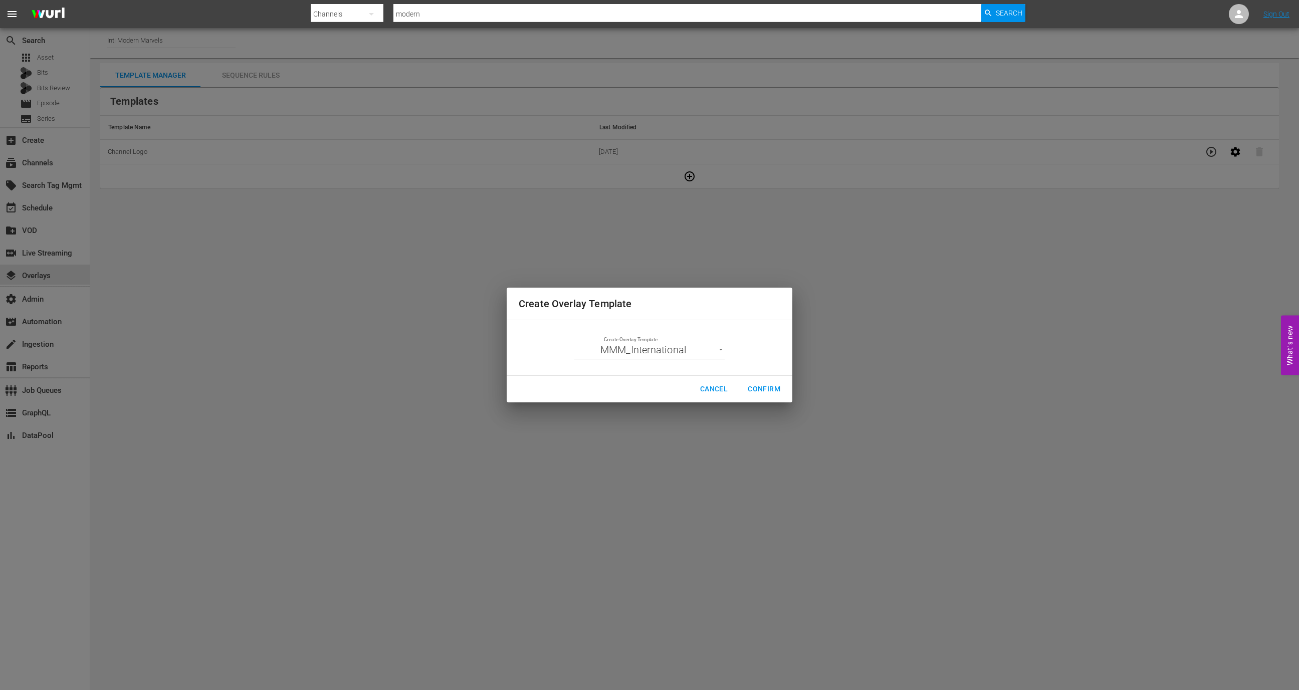
click at [766, 378] on div "Cancel Confirm" at bounding box center [650, 389] width 286 height 27
click at [767, 391] on span "Confirm" at bounding box center [764, 389] width 33 height 13
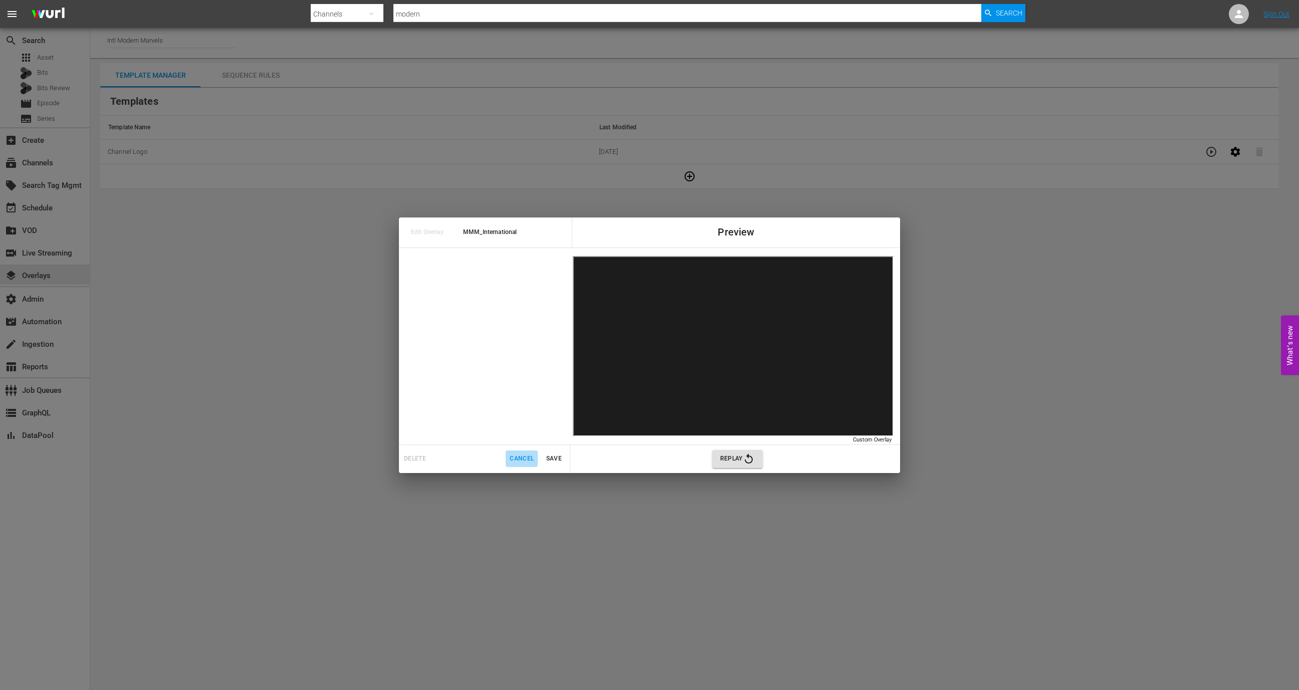
click at [512, 459] on span "Cancel" at bounding box center [522, 458] width 24 height 11
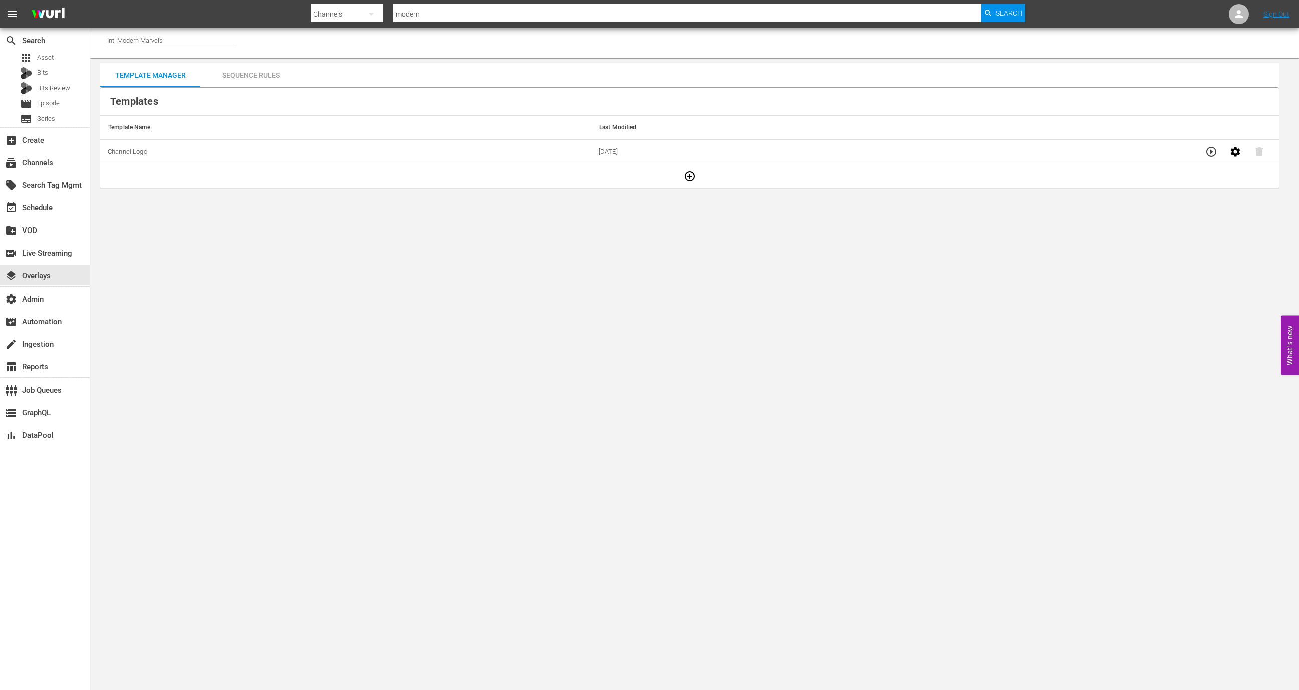
click at [203, 43] on input "Intl Modern Marvels" at bounding box center [171, 40] width 128 height 24
click at [205, 91] on div "Modern Marvels Presented by History (1040 - aenetworks_modernmarvels_1)" at bounding box center [245, 92] width 260 height 24
type input "Modern Marvels Presented by History (1040 - aenetworks_modernmarvels_1)"
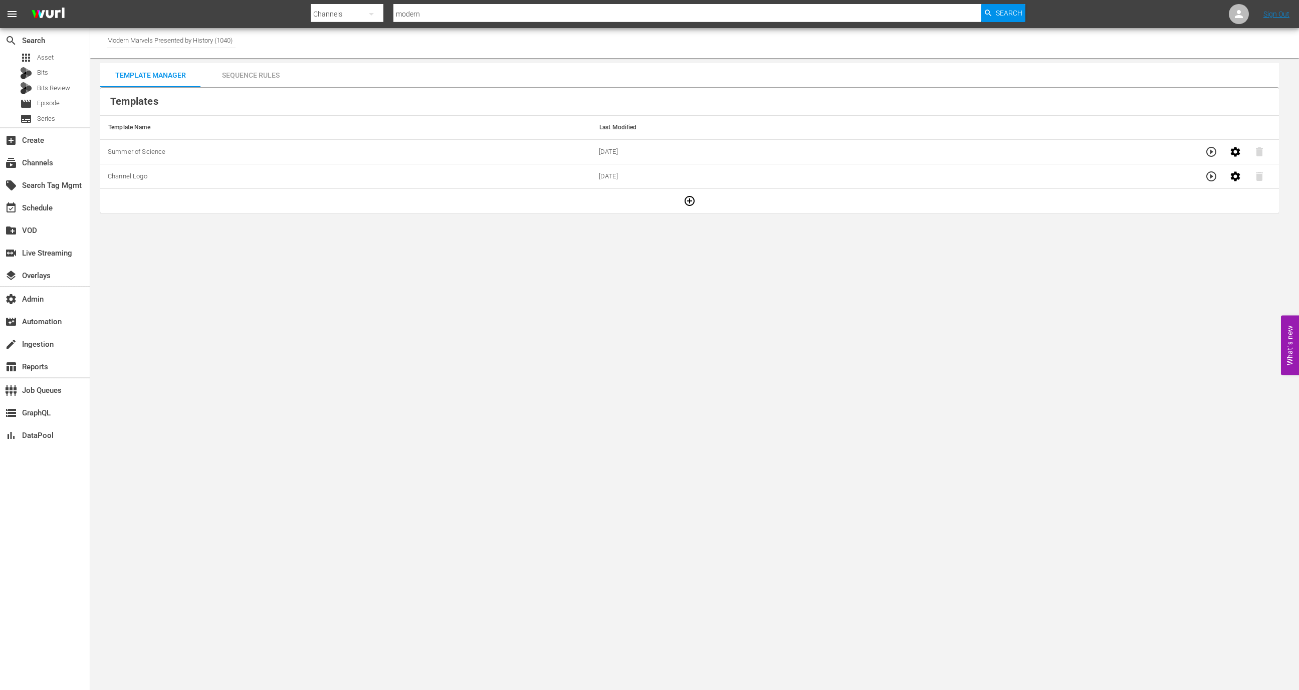
click at [690, 197] on icon "button" at bounding box center [689, 201] width 12 height 12
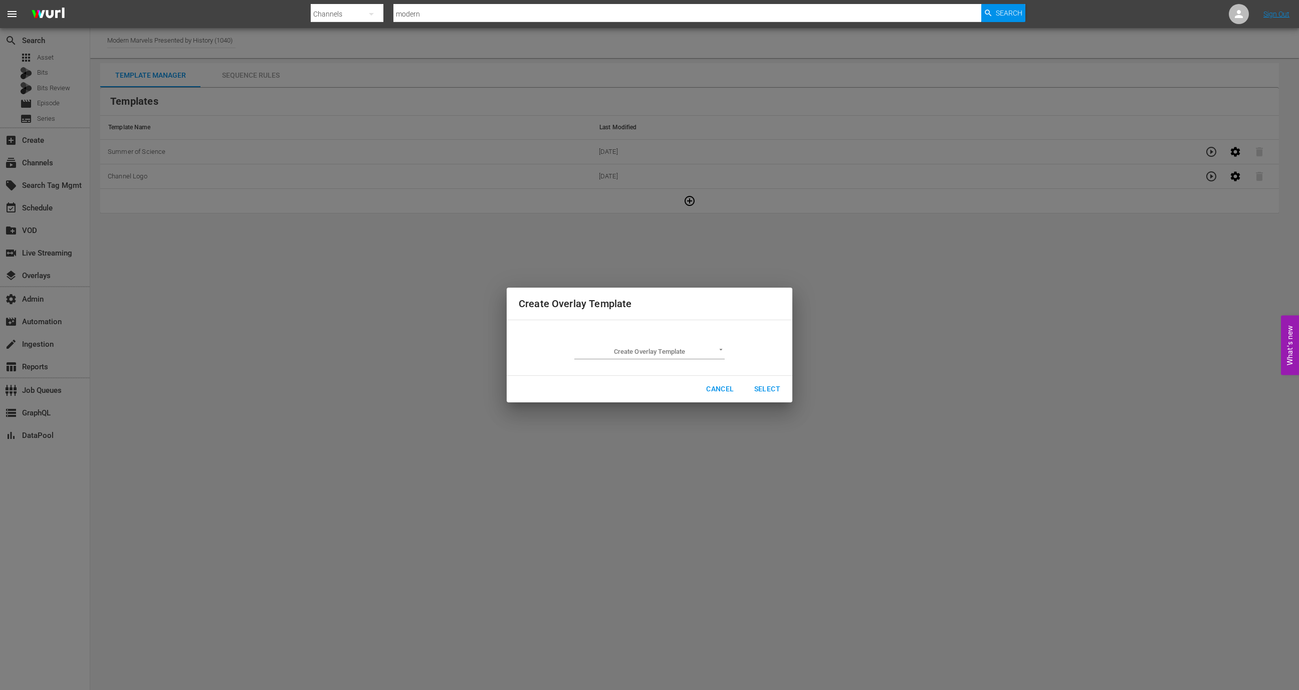
click at [691, 345] on body "menu Search By Channels Search ID, Title, Description, Keywords, or Category mo…" at bounding box center [649, 345] width 1299 height 690
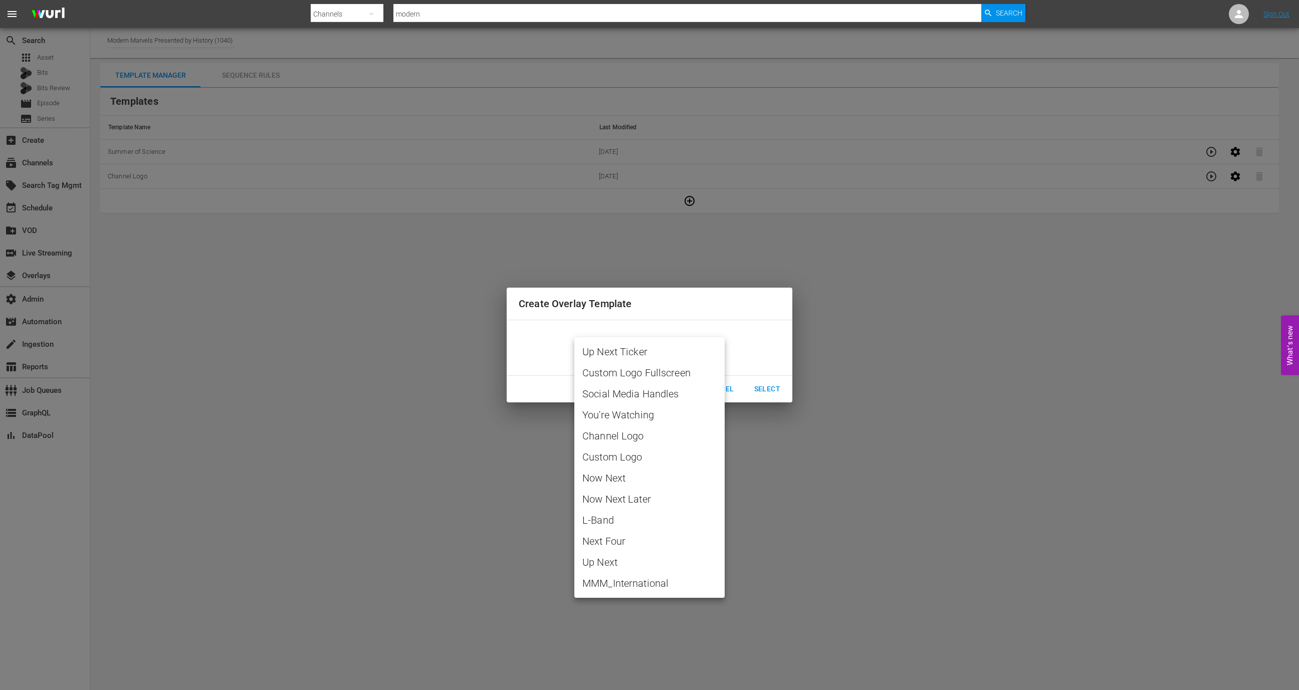
click at [440, 499] on div at bounding box center [649, 345] width 1299 height 690
click at [673, 348] on body "menu Search By Channels Search ID, Title, Description, Keywords, or Category mo…" at bounding box center [649, 345] width 1299 height 690
click at [645, 580] on span "MMM_International" at bounding box center [649, 583] width 134 height 15
type input "MMM_International"
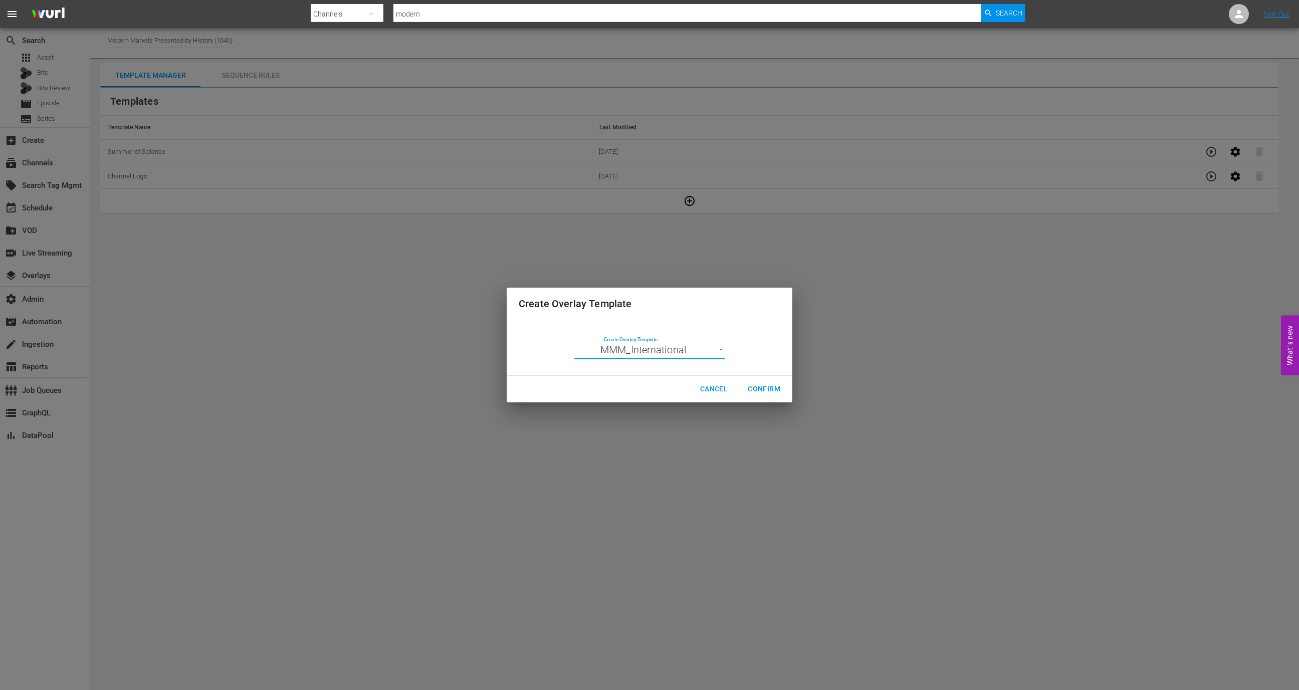
click at [772, 383] on span "Confirm" at bounding box center [764, 389] width 33 height 13
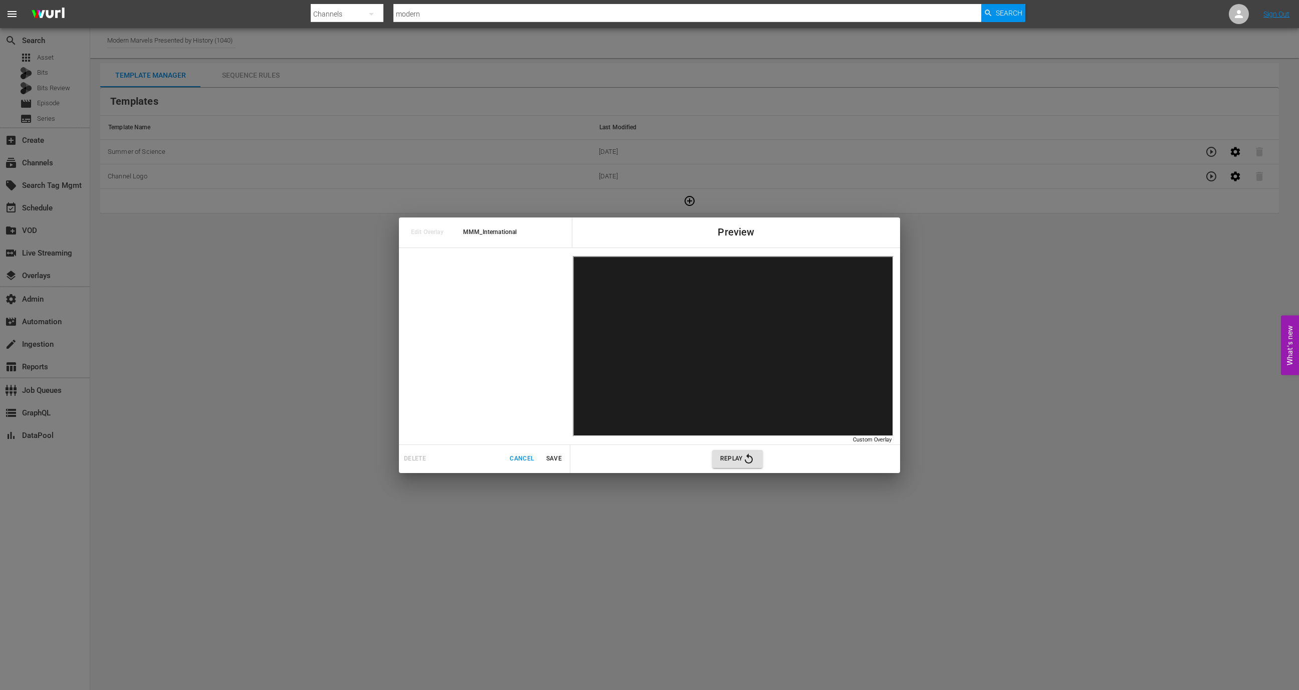
click at [735, 461] on span "Replay" at bounding box center [737, 459] width 35 height 12
click at [526, 456] on span "Cancel" at bounding box center [522, 458] width 24 height 11
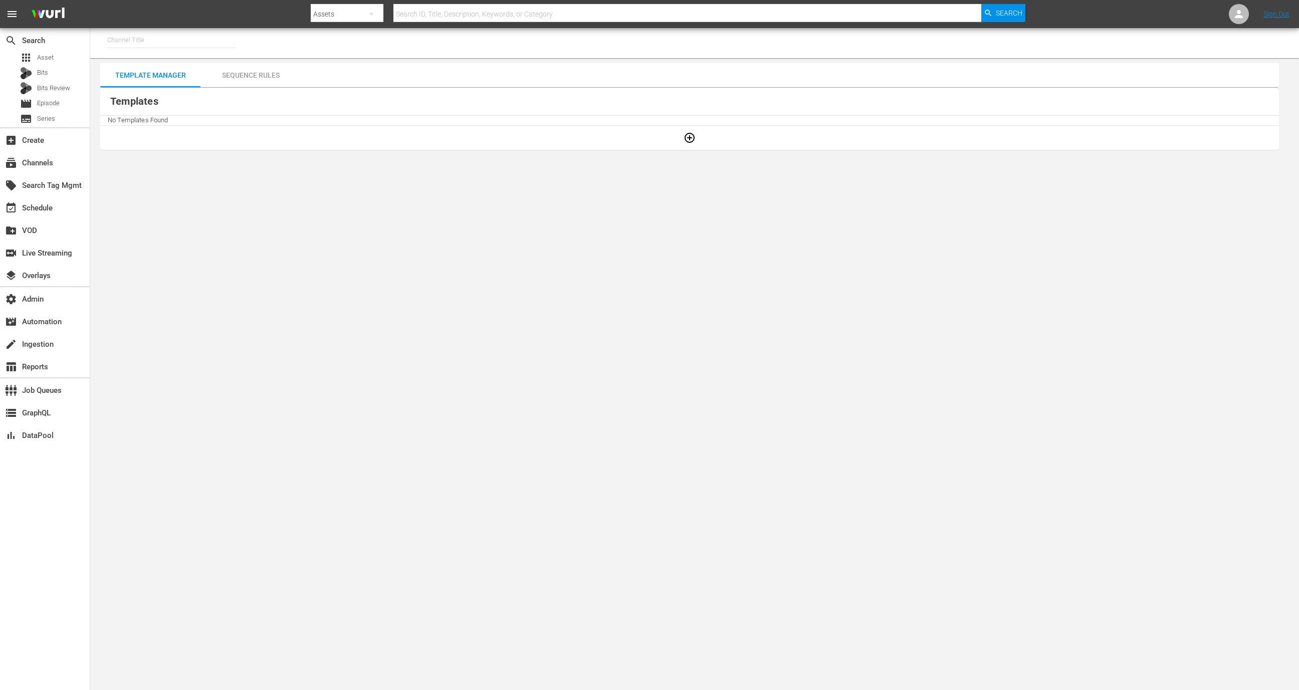
type input "Modern Marvels Presented by History (1040)"
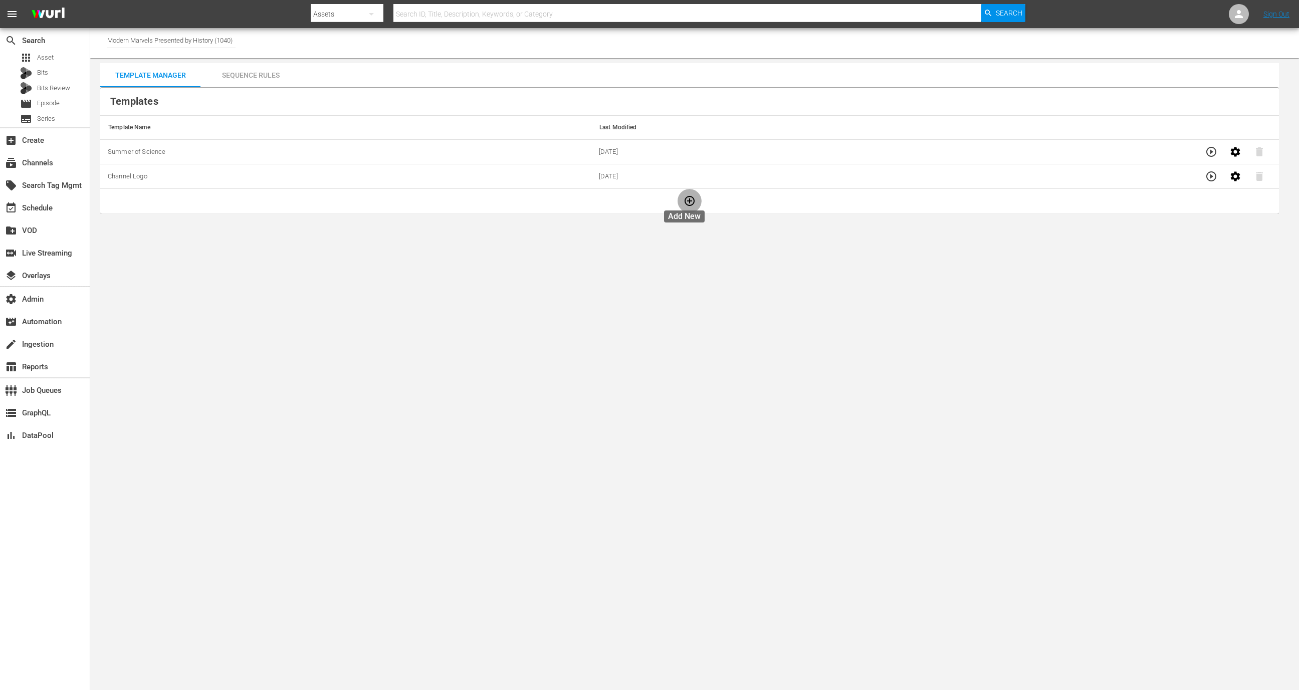
click at [684, 201] on icon "button" at bounding box center [689, 201] width 12 height 12
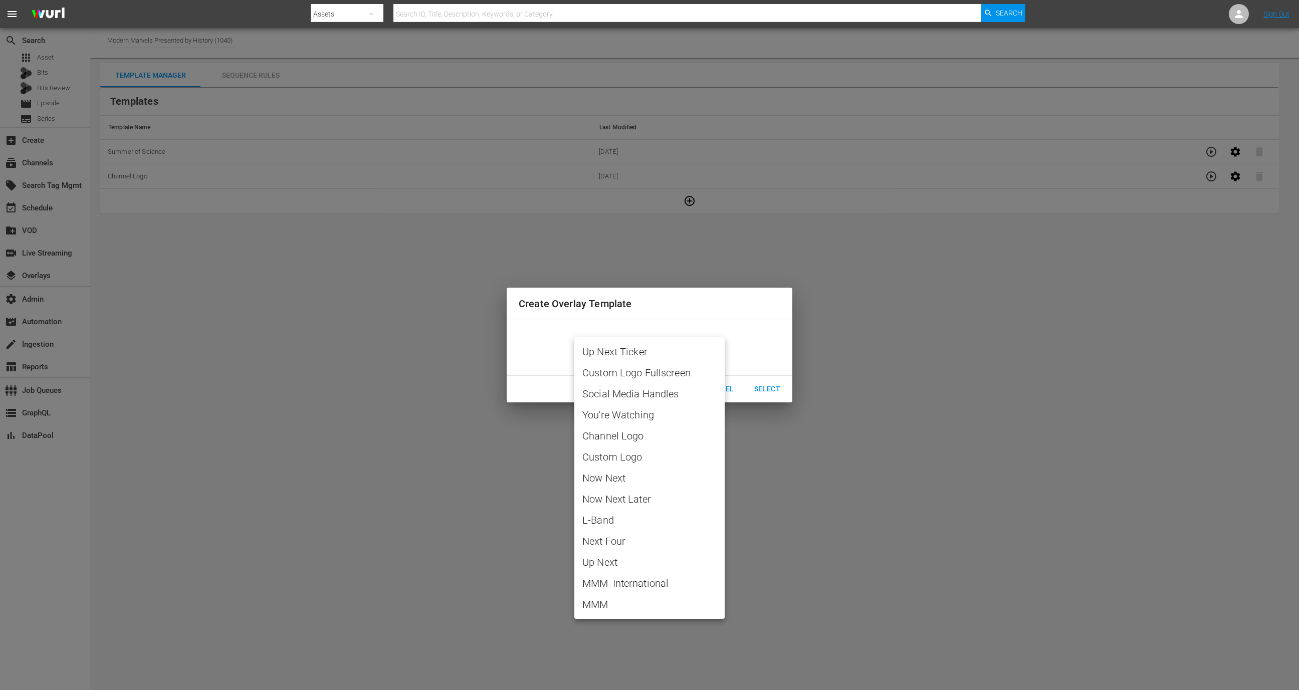
click at [668, 347] on body "menu Search By Assets Search ID, Title, Description, Keywords, or Category Sear…" at bounding box center [649, 345] width 1299 height 690
click at [626, 600] on span "MMM" at bounding box center [649, 604] width 134 height 15
type input "MMM"
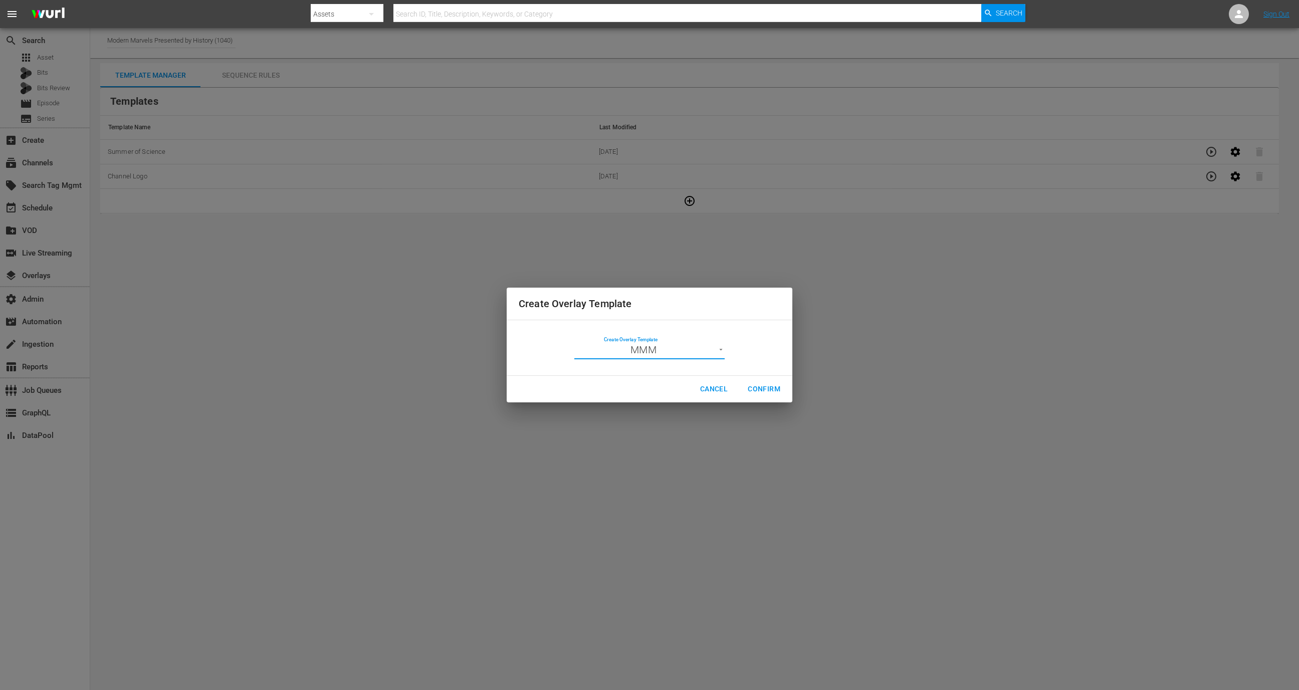
click at [772, 382] on button "Confirm" at bounding box center [764, 389] width 49 height 19
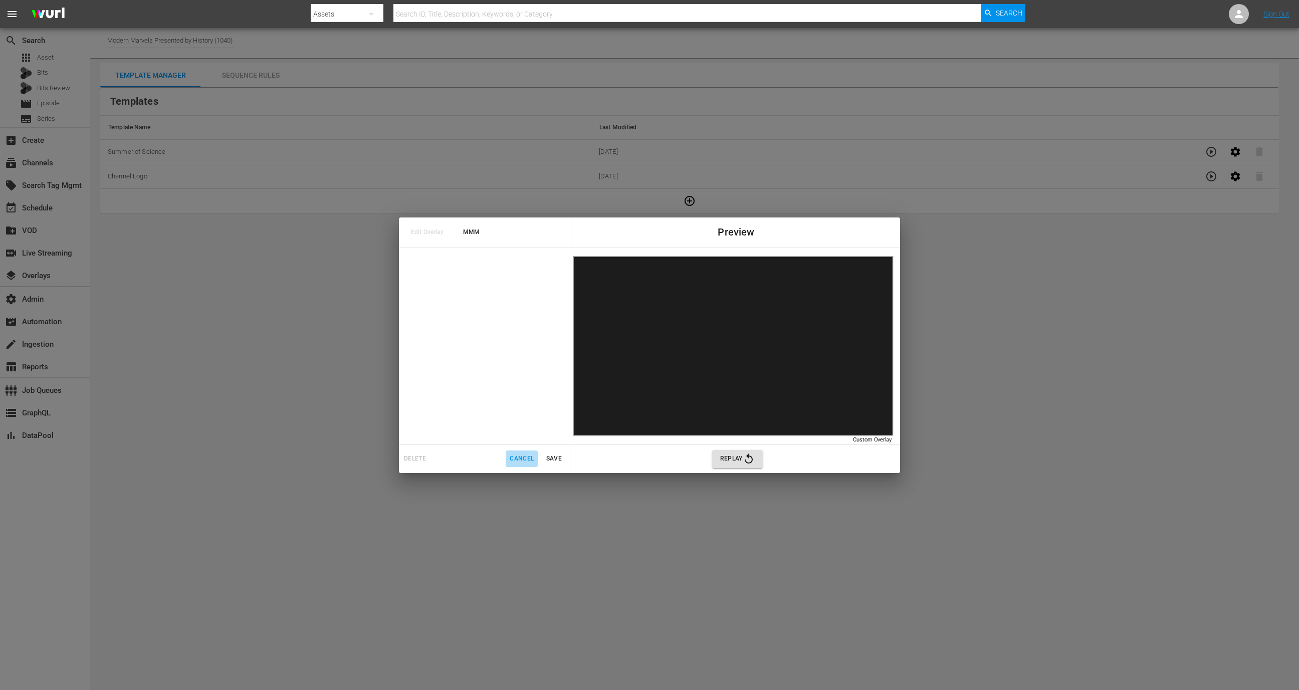
click at [518, 464] on button "Cancel" at bounding box center [522, 458] width 32 height 17
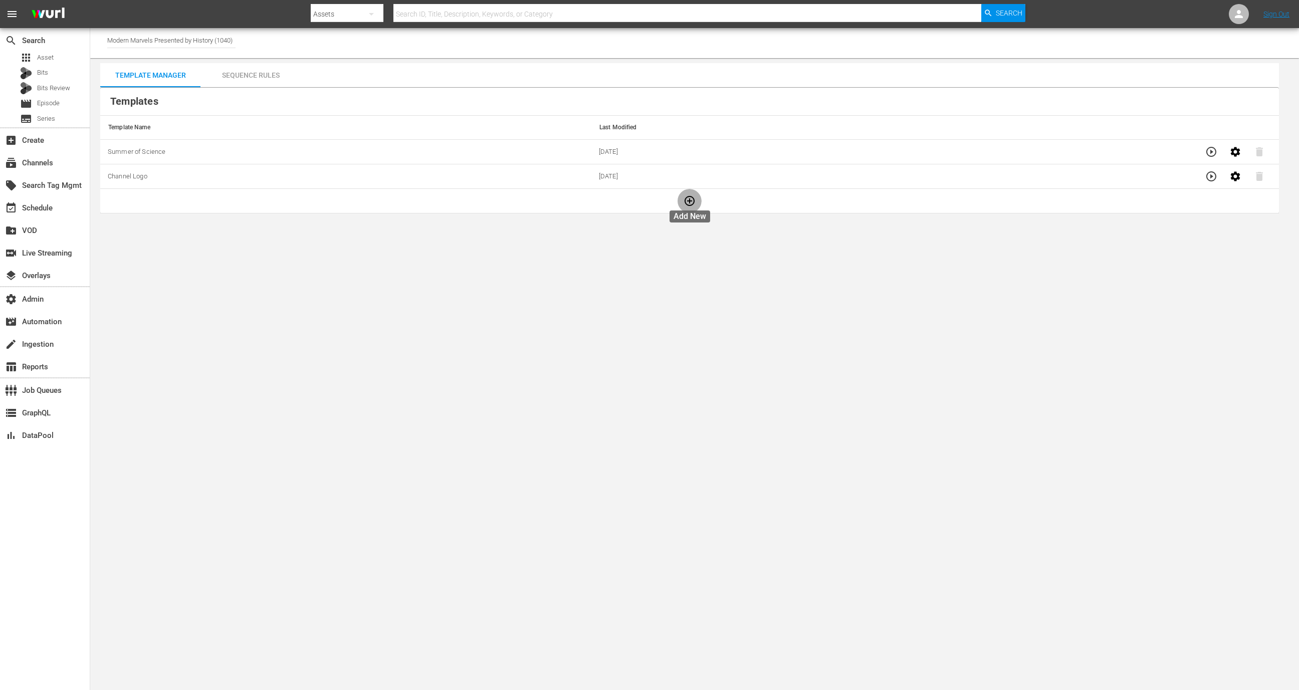
click at [689, 207] on button "button" at bounding box center [689, 201] width 24 height 24
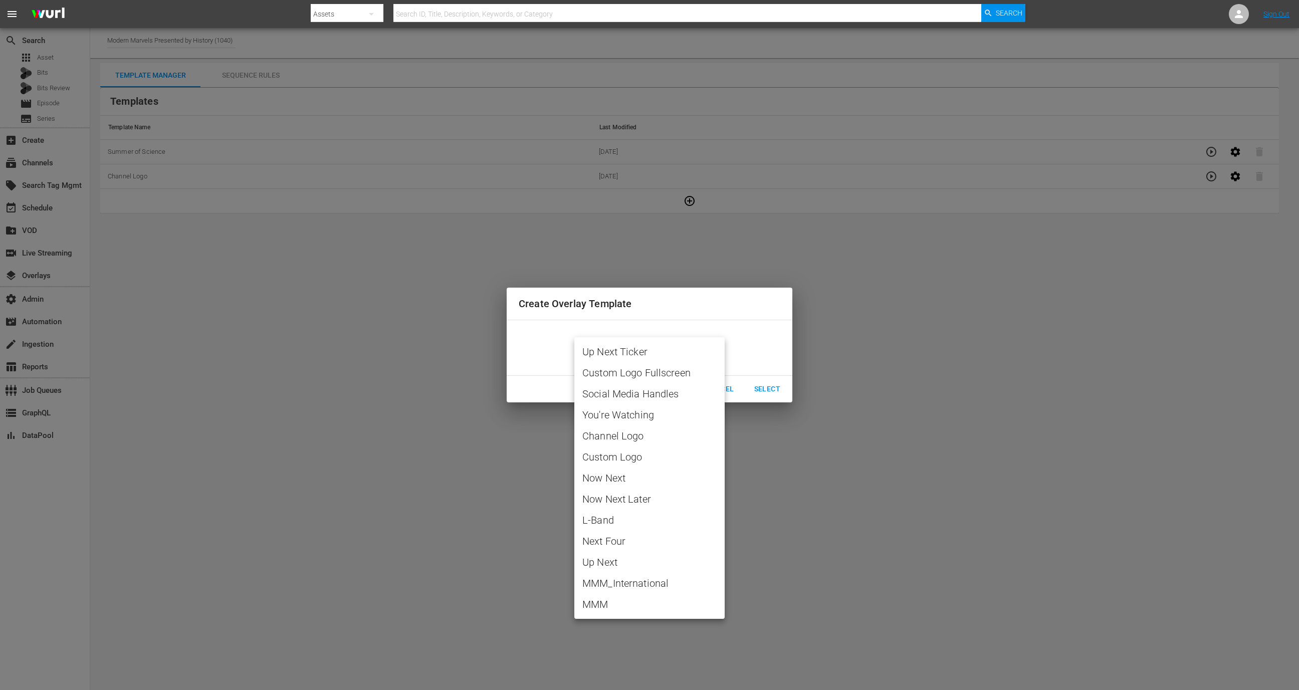
click at [673, 355] on body "menu Search By Assets Search ID, Title, Description, Keywords, or Category Sear…" at bounding box center [649, 345] width 1299 height 690
click at [634, 603] on span "MMM" at bounding box center [649, 604] width 134 height 15
type input "MMM"
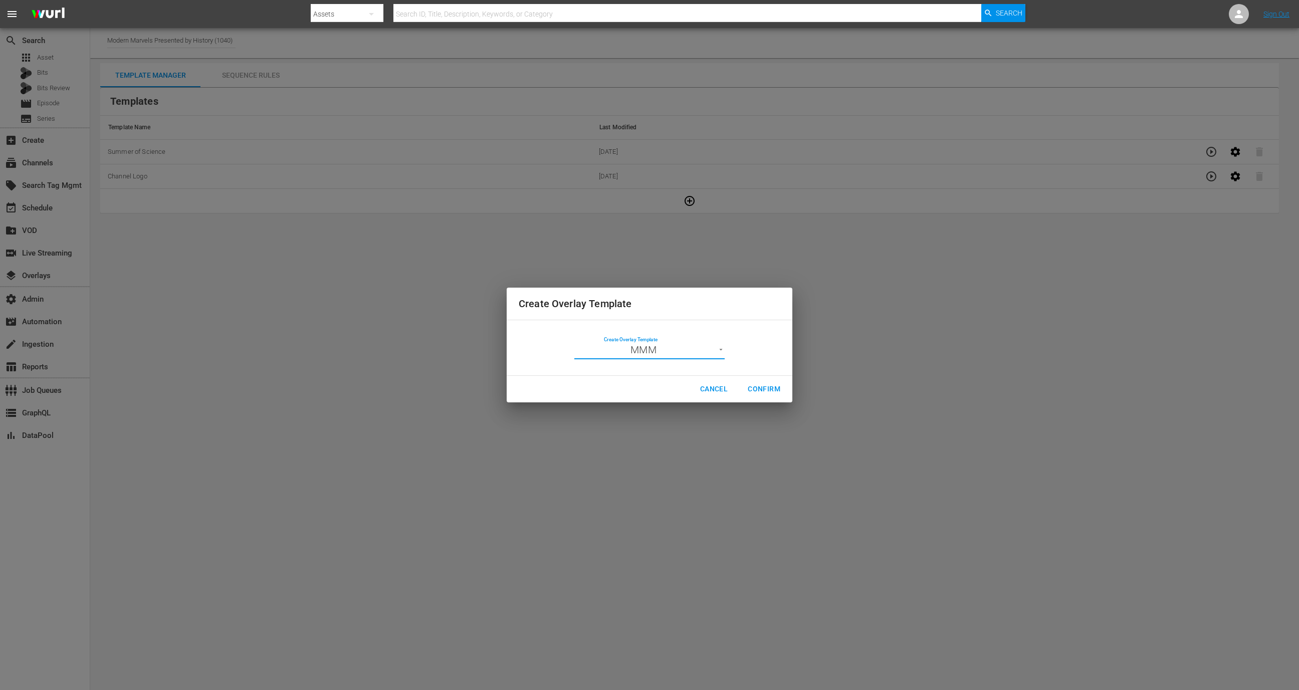
click at [769, 380] on button "Confirm" at bounding box center [764, 389] width 49 height 19
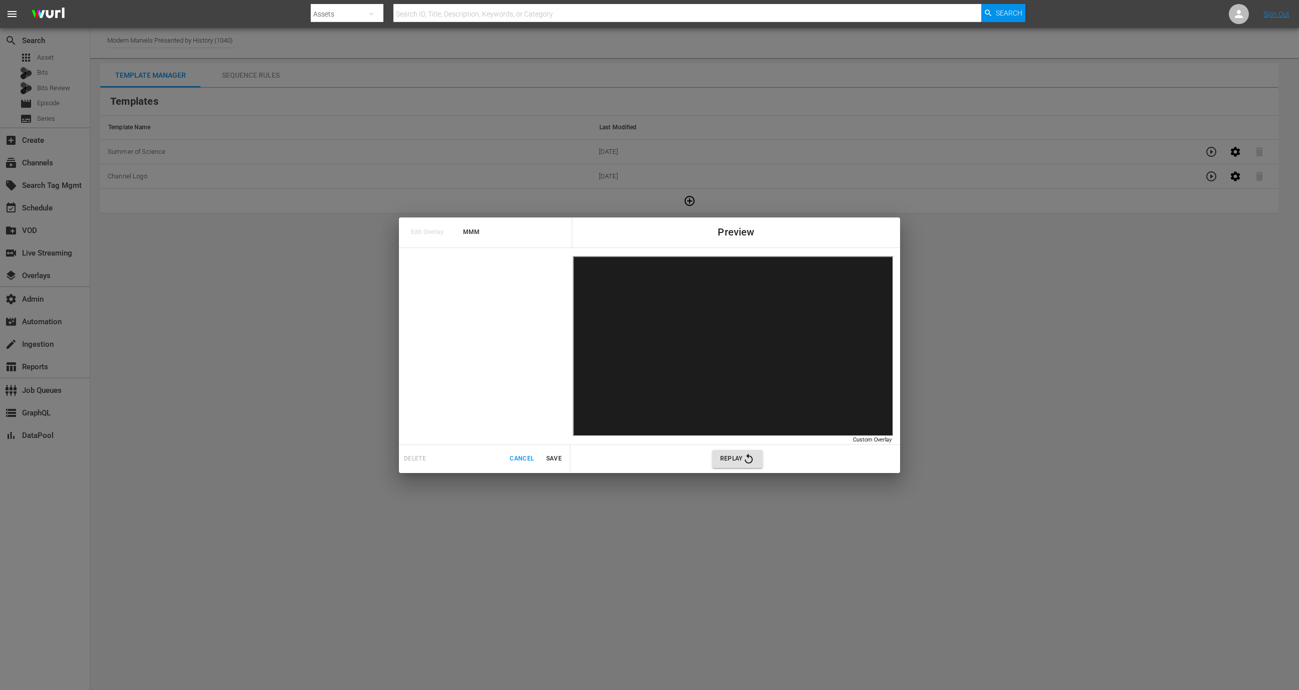
click at [528, 458] on span "Cancel" at bounding box center [522, 458] width 24 height 11
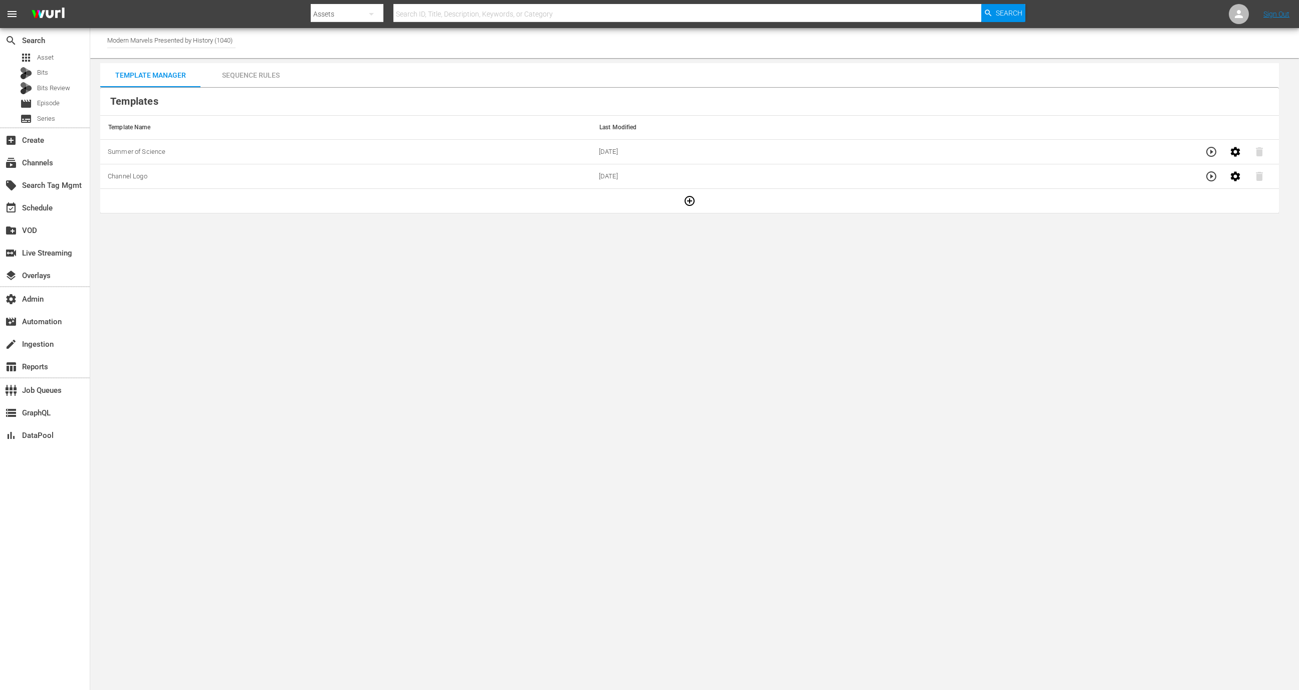
click at [687, 199] on icon "button" at bounding box center [689, 201] width 12 height 12
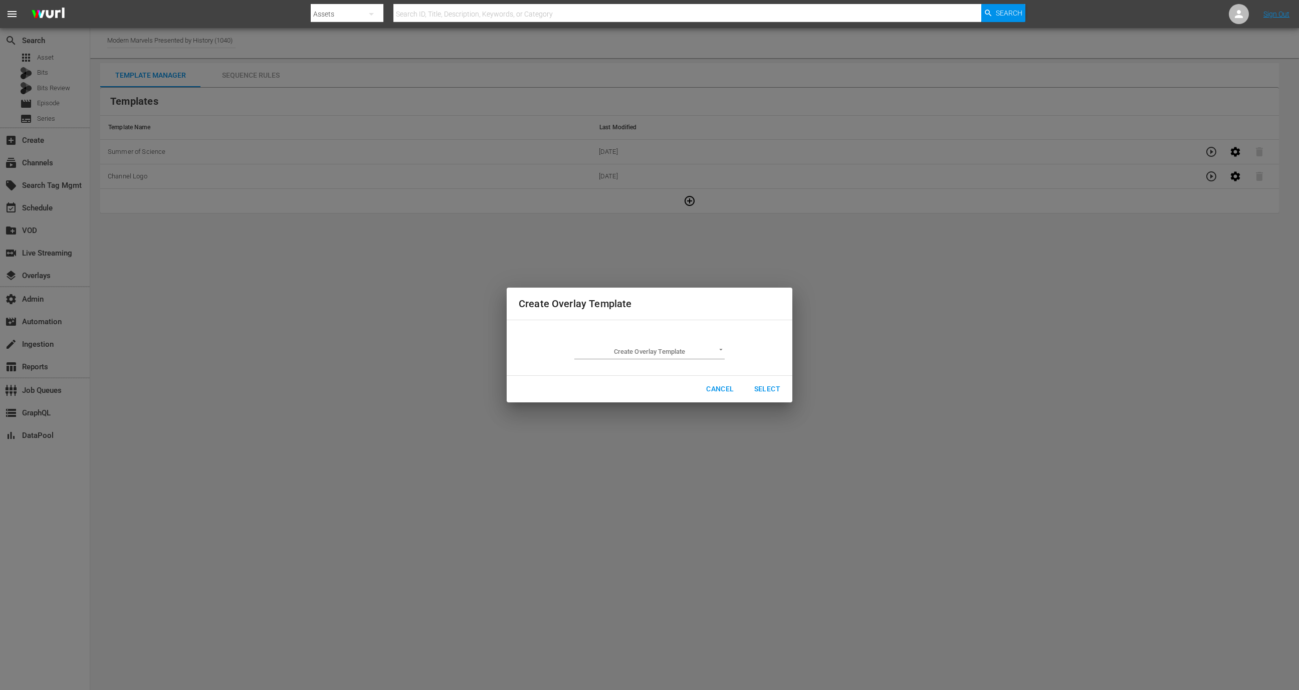
click at [677, 355] on body "menu Search By Assets Search ID, Title, Description, Keywords, or Category Sear…" at bounding box center [649, 345] width 1299 height 690
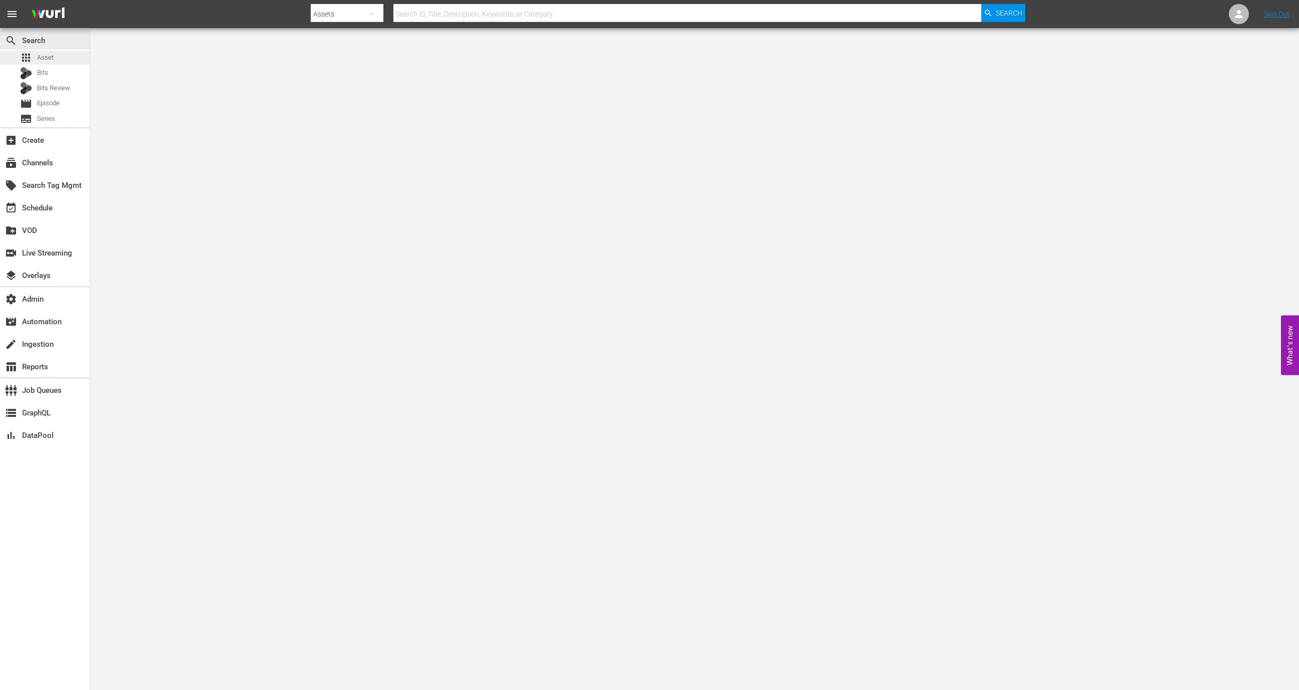
click at [57, 52] on div "apps Asset" at bounding box center [45, 58] width 90 height 14
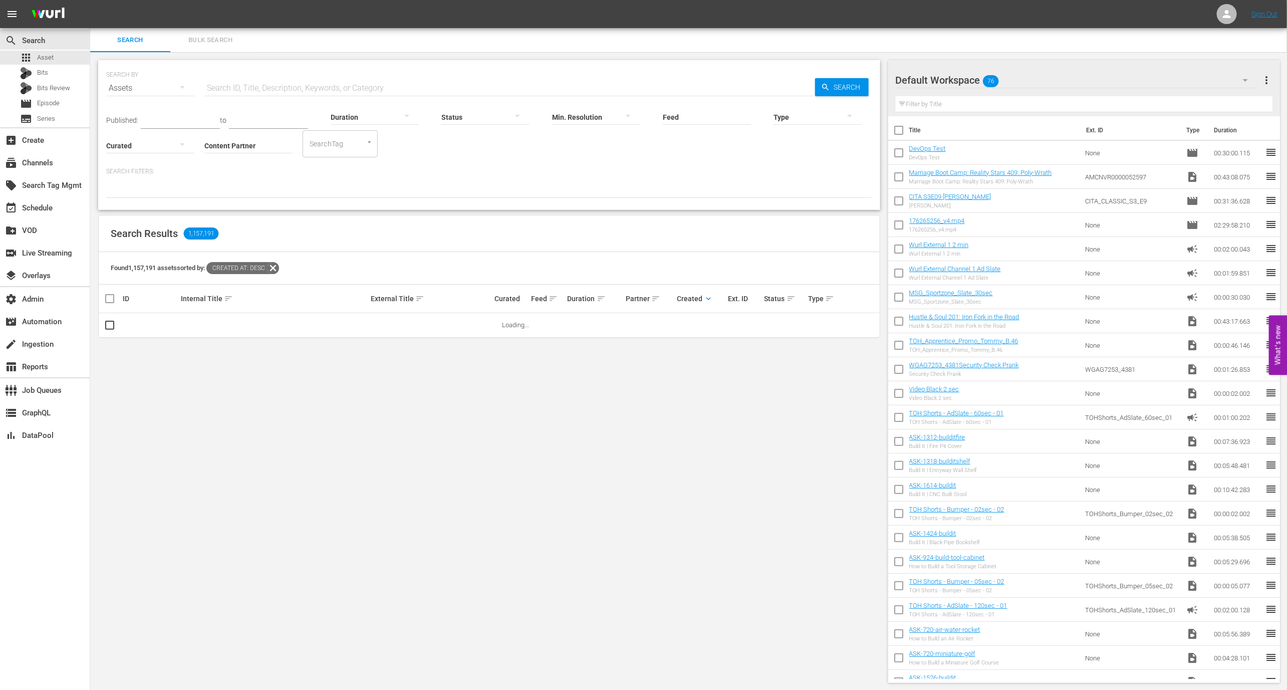
click at [280, 266] on icon at bounding box center [273, 268] width 13 height 13
click at [241, 145] on input "Content Partner" at bounding box center [248, 146] width 88 height 36
click at [266, 176] on div "Wurl - External (327)" at bounding box center [285, 173] width 147 height 24
type input "Wurl - External (327)"
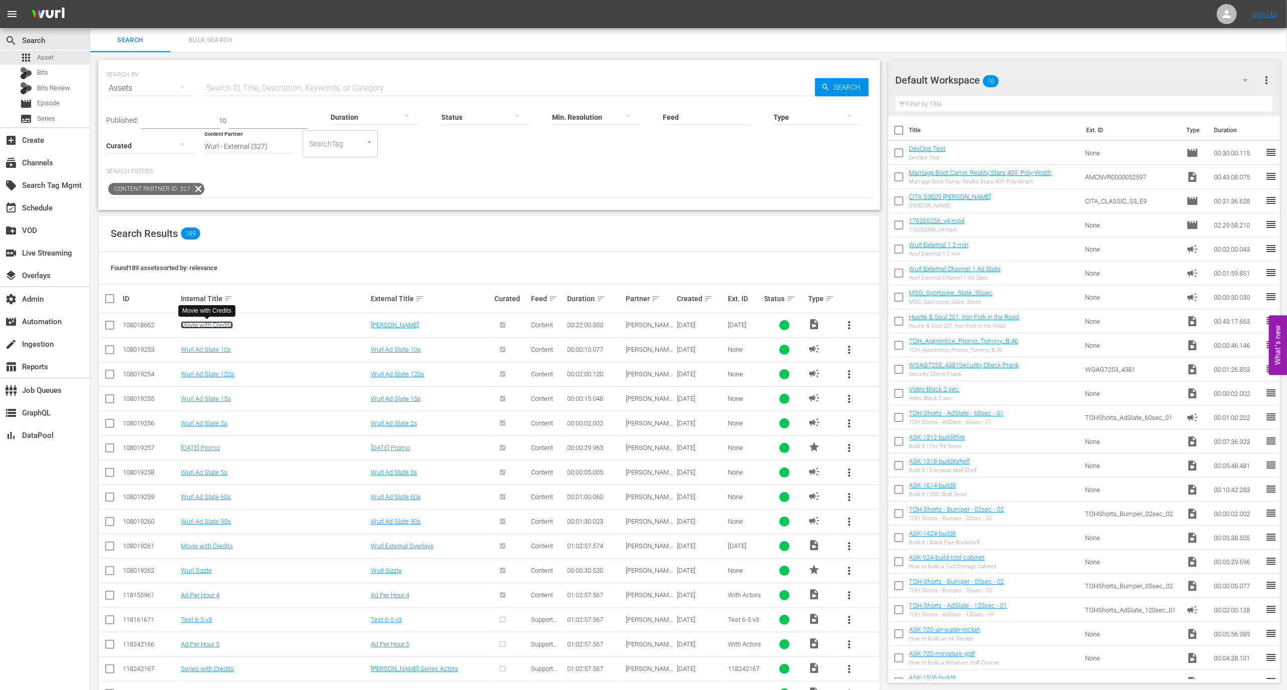
click at [209, 322] on link "Movie with Credits" at bounding box center [207, 325] width 52 height 8
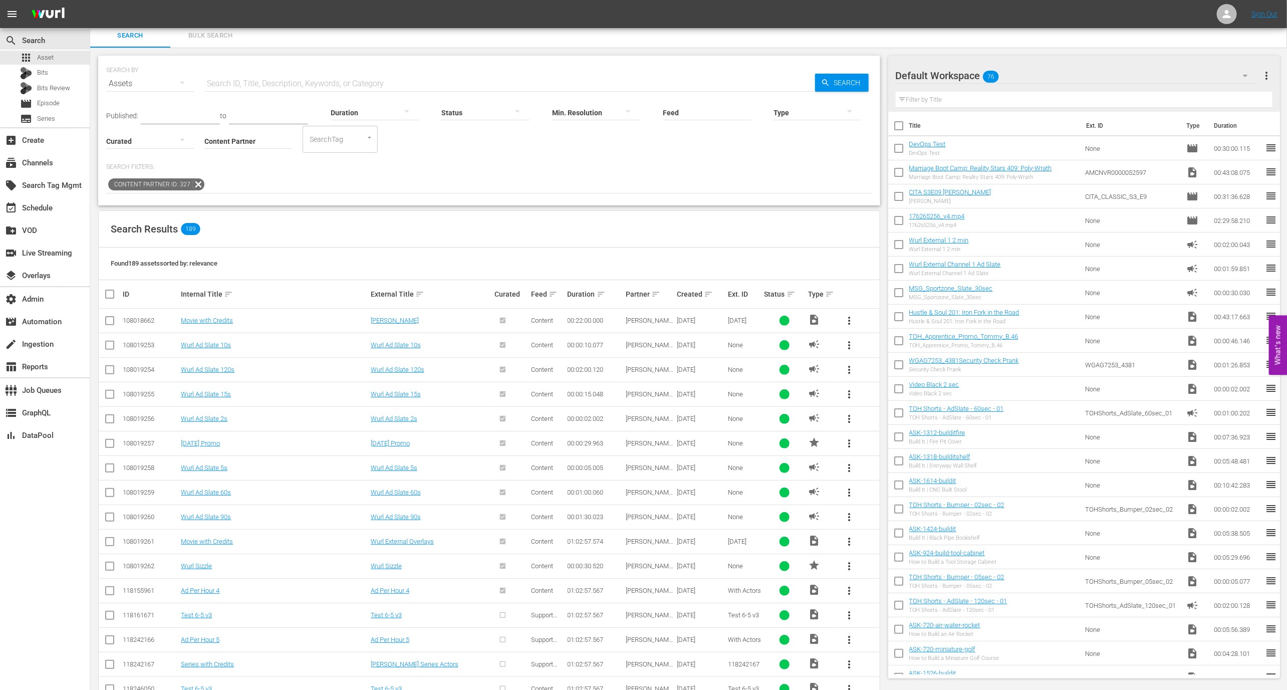
click at [785, 114] on div at bounding box center [818, 112] width 88 height 28
click at [803, 111] on div "Video" at bounding box center [818, 111] width 88 height 16
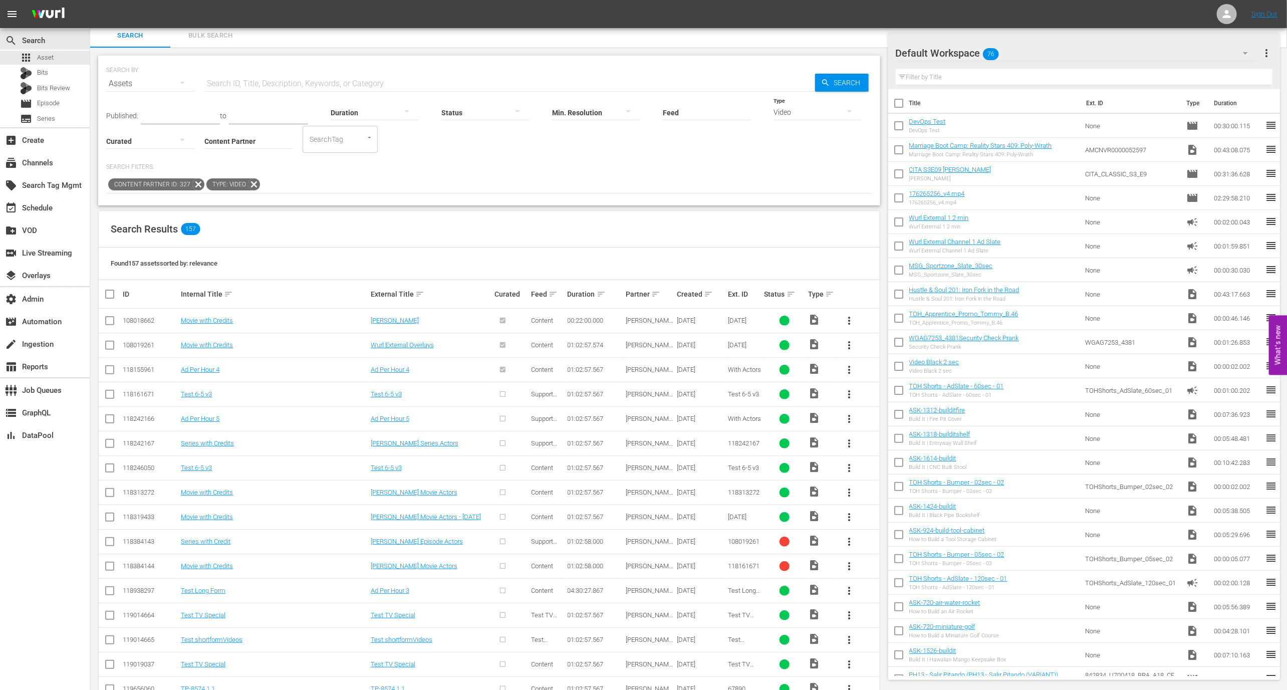
scroll to position [62, 0]
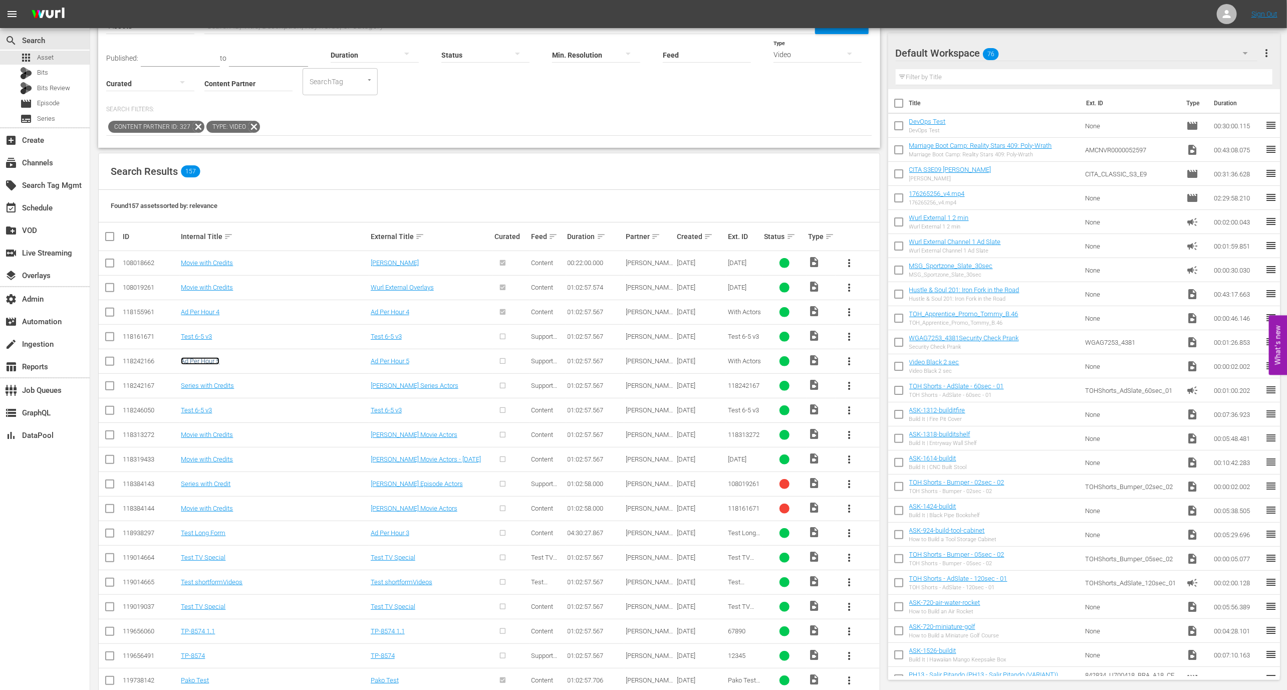
click at [196, 358] on link "Ad Per Hour 5" at bounding box center [200, 361] width 39 height 8
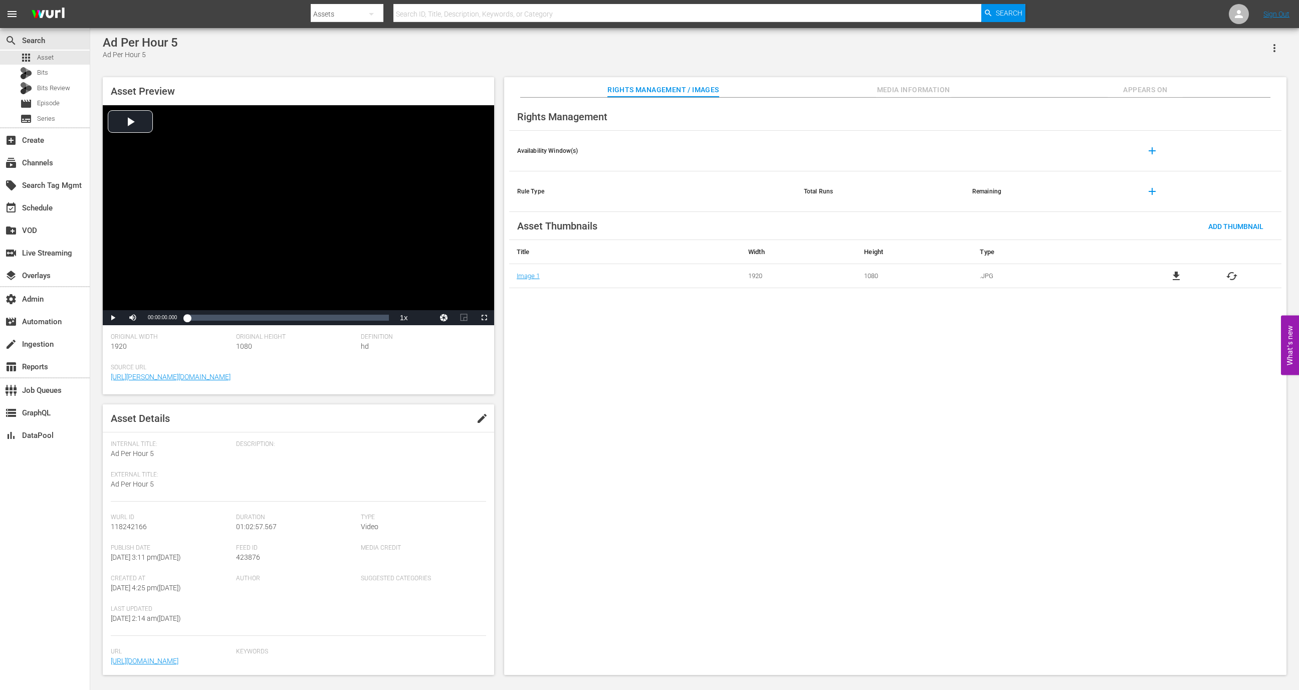
scroll to position [56, 0]
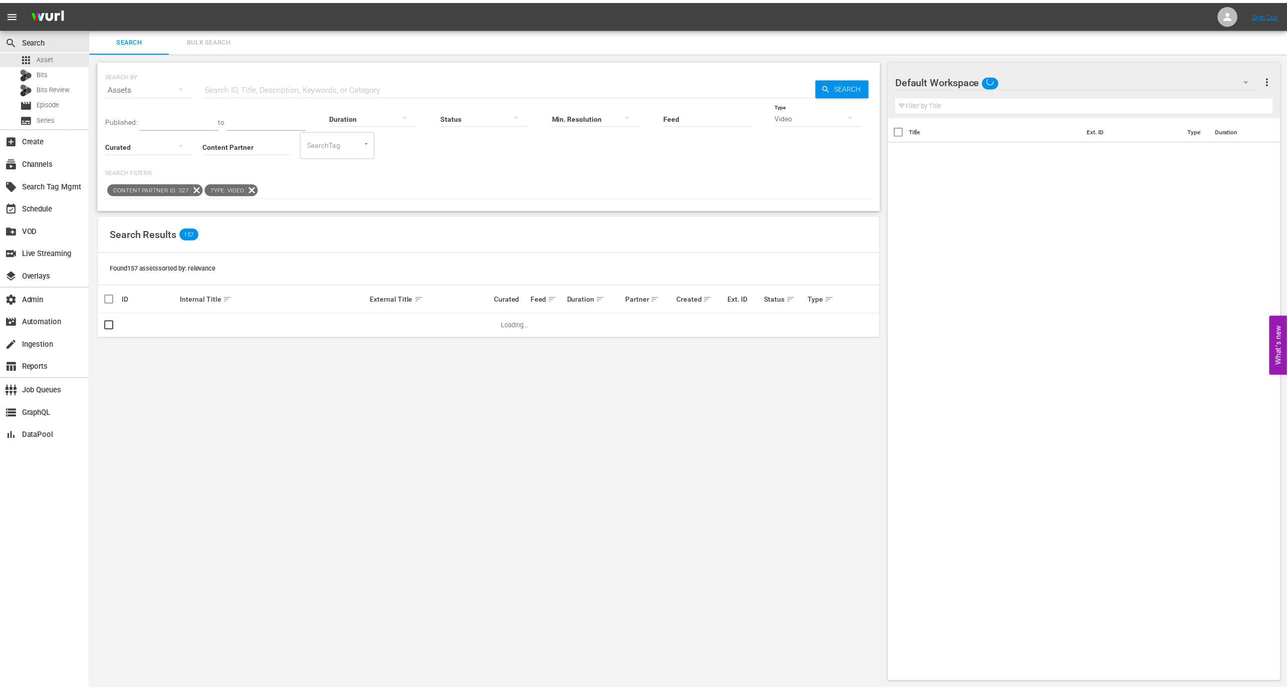
scroll to position [1, 0]
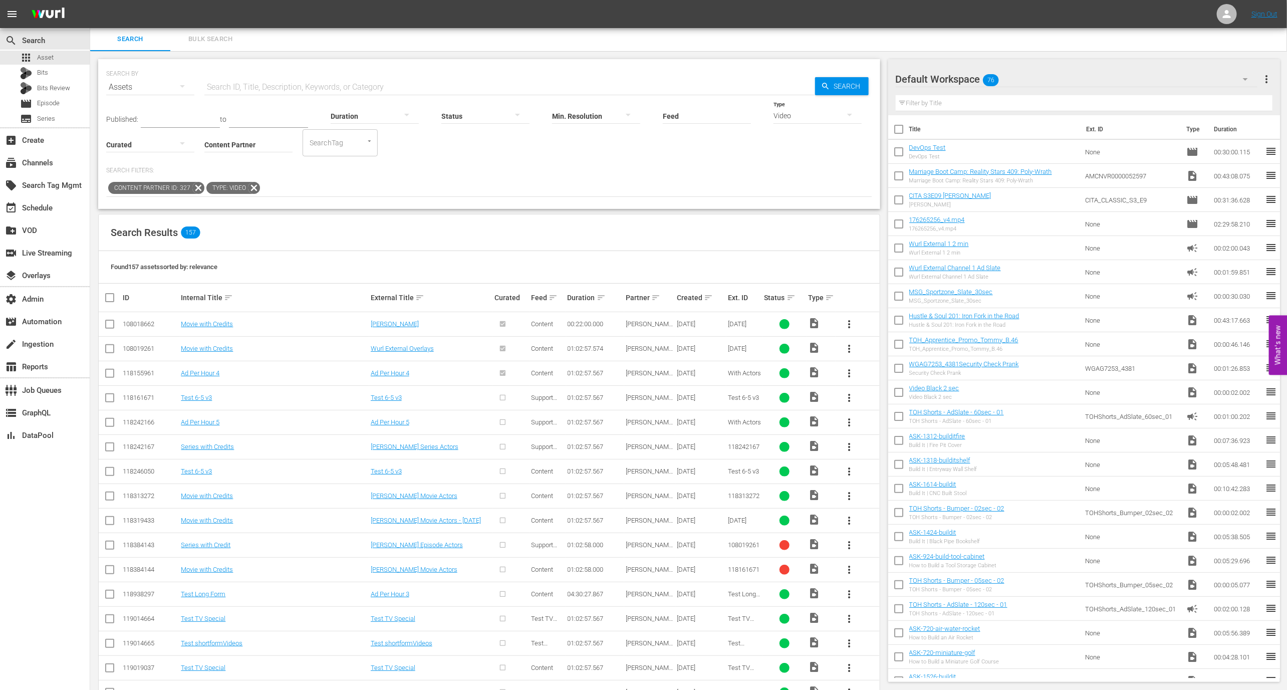
click at [850, 419] on span "more_vert" at bounding box center [849, 422] width 12 height 12
click at [879, 493] on div "Episode" at bounding box center [904, 498] width 68 height 24
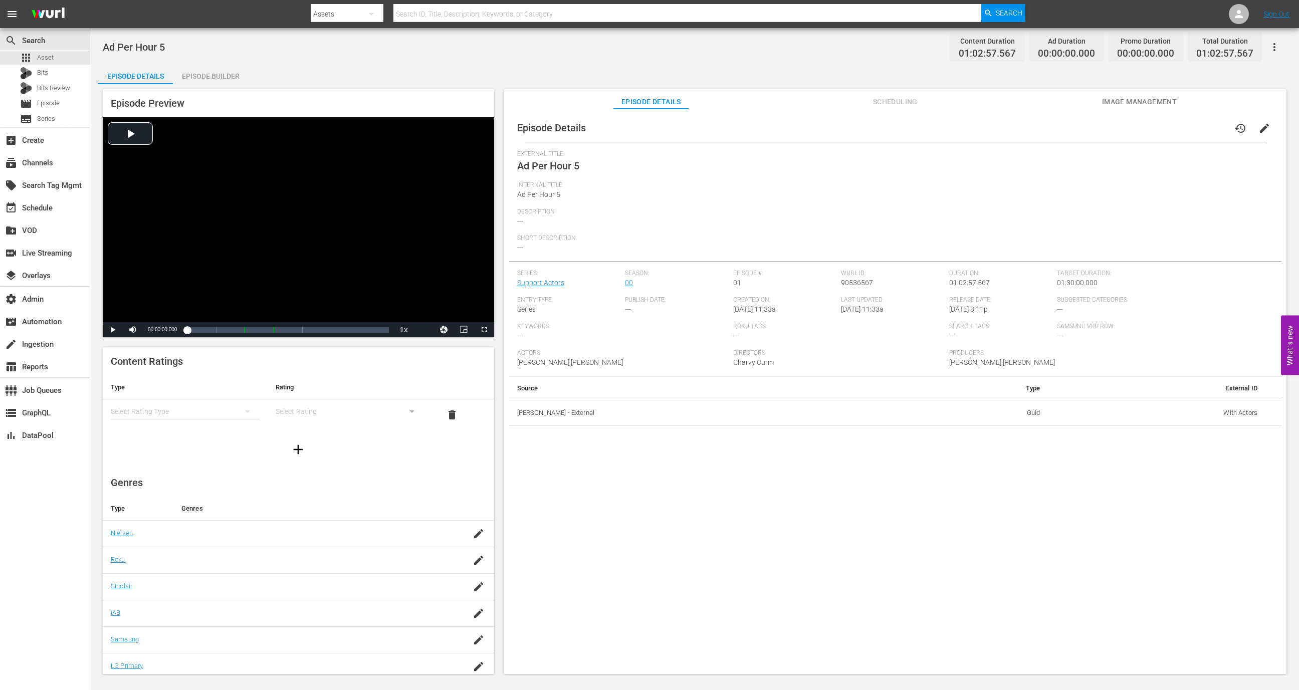
click at [1095, 108] on div "Episode Details Scheduling Image Management" at bounding box center [895, 99] width 732 height 20
click at [1122, 102] on span "Image Management" at bounding box center [1138, 102] width 75 height 13
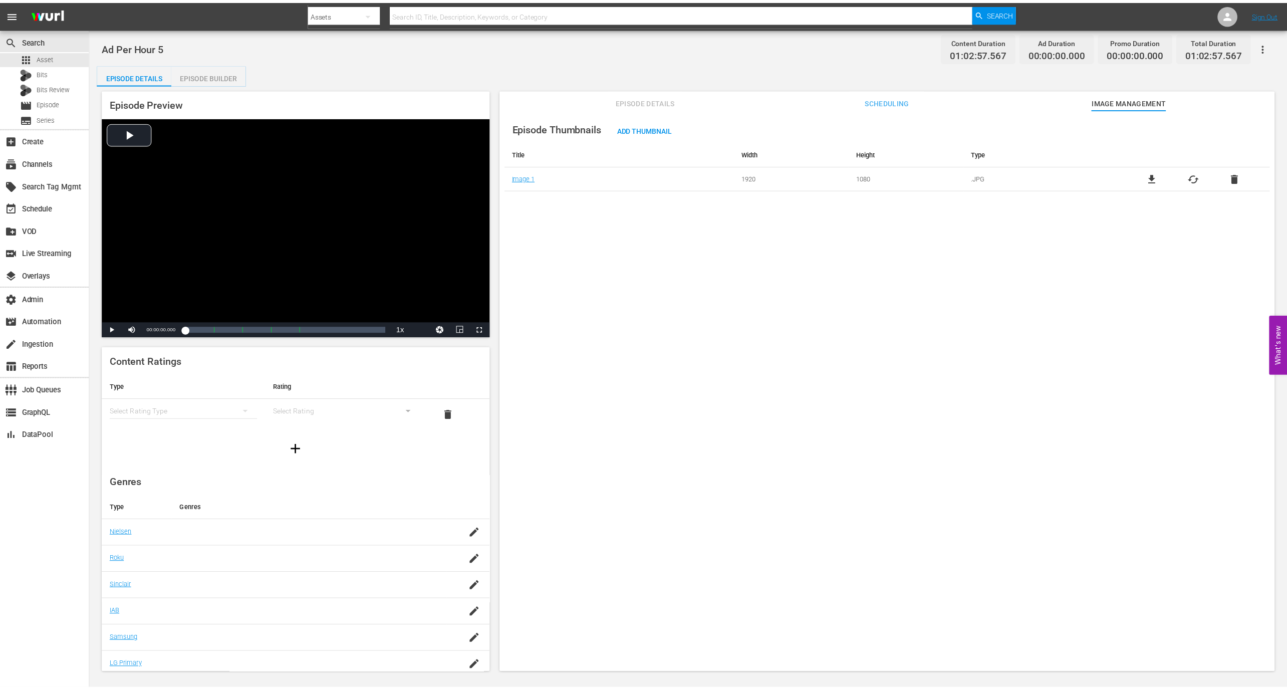
scroll to position [1, 0]
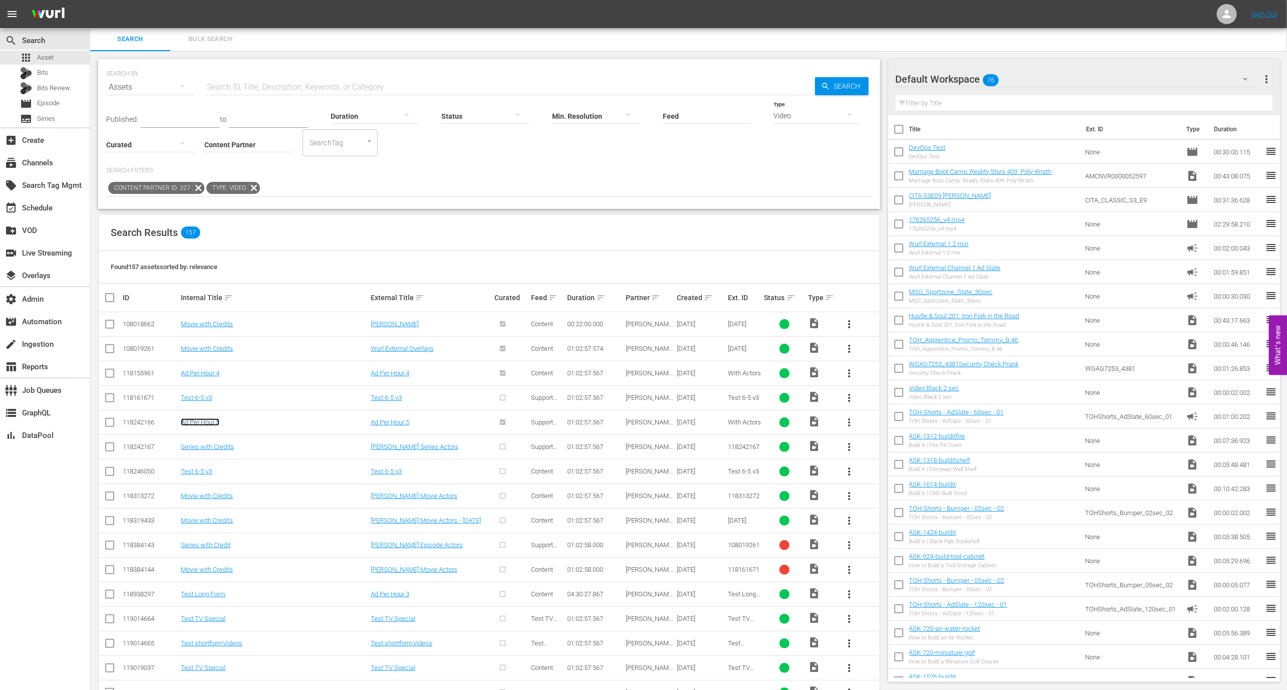
click at [217, 422] on link "Ad Per Hour 5" at bounding box center [200, 422] width 39 height 8
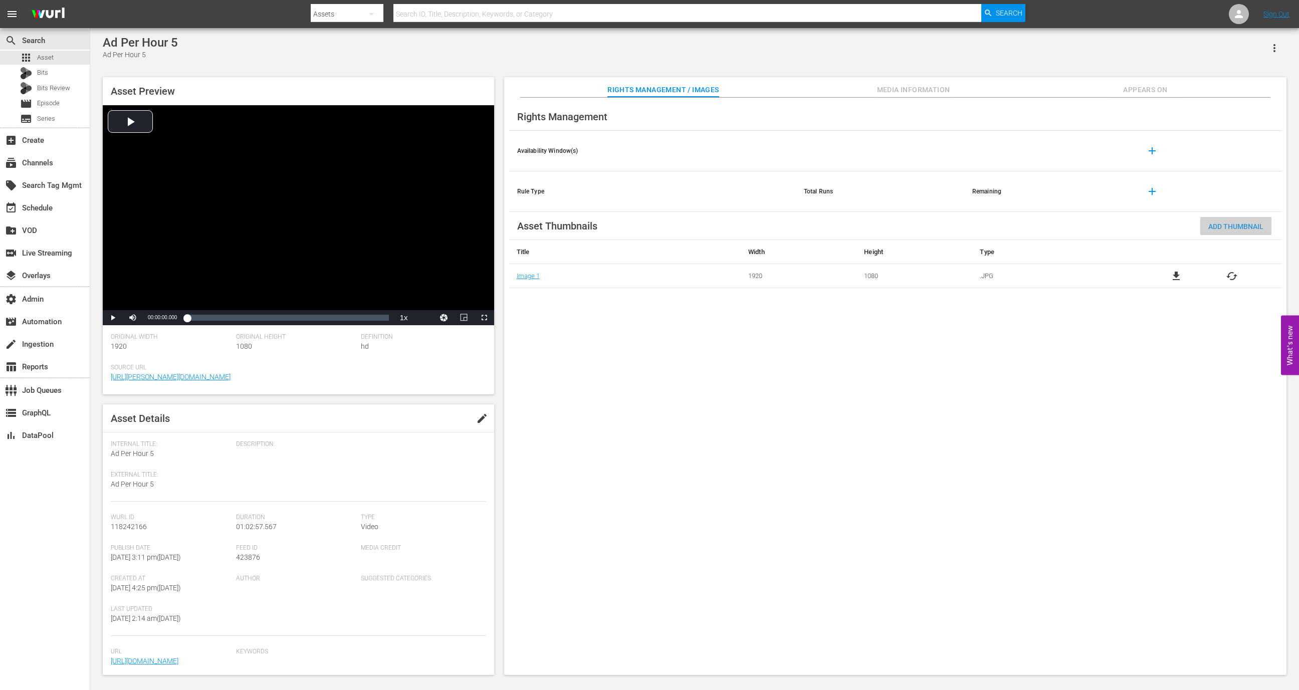
click at [1217, 218] on div "Add Thumbnail" at bounding box center [1235, 226] width 71 height 19
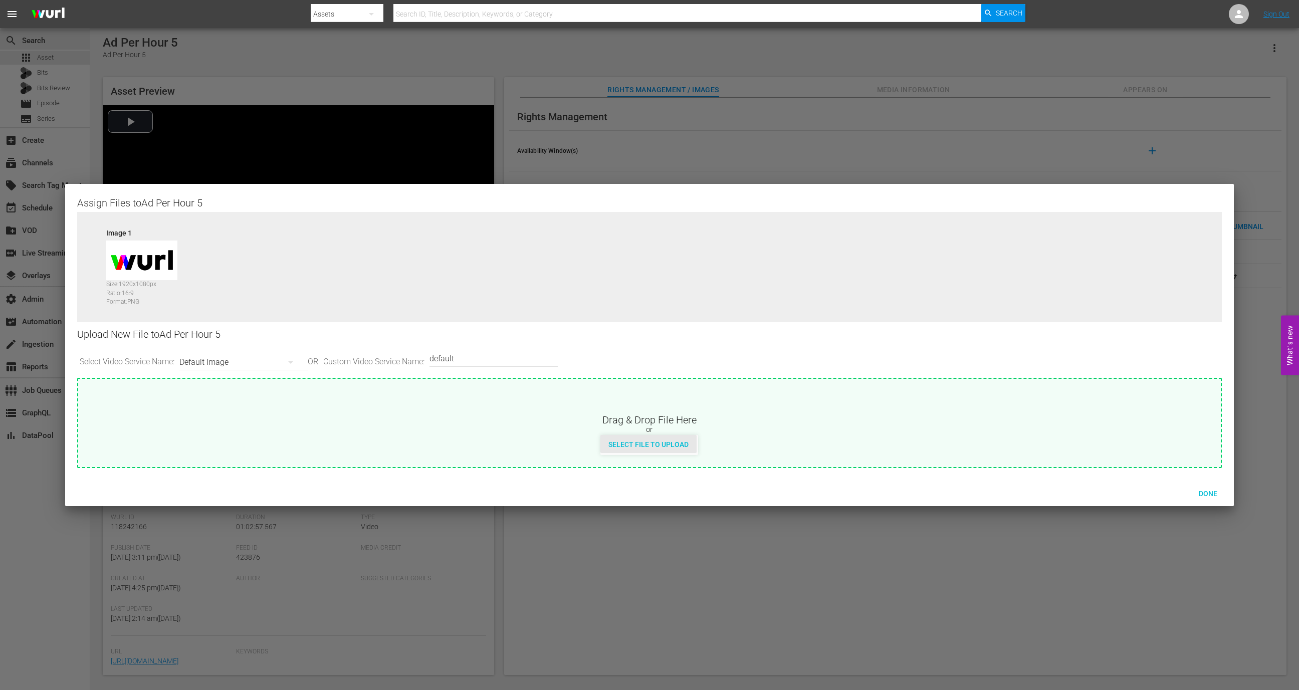
click at [625, 445] on span "Select File to Upload" at bounding box center [648, 444] width 96 height 8
type input "C:\fakepath\AST - LG-Thumbnail3.png"
click at [1209, 488] on div "Done" at bounding box center [1208, 493] width 44 height 19
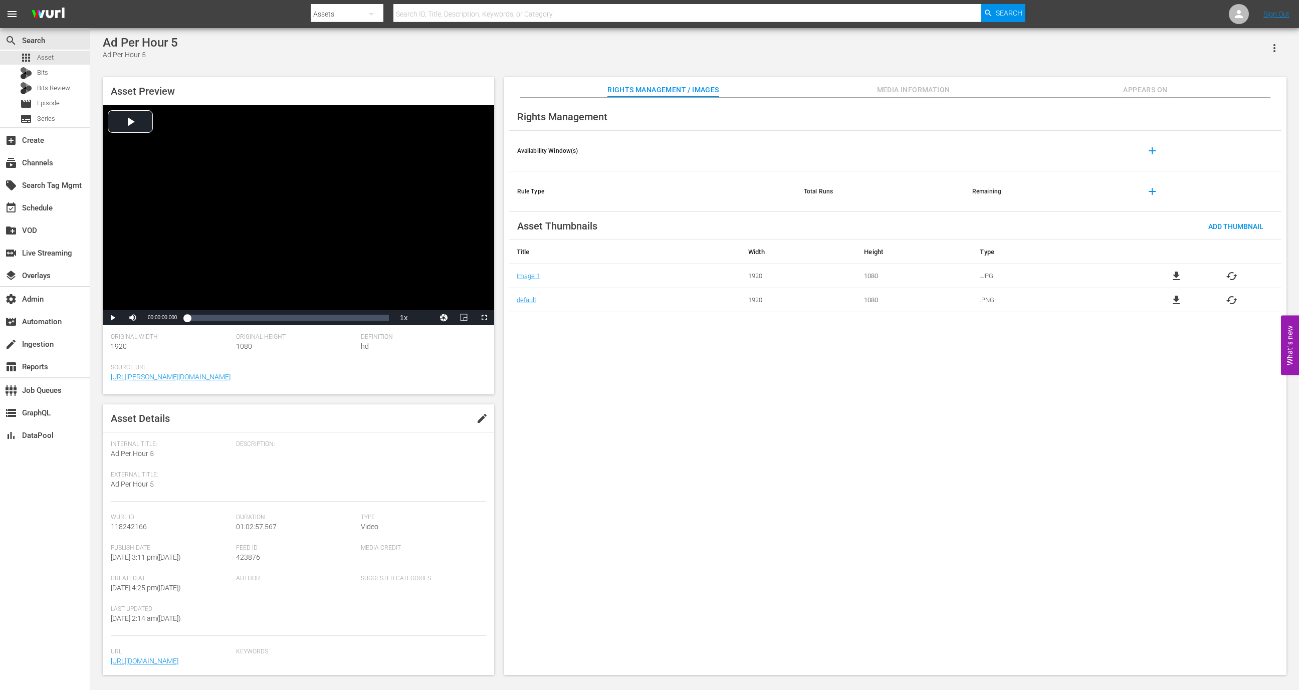
click at [1174, 82] on button "Appears On" at bounding box center [1144, 87] width 75 height 20
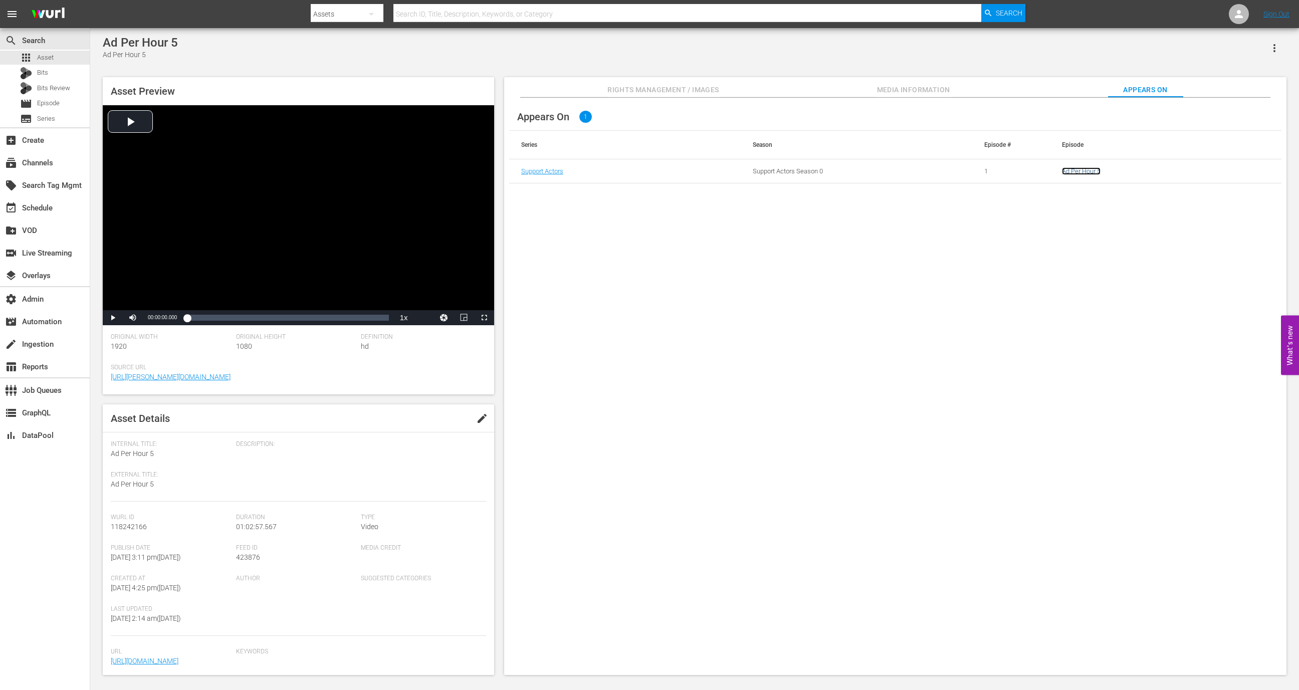
click at [1081, 172] on link "Ad Per Hour 5" at bounding box center [1081, 171] width 39 height 8
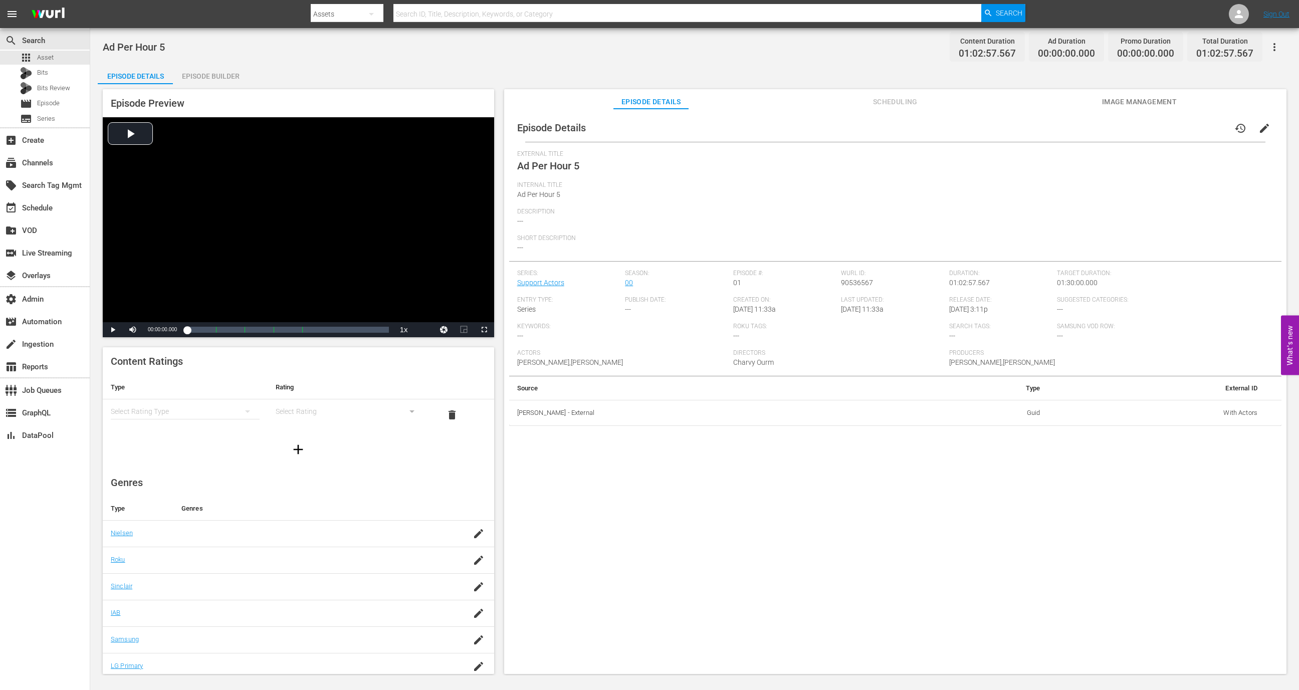
click at [1139, 127] on div "Episode Details history edit" at bounding box center [895, 128] width 772 height 28
click at [1139, 114] on div "Episode Details history edit" at bounding box center [895, 128] width 772 height 28
click at [1139, 105] on span "Image Management" at bounding box center [1138, 102] width 75 height 13
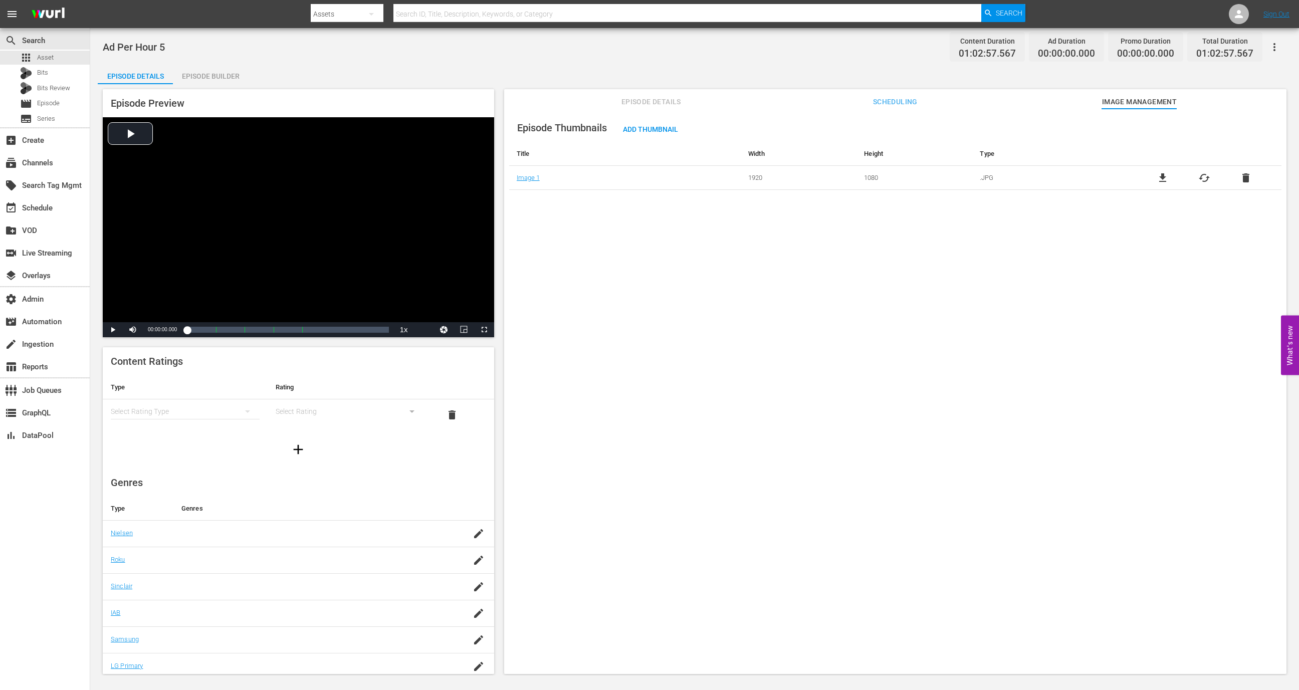
click at [1275, 39] on button "button" at bounding box center [1274, 47] width 24 height 24
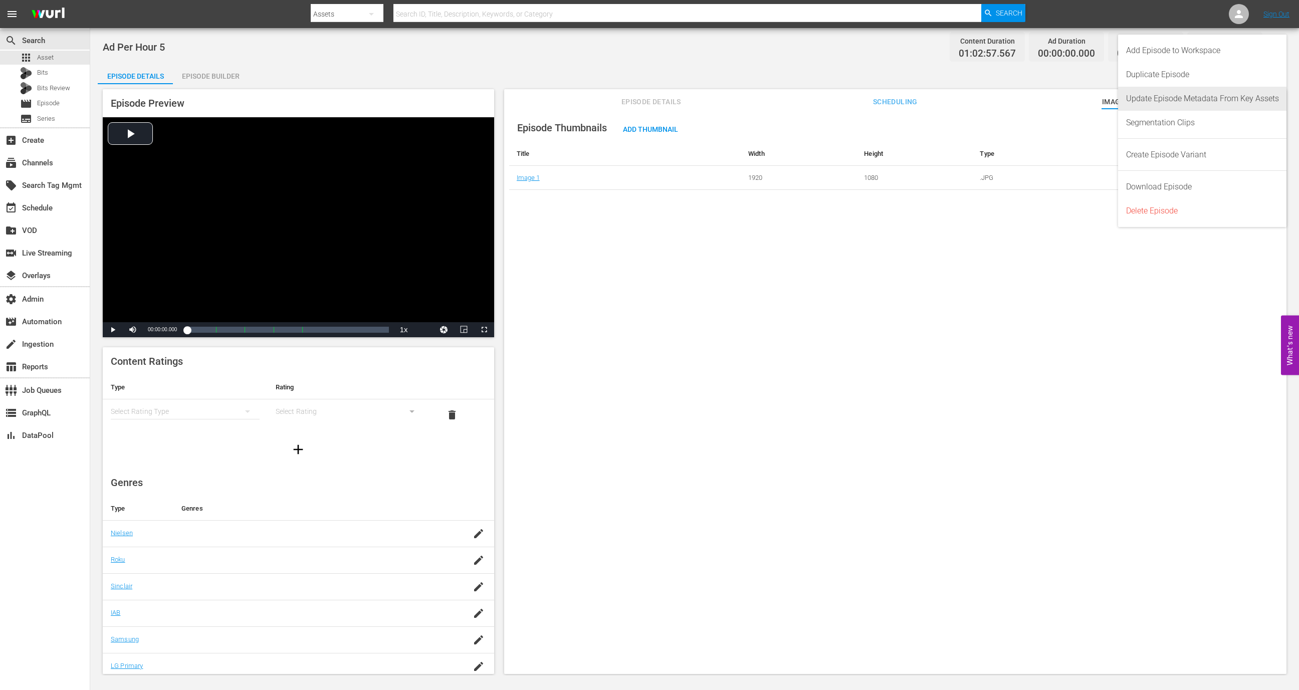
click at [1223, 97] on div "Update Episode Metadata From Key Assets" at bounding box center [1202, 99] width 153 height 24
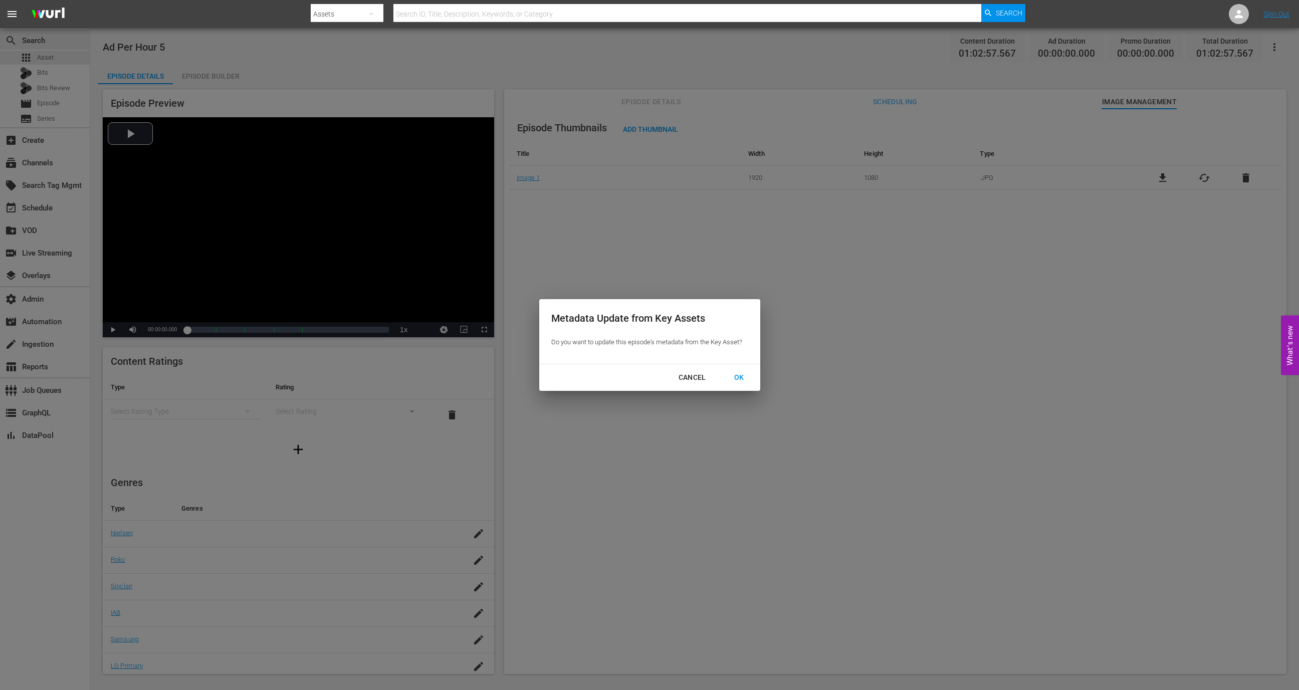
click at [746, 377] on div "OK" at bounding box center [739, 377] width 26 height 13
